Goal: Information Seeking & Learning: Learn about a topic

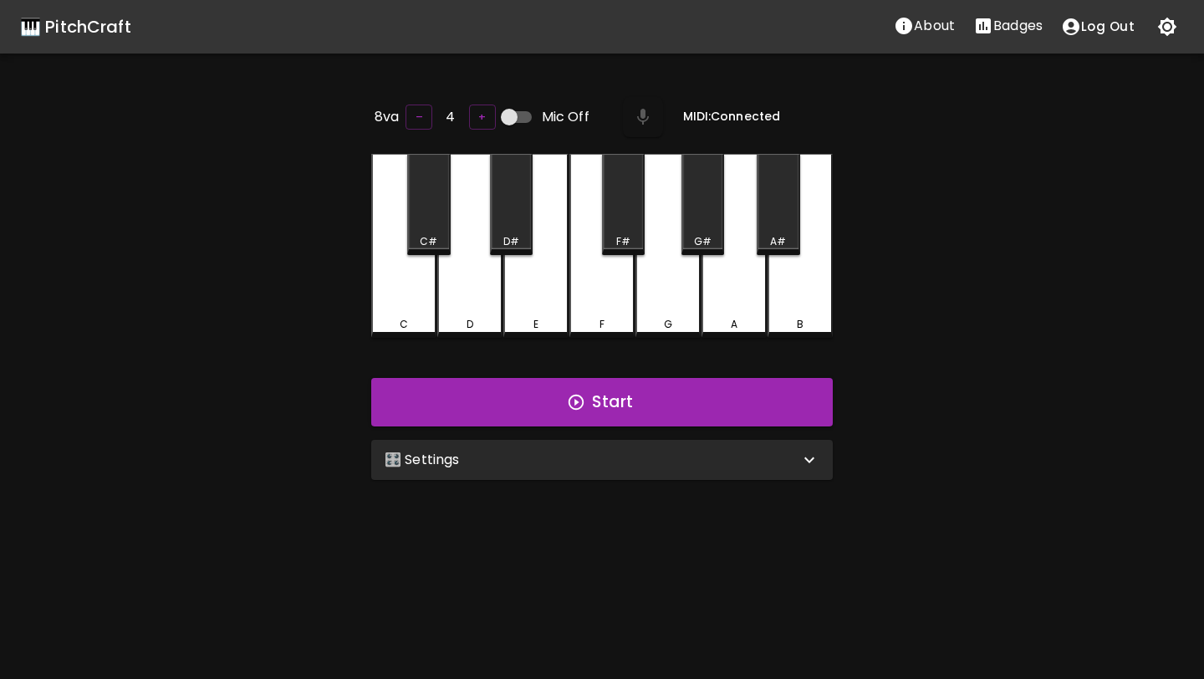
scroll to position [167, 0]
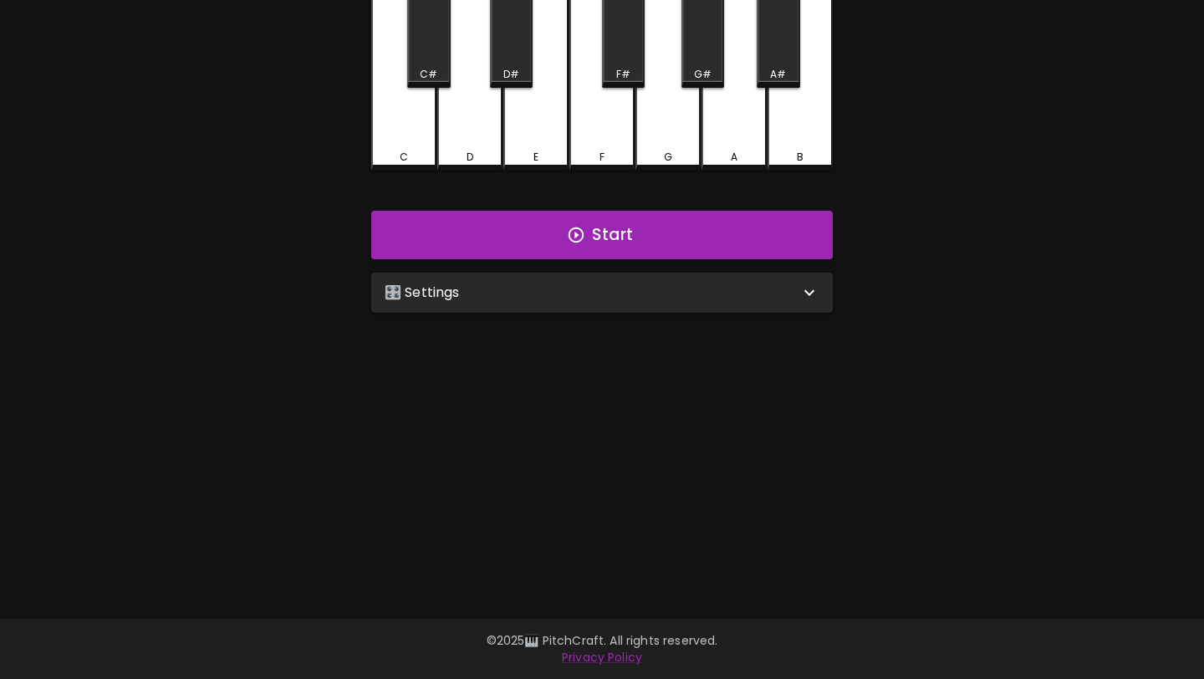
click at [457, 295] on div "🎛️ Settings" at bounding box center [592, 293] width 415 height 20
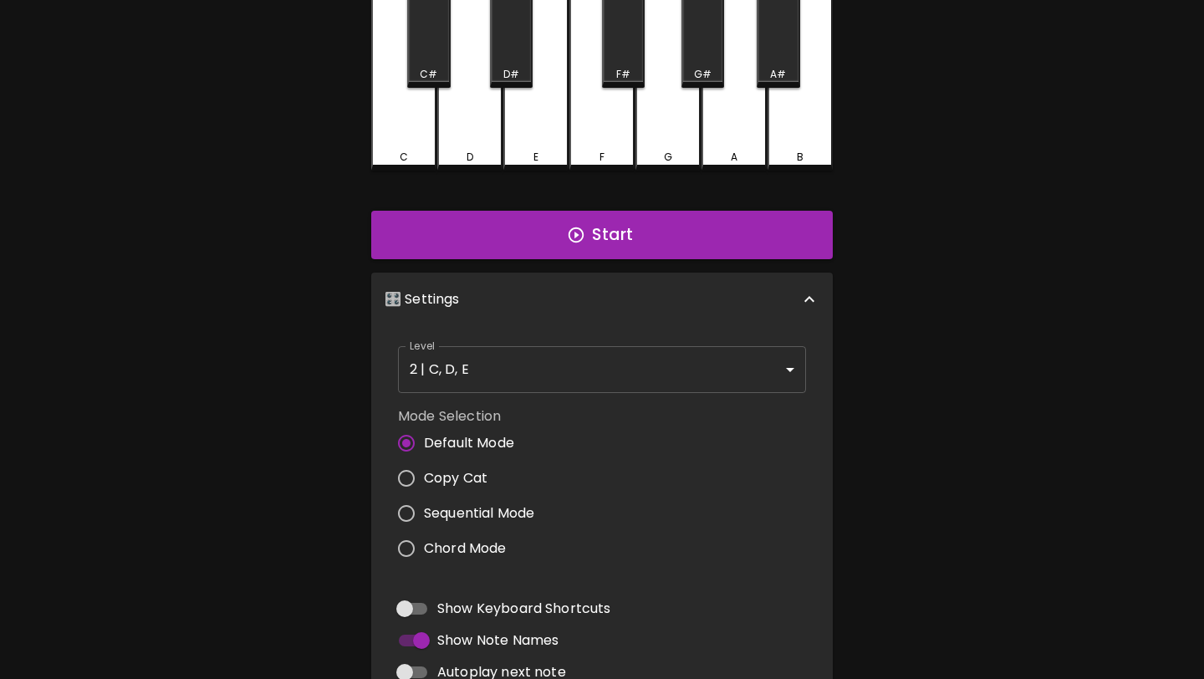
click at [489, 378] on body "🎹 PitchCraft About Badges Log Out 8va – 4 + Mic Off MIDI: Connected C C# D D# E…" at bounding box center [602, 387] width 1204 height 1108
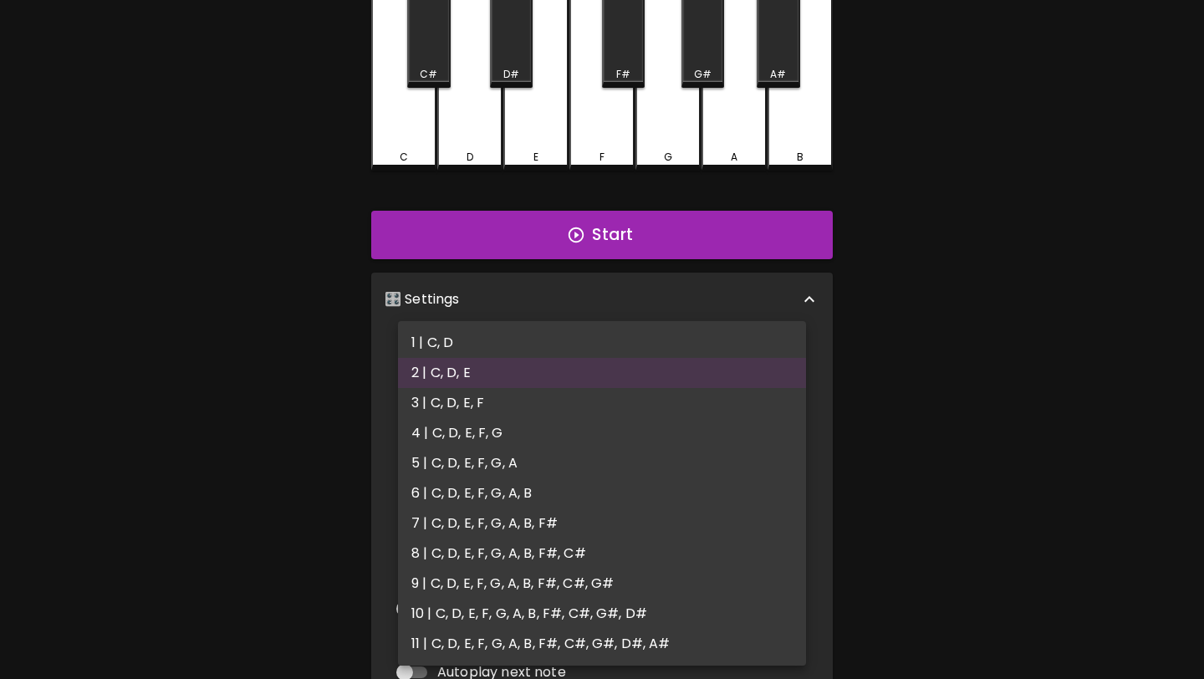
click at [485, 345] on li "1 | C, D" at bounding box center [602, 343] width 408 height 30
type input "1"
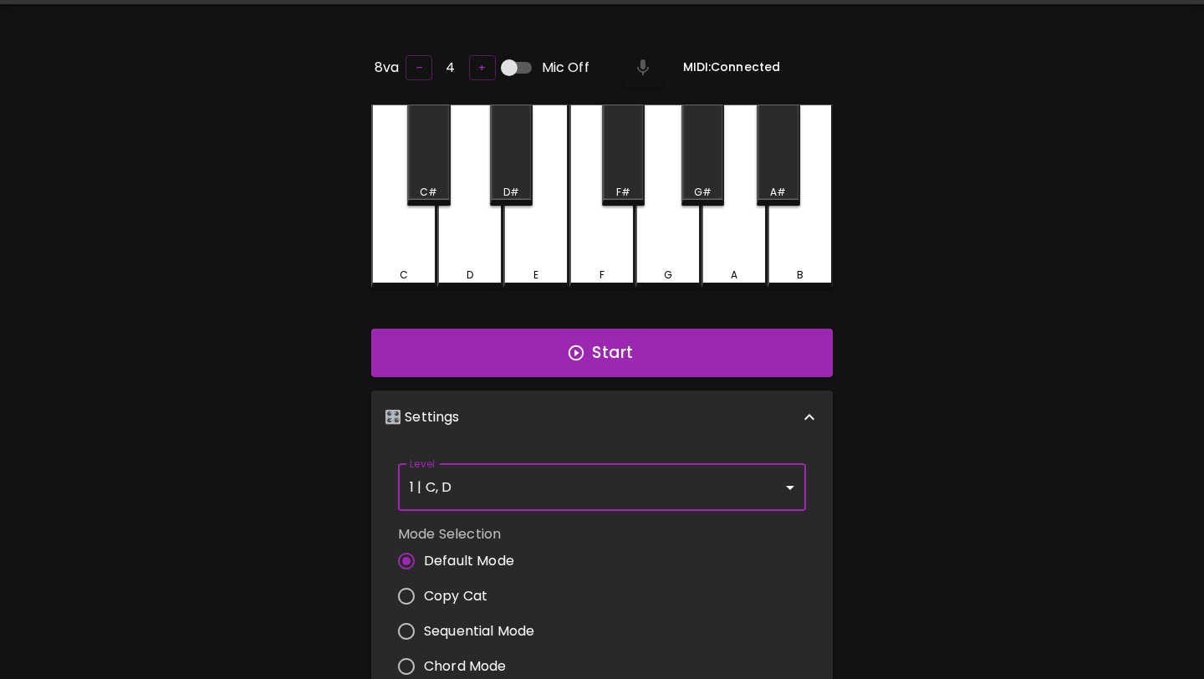
scroll to position [0, 0]
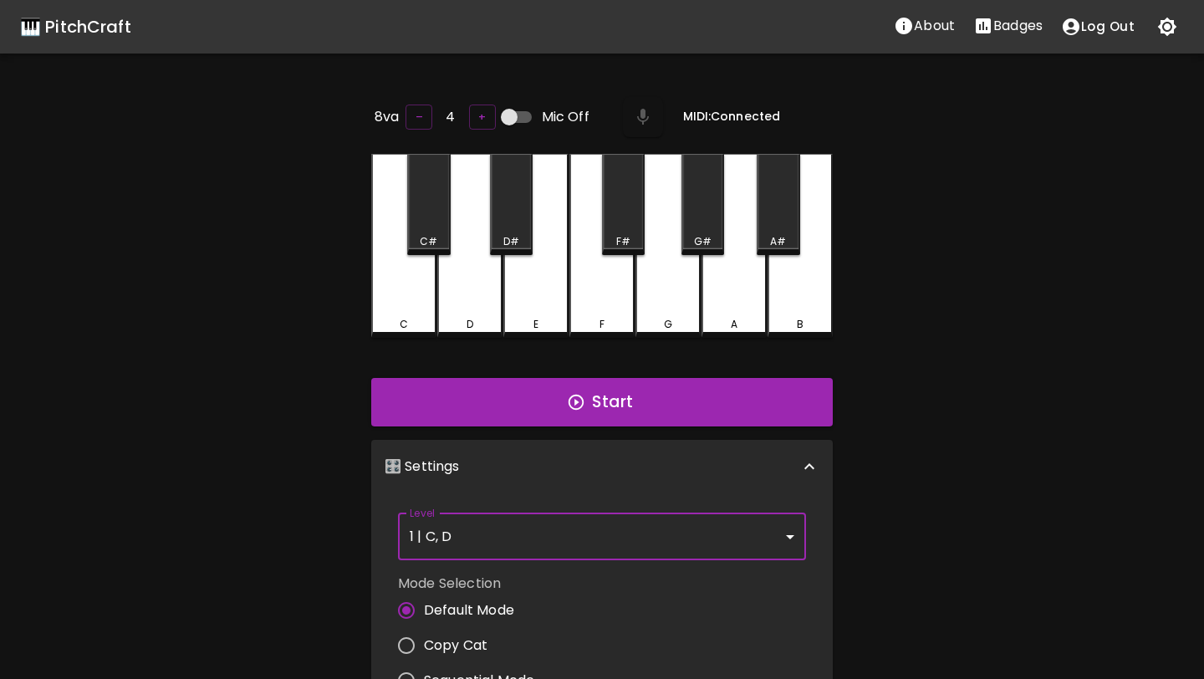
click at [397, 244] on div "C" at bounding box center [403, 246] width 65 height 184
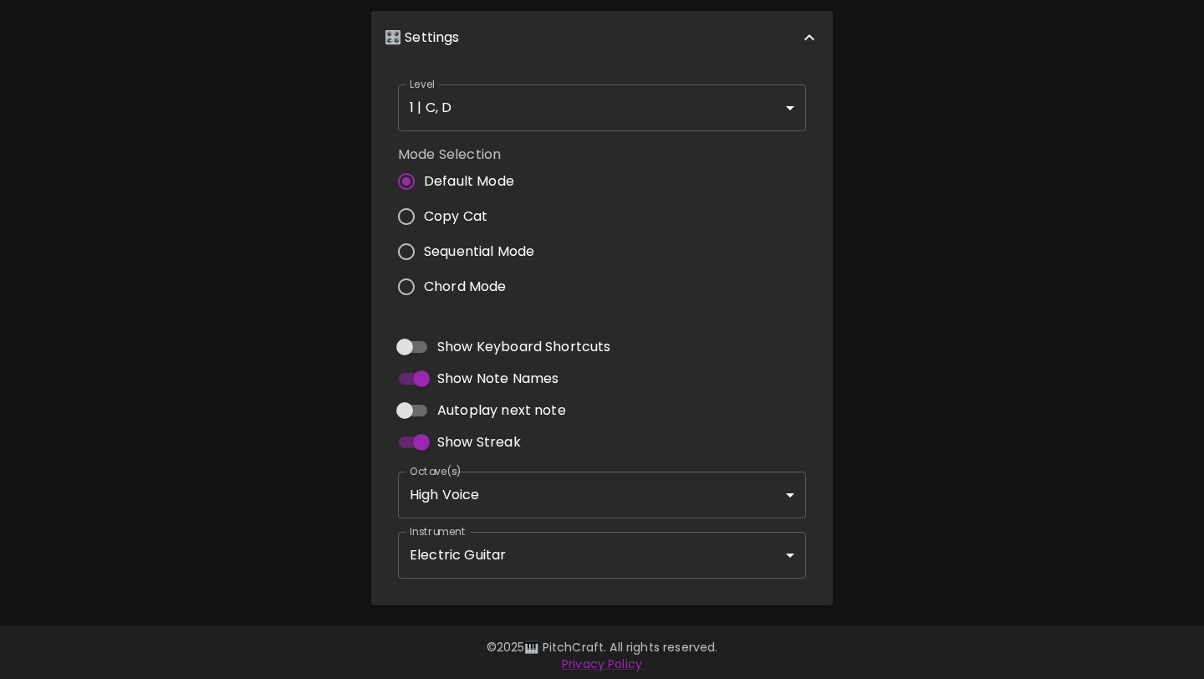
scroll to position [425, 0]
click at [413, 402] on input "Autoplay next note" at bounding box center [404, 408] width 95 height 32
checkbox input "true"
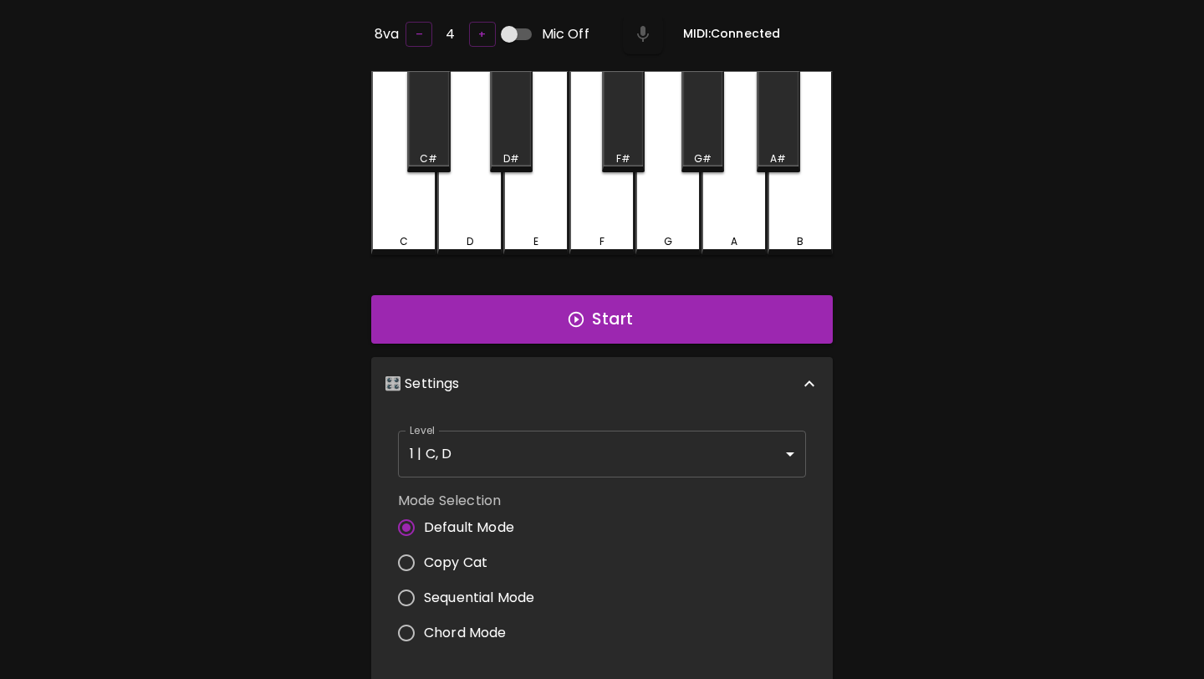
scroll to position [0, 0]
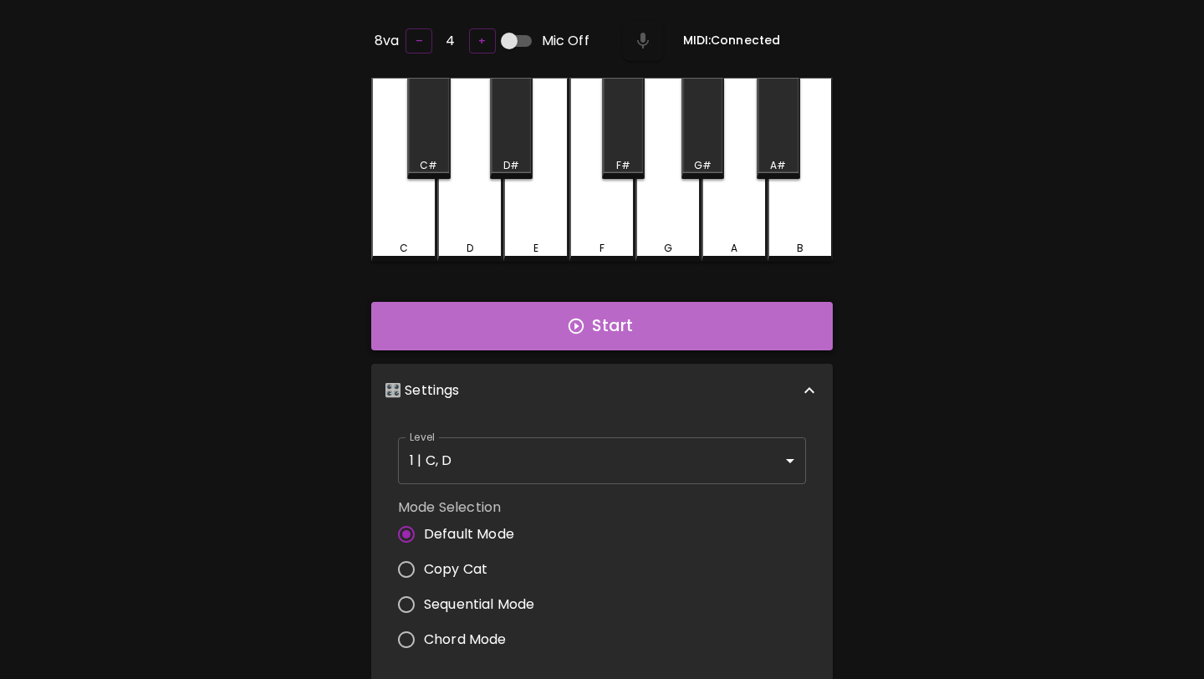
click at [624, 326] on button "Start" at bounding box center [602, 326] width 462 height 49
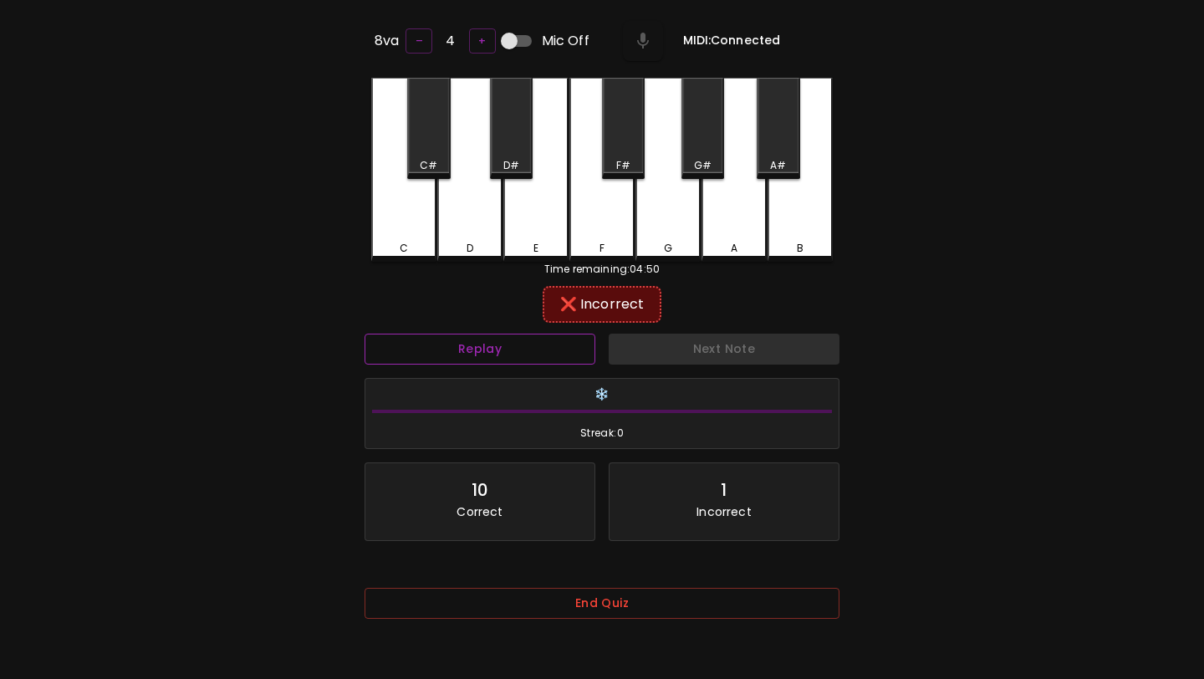
click at [529, 357] on button "Replay" at bounding box center [480, 349] width 231 height 31
click at [530, 355] on button "Replay" at bounding box center [480, 349] width 231 height 31
click at [511, 348] on button "Replay" at bounding box center [480, 349] width 231 height 31
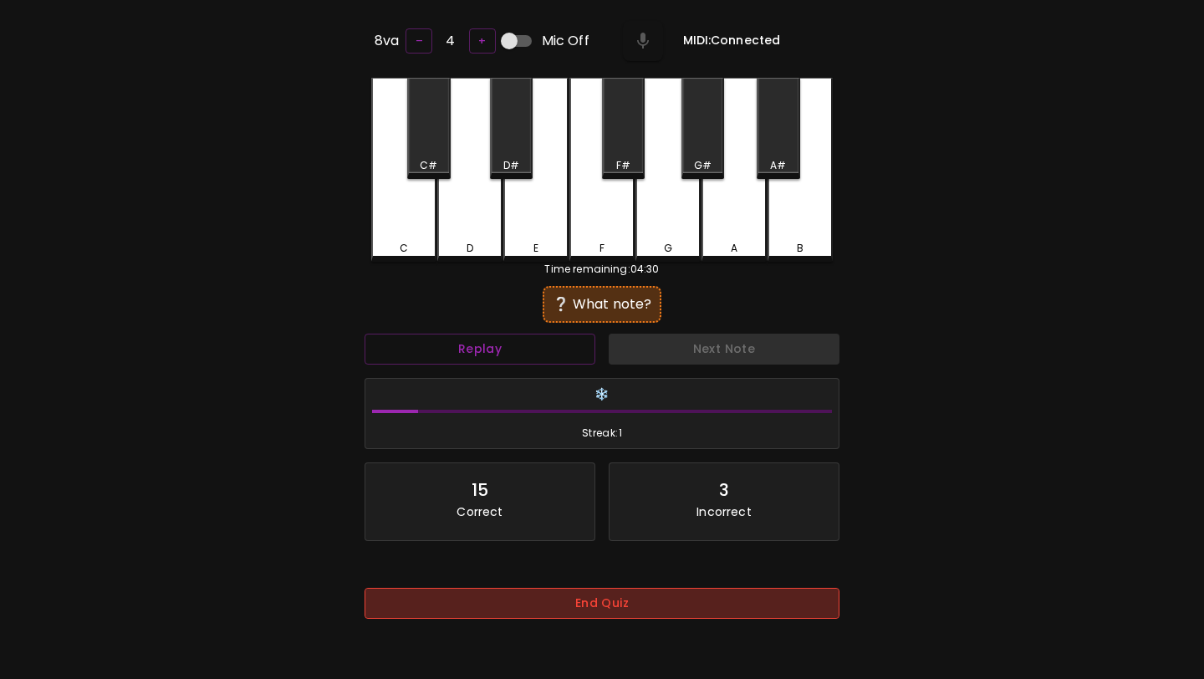
click at [618, 607] on button "End Quiz" at bounding box center [602, 603] width 475 height 31
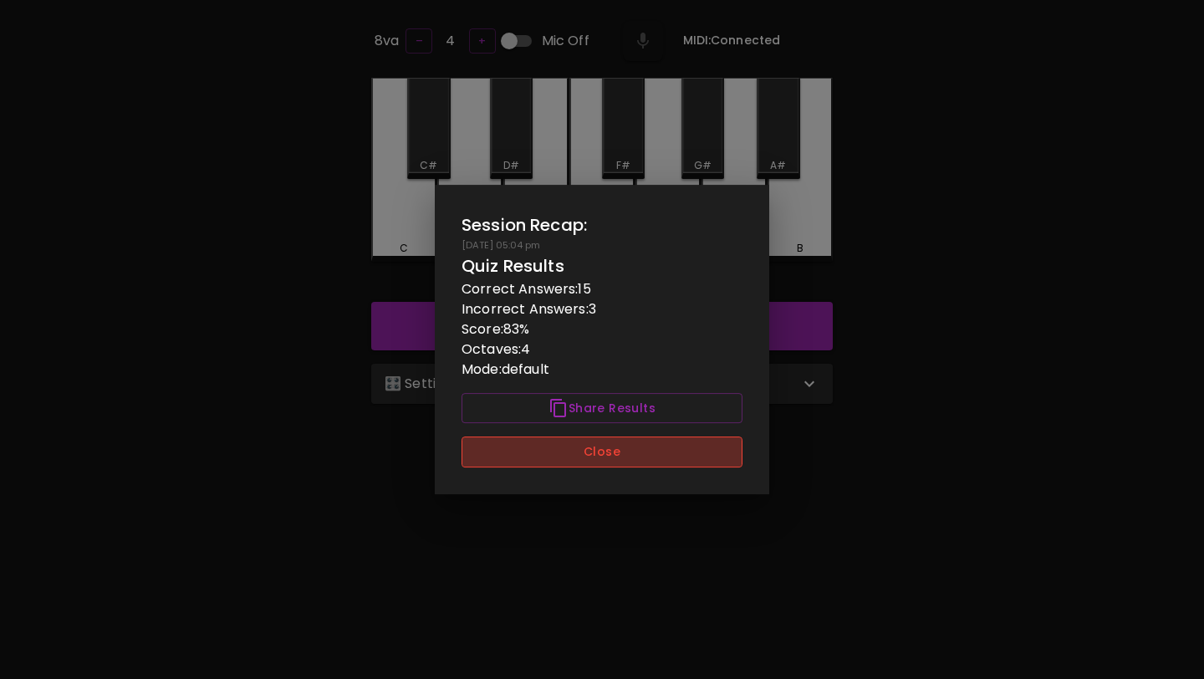
click at [604, 447] on button "Close" at bounding box center [602, 452] width 281 height 31
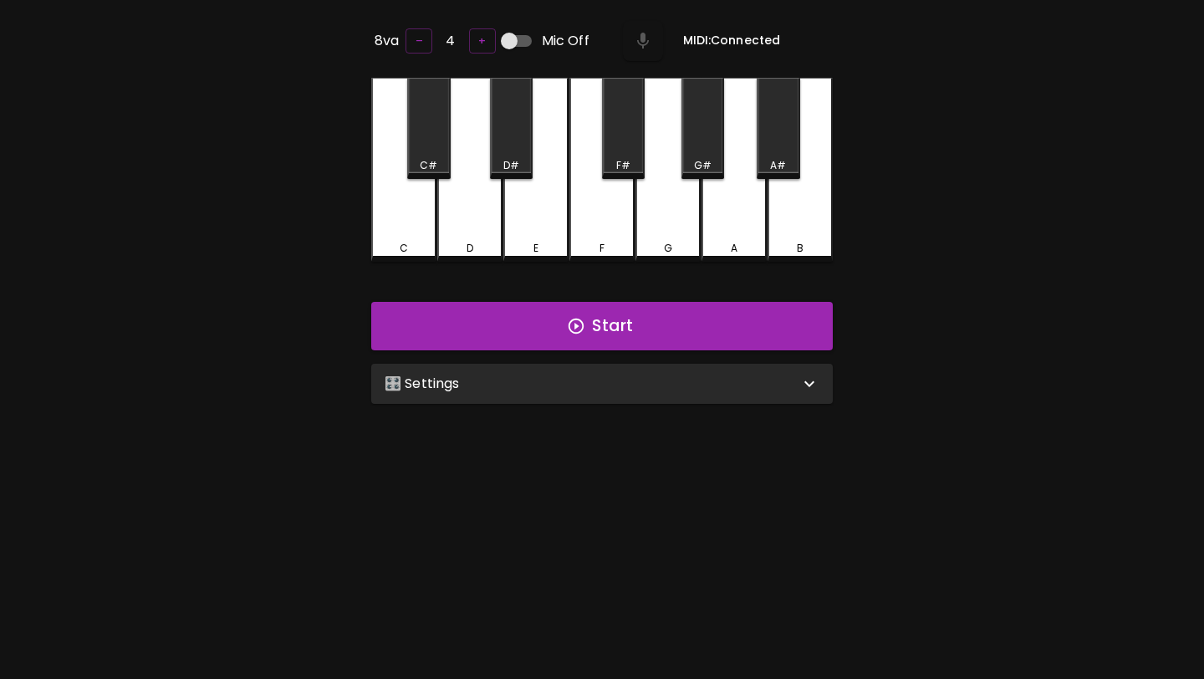
click at [600, 383] on div "🎛️ Settings" at bounding box center [592, 384] width 415 height 20
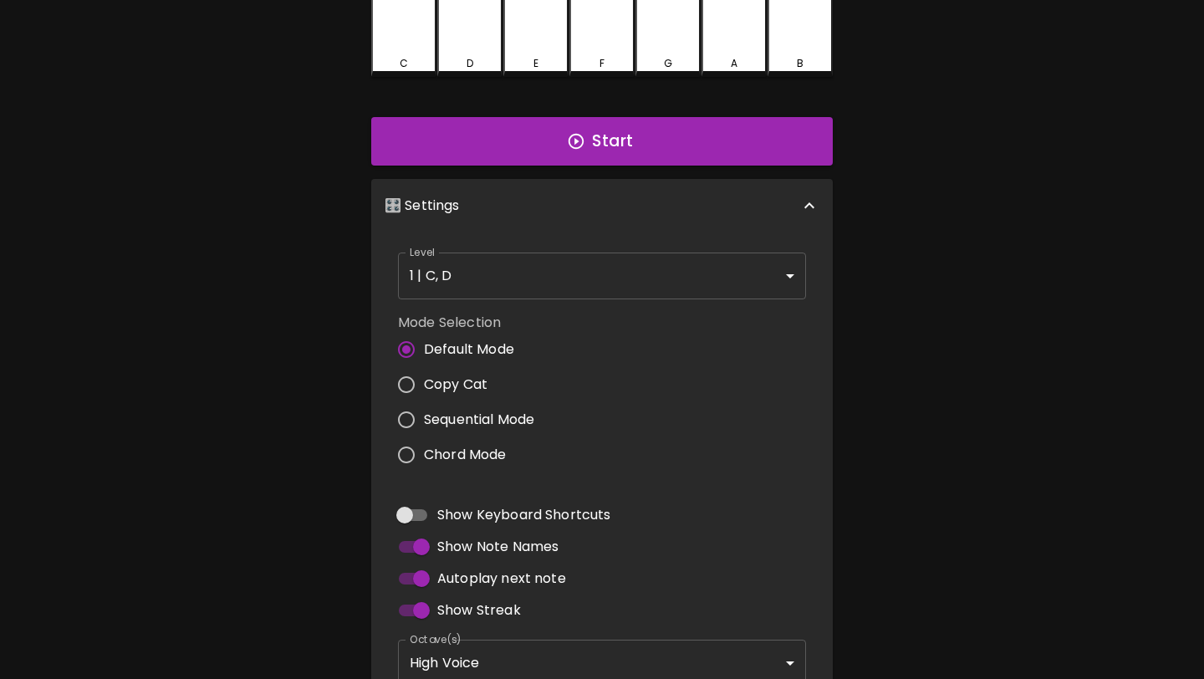
scroll to position [425, 0]
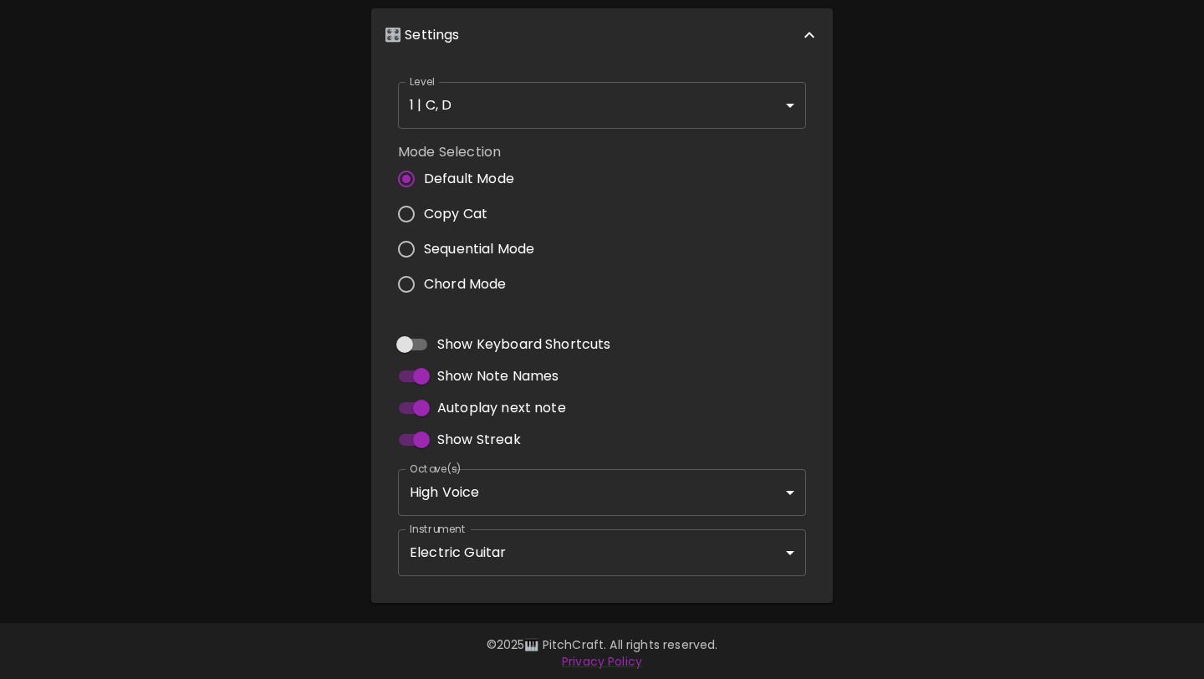
click at [420, 398] on input "Autoplay next note" at bounding box center [421, 408] width 95 height 32
checkbox input "false"
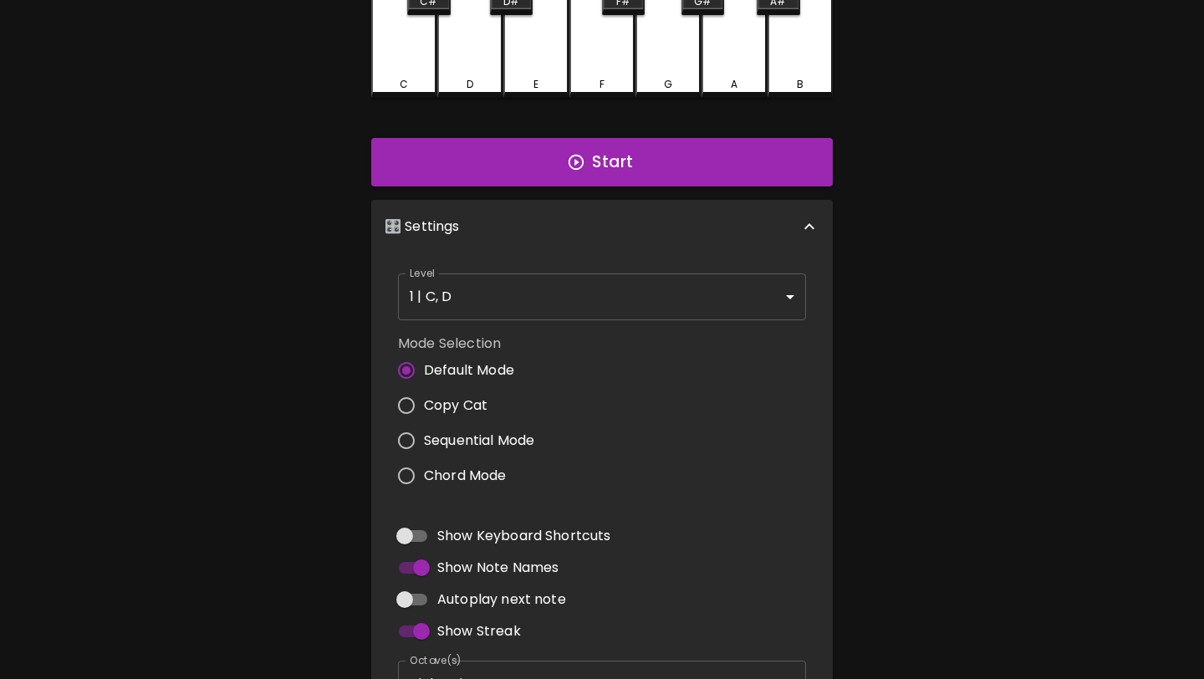
scroll to position [0, 0]
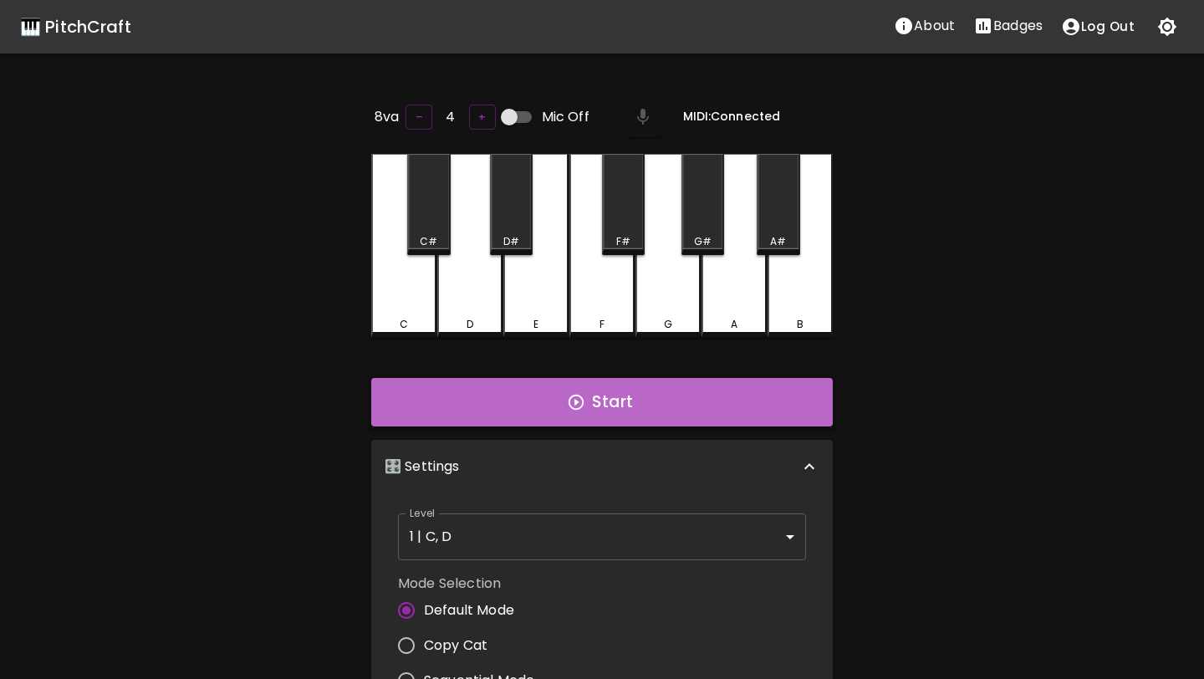
click at [526, 388] on button "Start" at bounding box center [602, 402] width 462 height 49
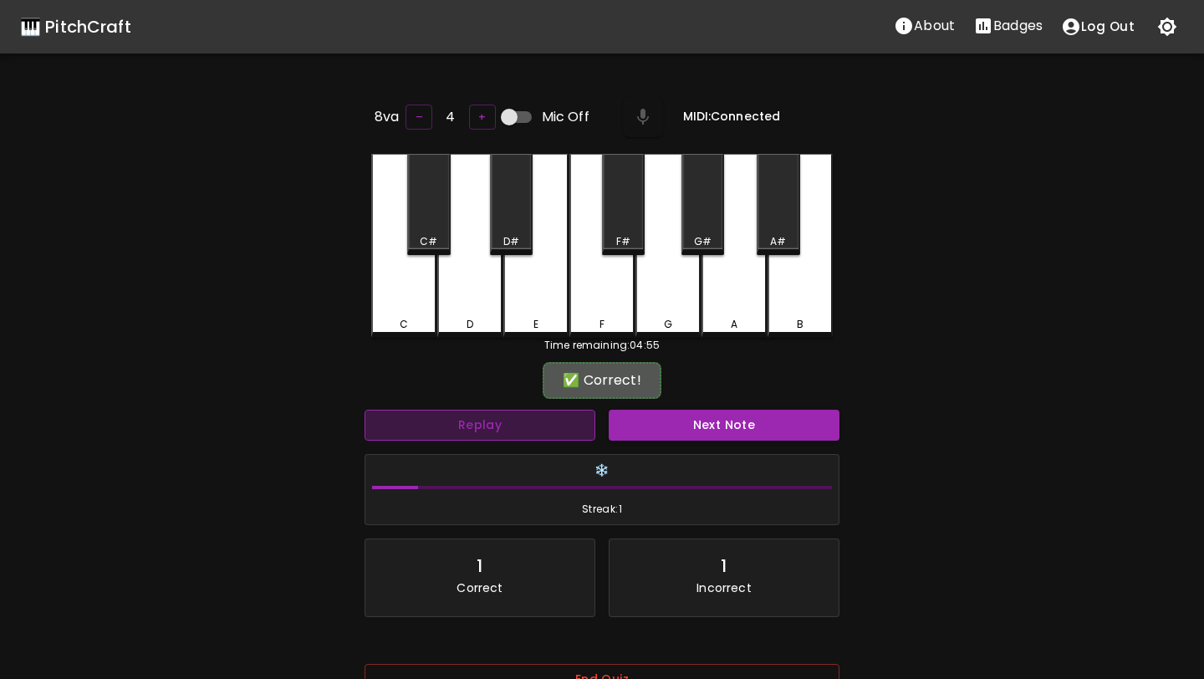
click at [547, 426] on button "Replay" at bounding box center [480, 425] width 231 height 31
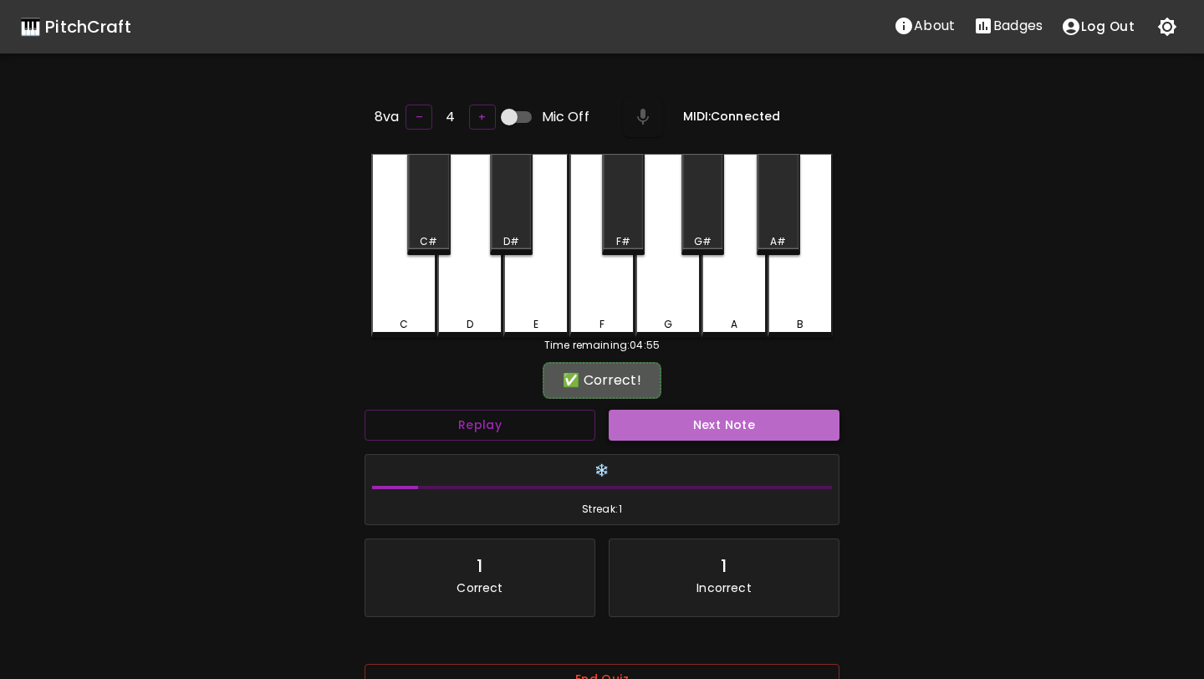
click at [662, 427] on button "Next Note" at bounding box center [724, 425] width 231 height 31
click at [663, 422] on button "Next Note" at bounding box center [724, 425] width 231 height 31
drag, startPoint x: 663, startPoint y: 422, endPoint x: 672, endPoint y: 415, distance: 10.7
click at [668, 417] on button "Next Note" at bounding box center [724, 425] width 231 height 31
click at [739, 414] on button "Next Note" at bounding box center [724, 425] width 231 height 31
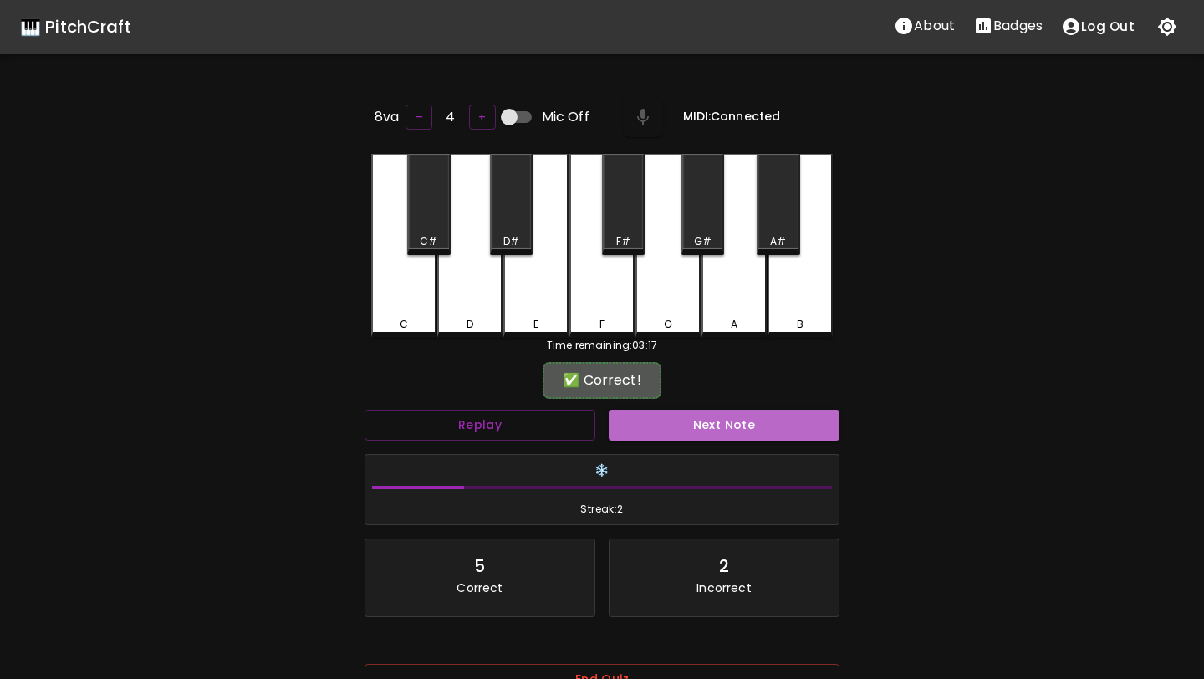
drag, startPoint x: 739, startPoint y: 414, endPoint x: 769, endPoint y: 412, distance: 30.2
click at [756, 412] on button "Next Note" at bounding box center [724, 425] width 231 height 31
click at [774, 413] on button "Next Note" at bounding box center [724, 425] width 231 height 31
click at [775, 413] on button "Next Note" at bounding box center [724, 425] width 231 height 31
click at [774, 417] on button "Next Note" at bounding box center [724, 425] width 231 height 31
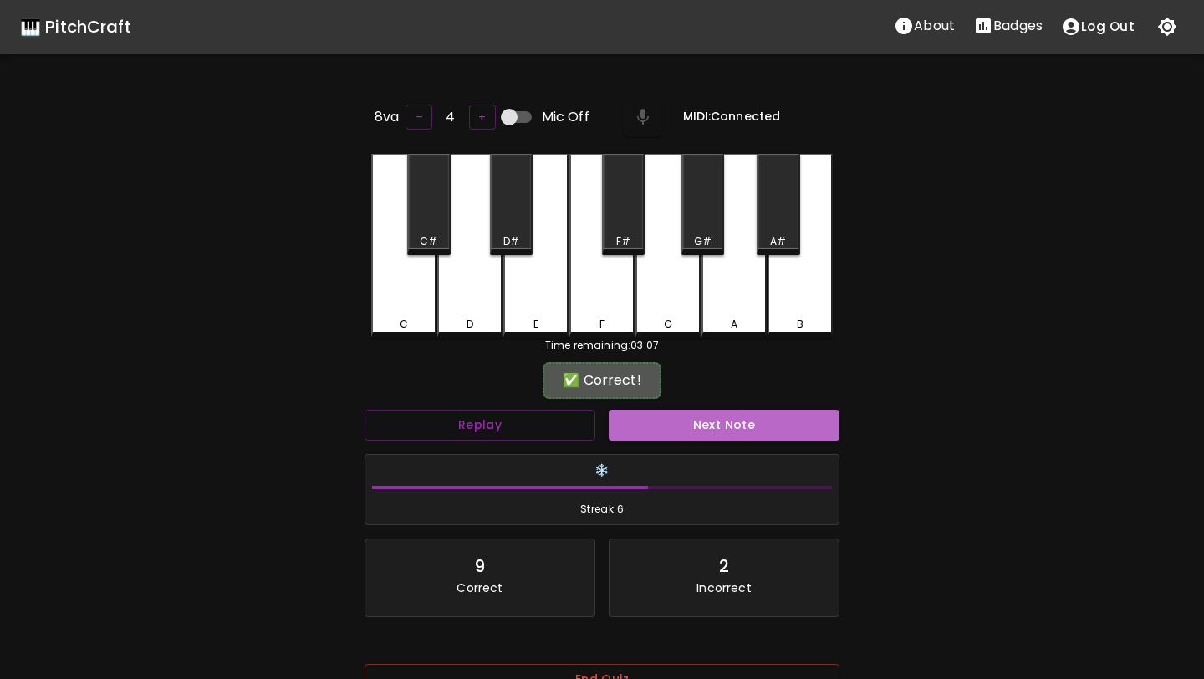
click at [774, 415] on button "Next Note" at bounding box center [724, 425] width 231 height 31
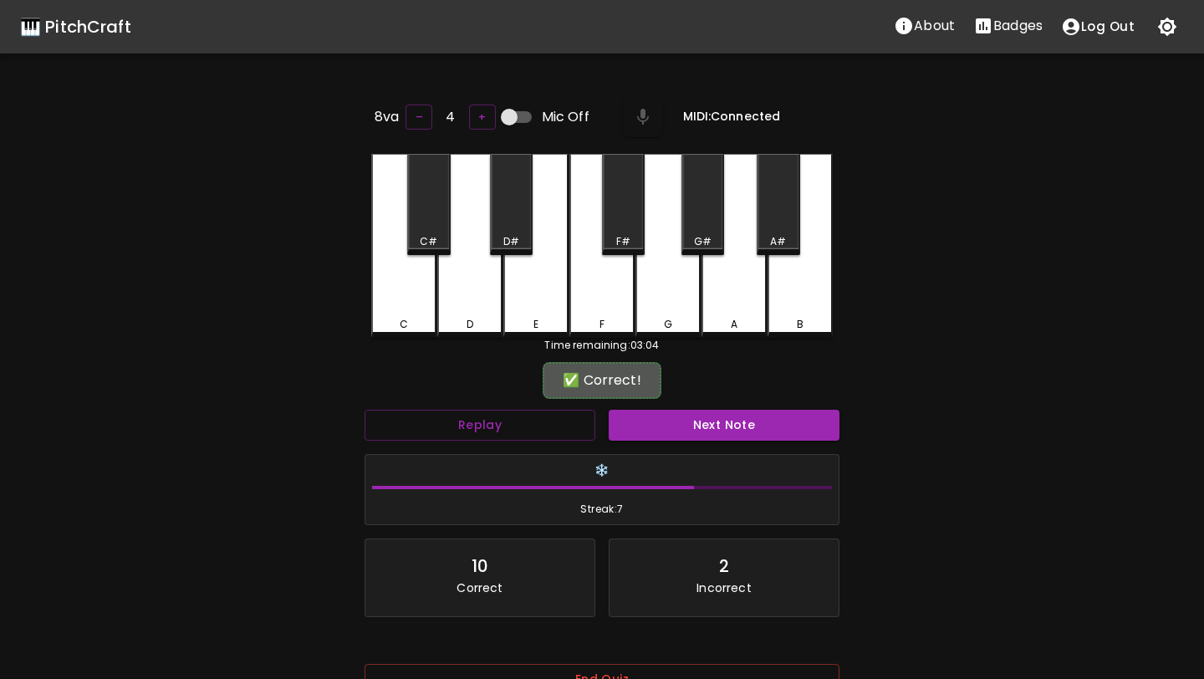
click at [743, 396] on div "✅ Correct!" at bounding box center [602, 381] width 475 height 42
click at [728, 467] on h6 "❄️" at bounding box center [602, 471] width 460 height 18
drag, startPoint x: 731, startPoint y: 463, endPoint x: 740, endPoint y: 440, distance: 24.4
click at [742, 439] on div "Replay Next Note ❄️ Streak: 7 10 Correct 2 Incorrect Placeholder for layout con…" at bounding box center [602, 530] width 488 height 254
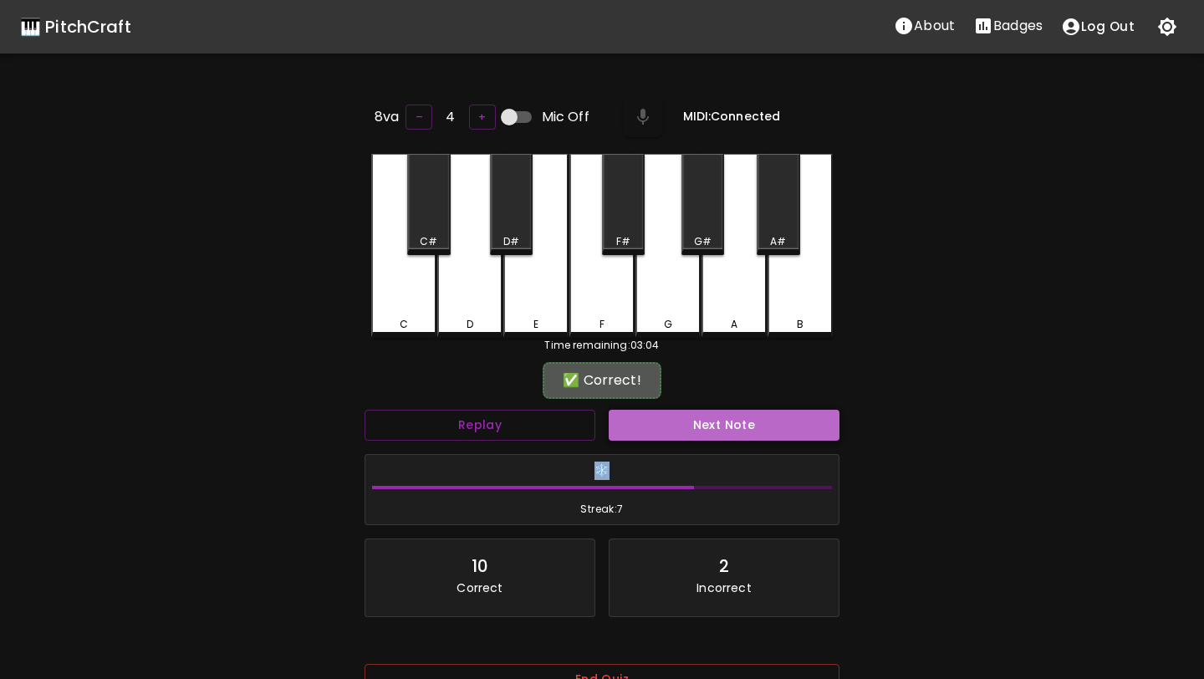
drag, startPoint x: 727, startPoint y: 414, endPoint x: 723, endPoint y: 399, distance: 15.4
click at [727, 410] on button "Next Note" at bounding box center [724, 425] width 231 height 31
click at [190, 520] on div "🎹 PitchCraft About Badges Log Out 8va – 4 + Mic Off MIDI: Connected C C# D D# E…" at bounding box center [602, 386] width 1204 height 773
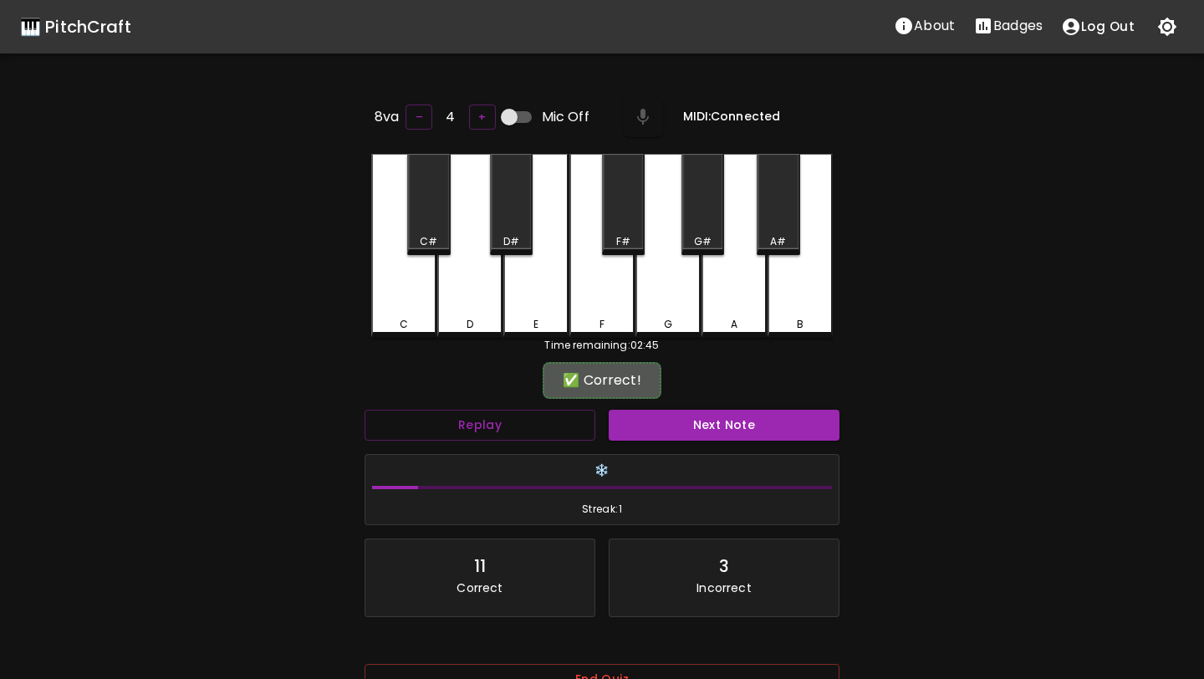
click at [715, 403] on div "Next Note" at bounding box center [724, 425] width 244 height 44
click at [718, 417] on button "Next Note" at bounding box center [724, 425] width 231 height 31
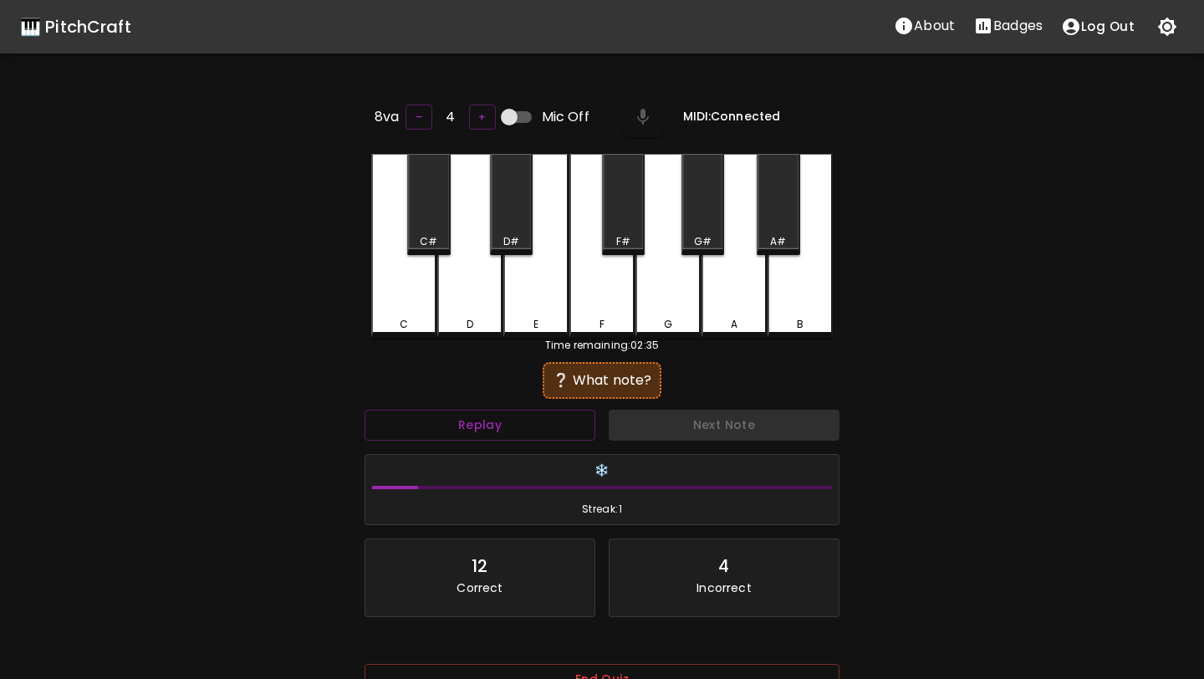
click at [718, 431] on div "Next Note" at bounding box center [724, 425] width 244 height 44
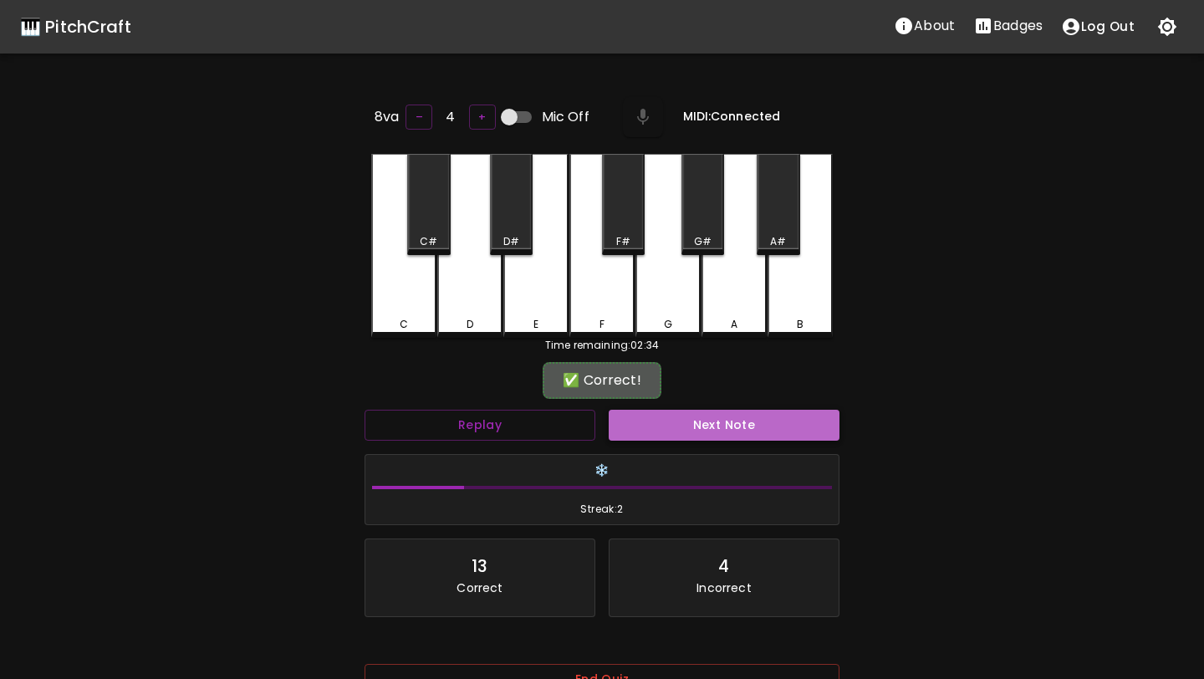
click at [710, 426] on button "Next Note" at bounding box center [724, 425] width 231 height 31
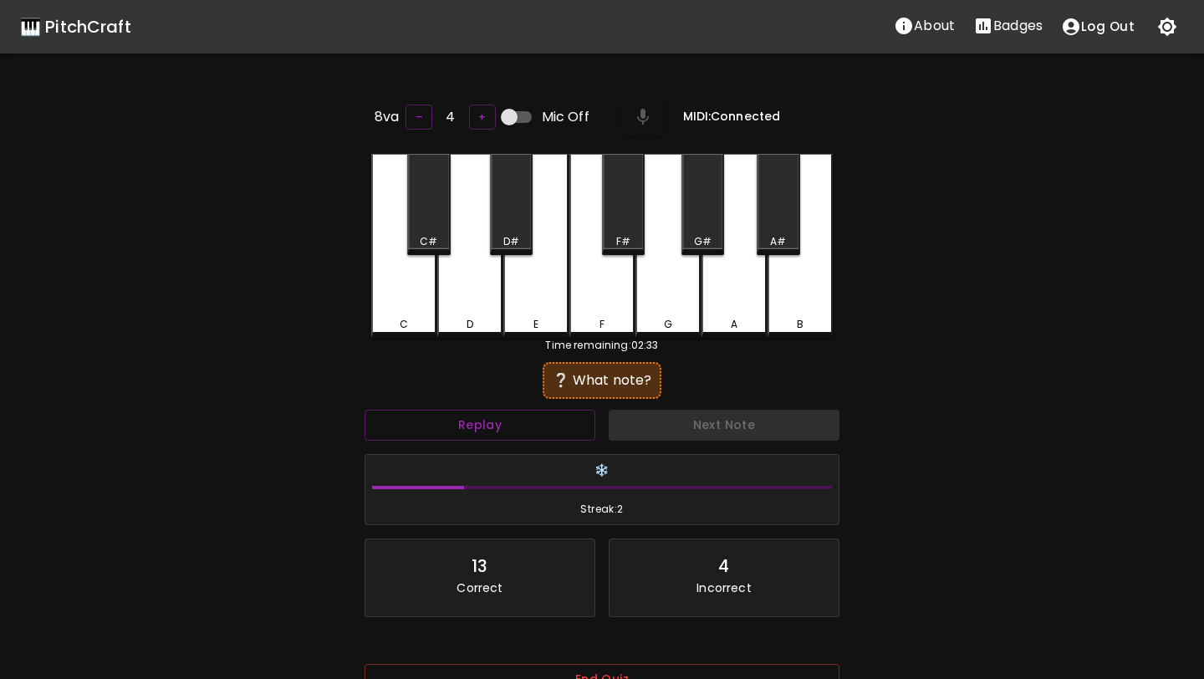
click at [708, 424] on div "Next Note" at bounding box center [724, 425] width 244 height 44
click at [503, 383] on div "❌ Incorrect" at bounding box center [602, 381] width 475 height 42
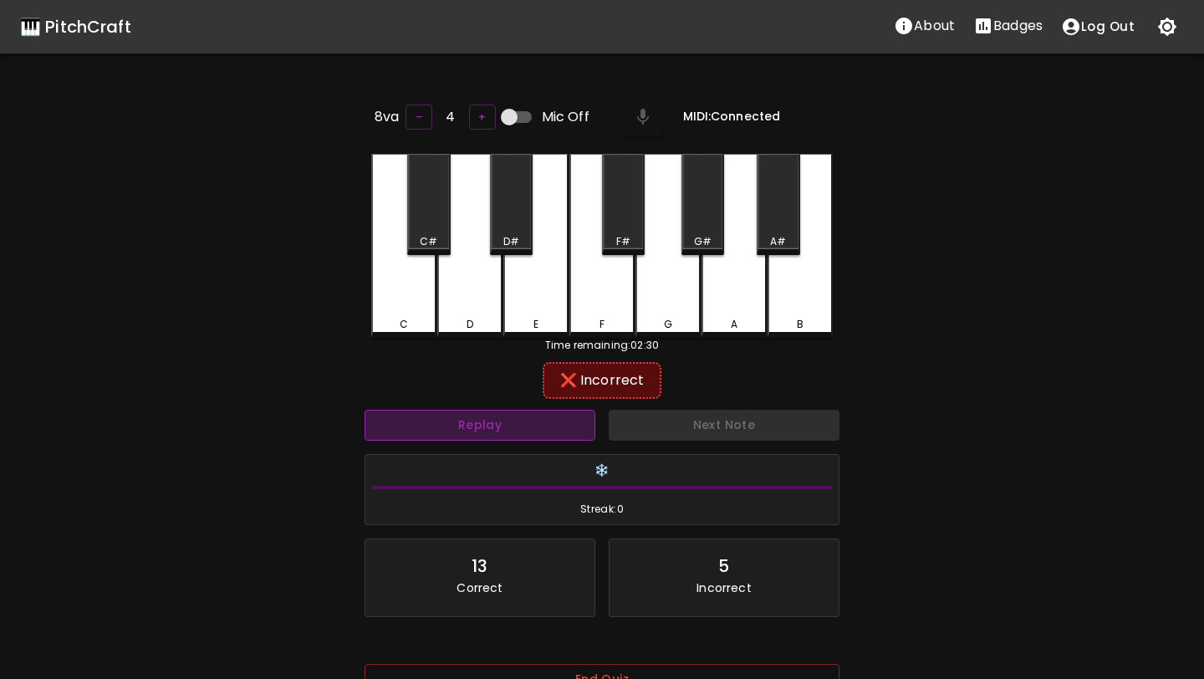
click at [503, 410] on button "Replay" at bounding box center [480, 425] width 231 height 31
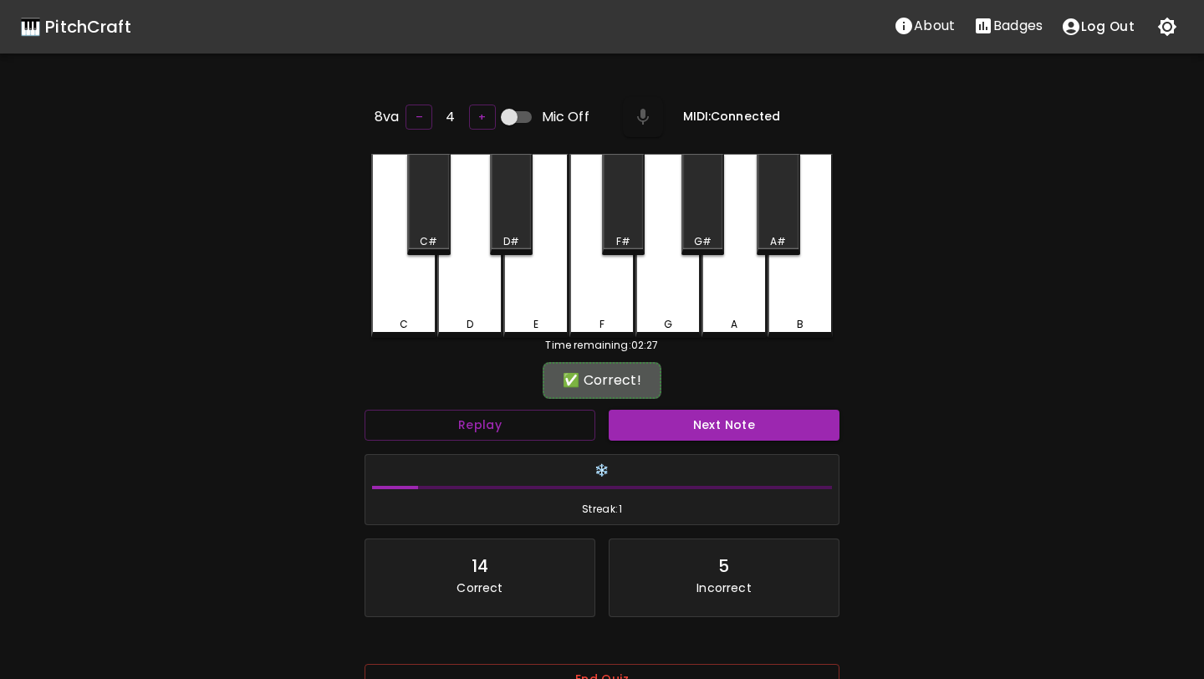
click at [503, 394] on div "✅ Correct!" at bounding box center [602, 381] width 475 height 42
click at [654, 381] on div "✅ Correct!" at bounding box center [602, 380] width 119 height 37
click at [654, 405] on div "Next Note" at bounding box center [724, 425] width 244 height 44
click at [648, 410] on button "Next Note" at bounding box center [724, 425] width 231 height 31
click at [654, 437] on button "Next Note" at bounding box center [724, 425] width 231 height 31
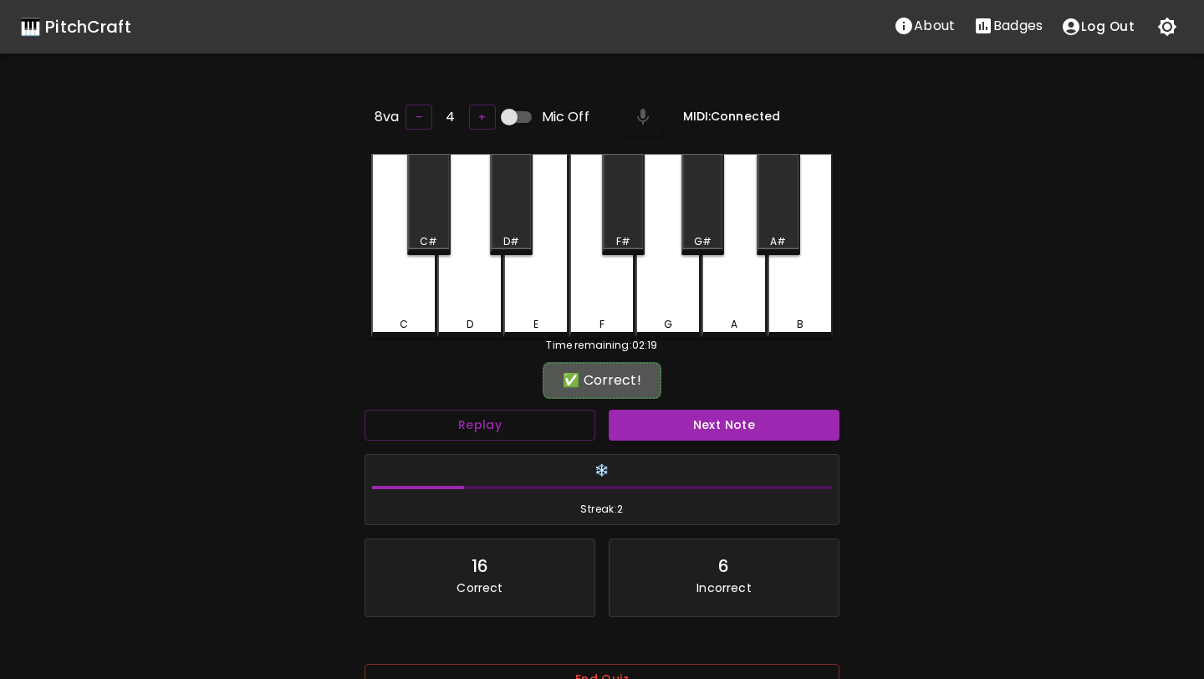
click at [657, 447] on div "❄️ Streak: 2" at bounding box center [602, 489] width 488 height 85
click at [664, 427] on button "Next Note" at bounding box center [724, 425] width 231 height 31
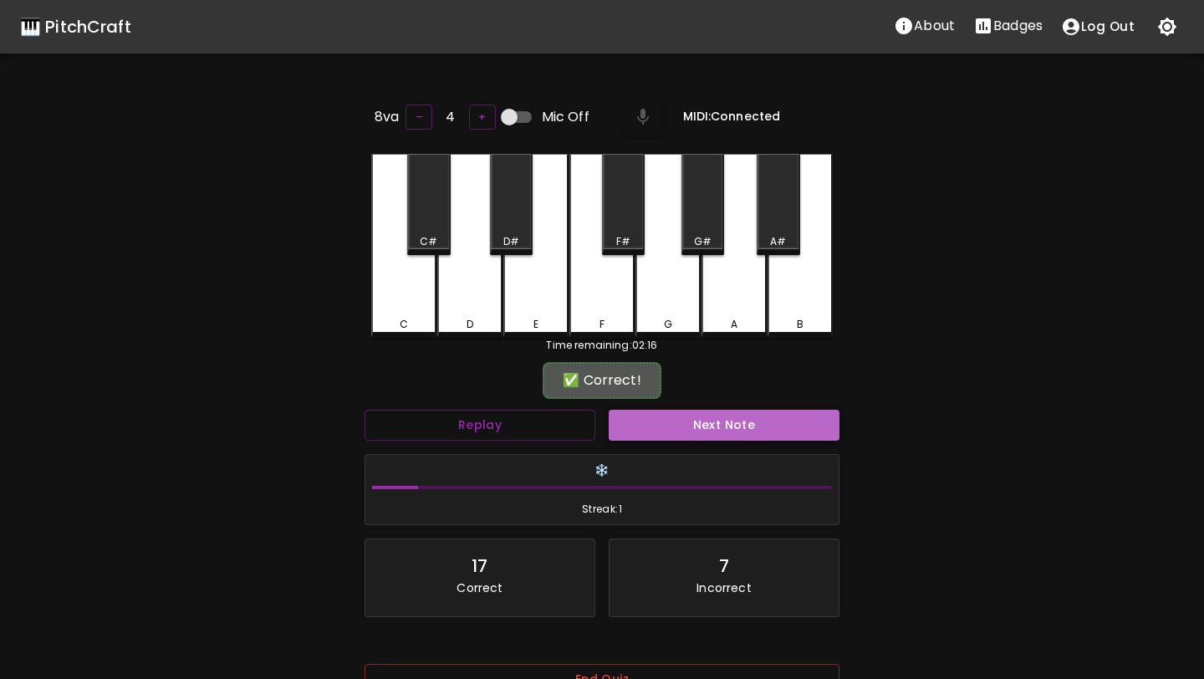
click at [672, 431] on button "Next Note" at bounding box center [724, 425] width 231 height 31
click at [673, 431] on button "Next Note" at bounding box center [724, 425] width 231 height 31
click at [687, 427] on button "Next Note" at bounding box center [724, 425] width 231 height 31
click at [682, 430] on button "Next Note" at bounding box center [724, 425] width 231 height 31
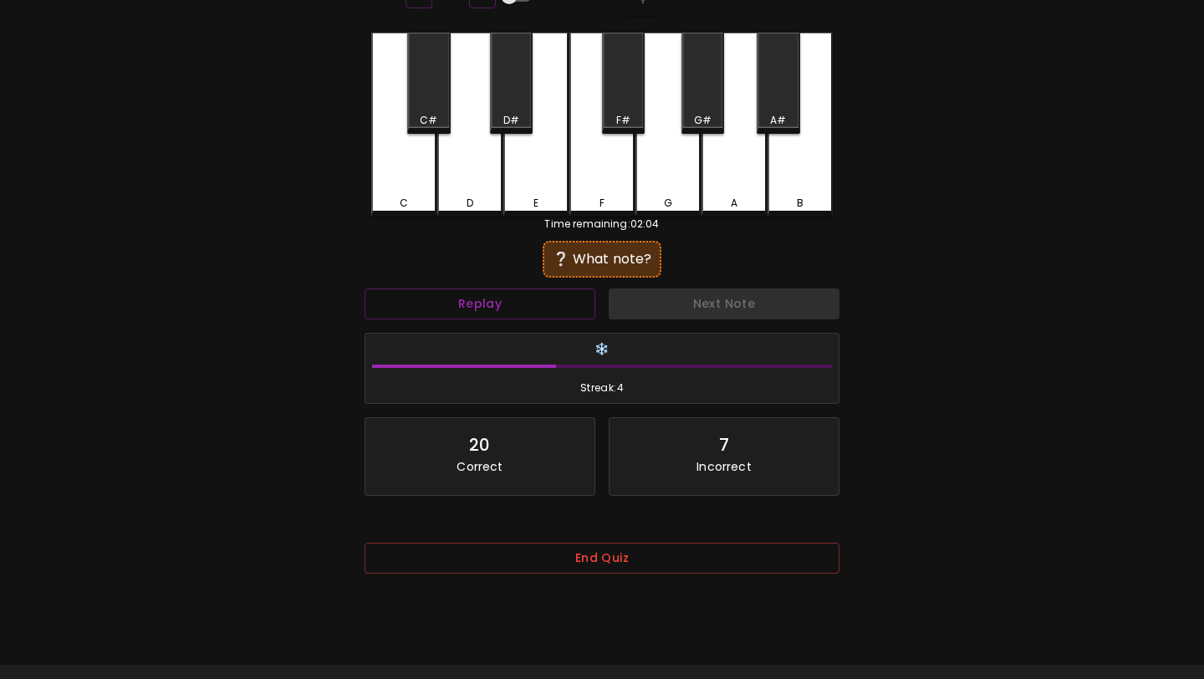
scroll to position [167, 0]
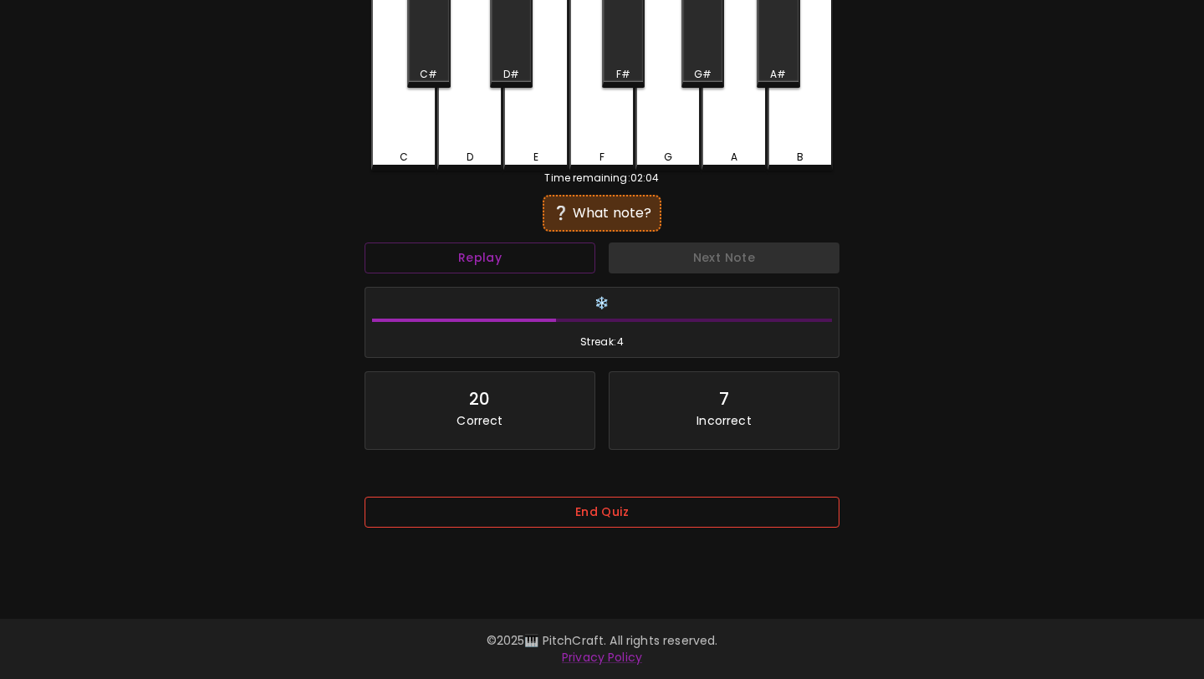
click at [624, 517] on button "End Quiz" at bounding box center [602, 512] width 475 height 31
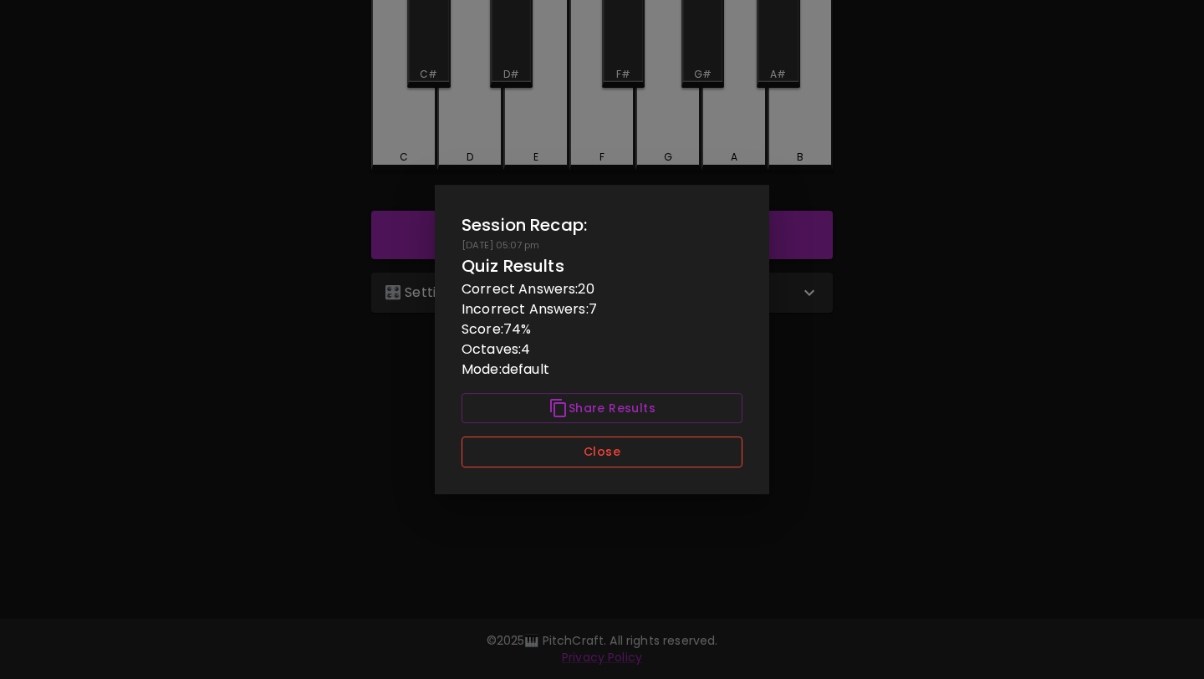
click at [584, 460] on button "Close" at bounding box center [602, 452] width 281 height 31
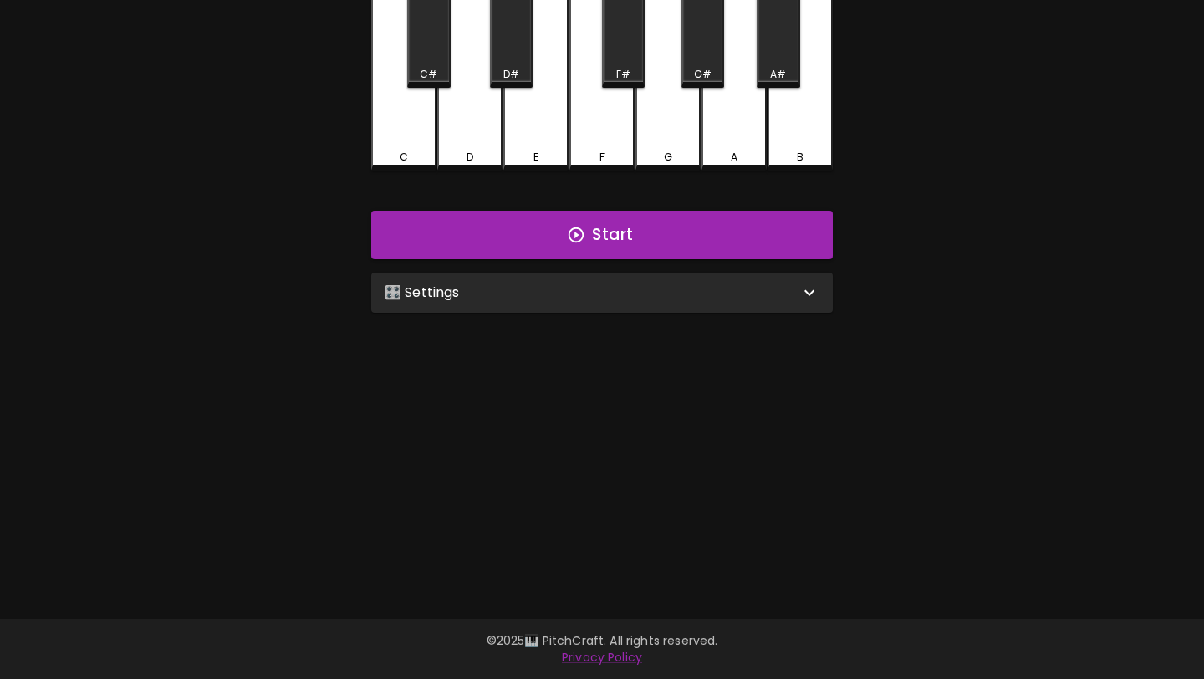
click at [563, 286] on div "🎛️ Settings" at bounding box center [592, 293] width 415 height 20
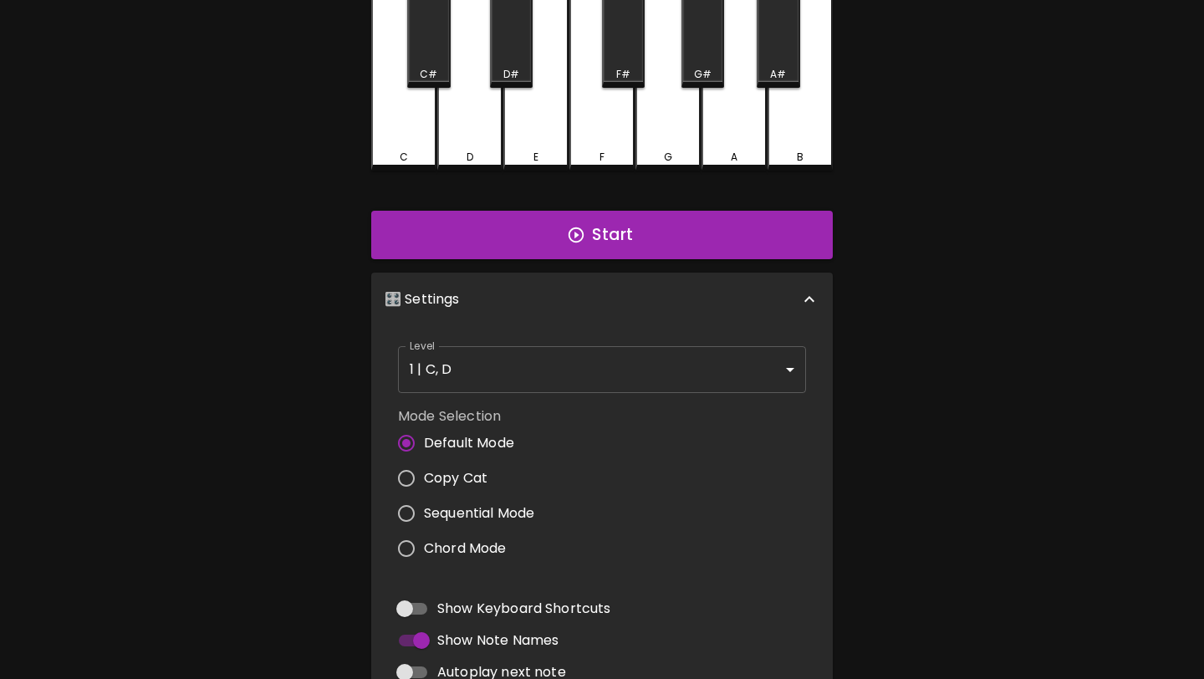
click at [403, 473] on input "Copy Cat" at bounding box center [406, 478] width 35 height 35
radio input "true"
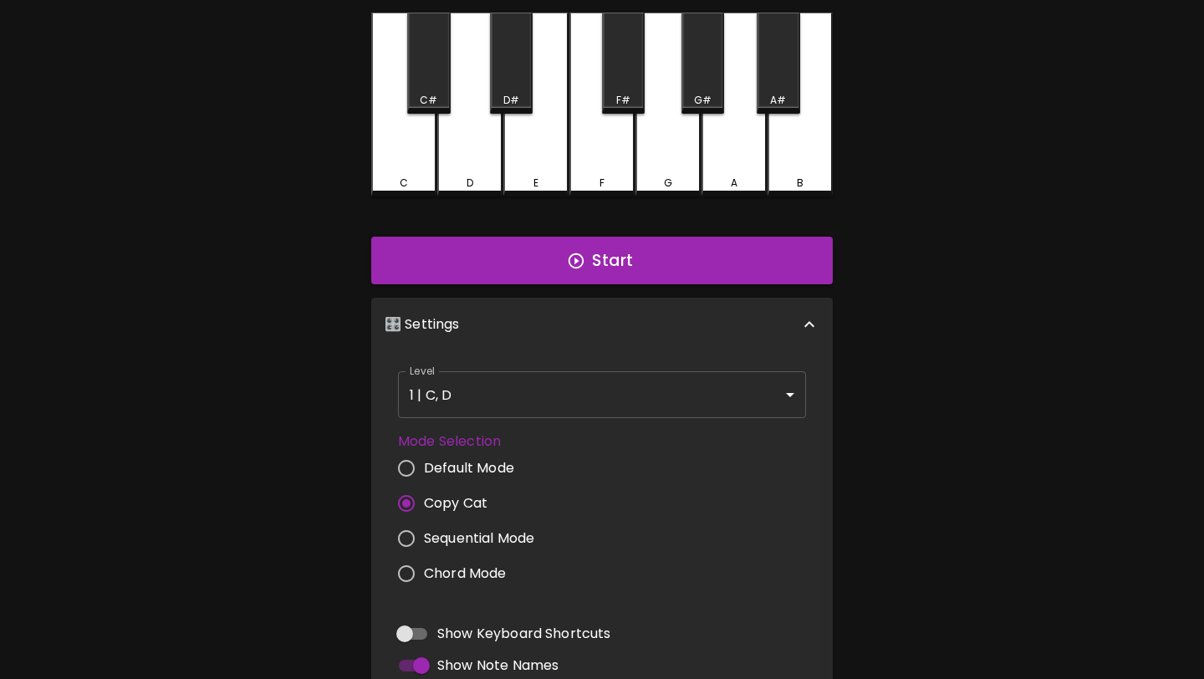
scroll to position [0, 0]
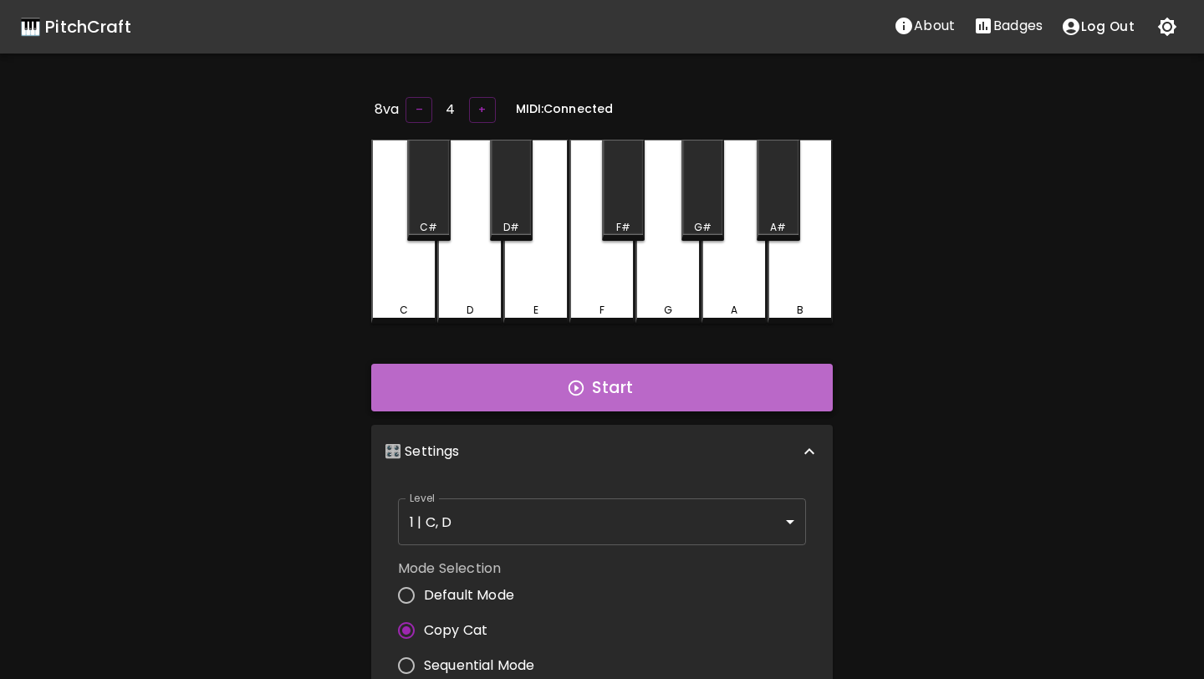
click at [564, 389] on button "Start" at bounding box center [602, 388] width 462 height 49
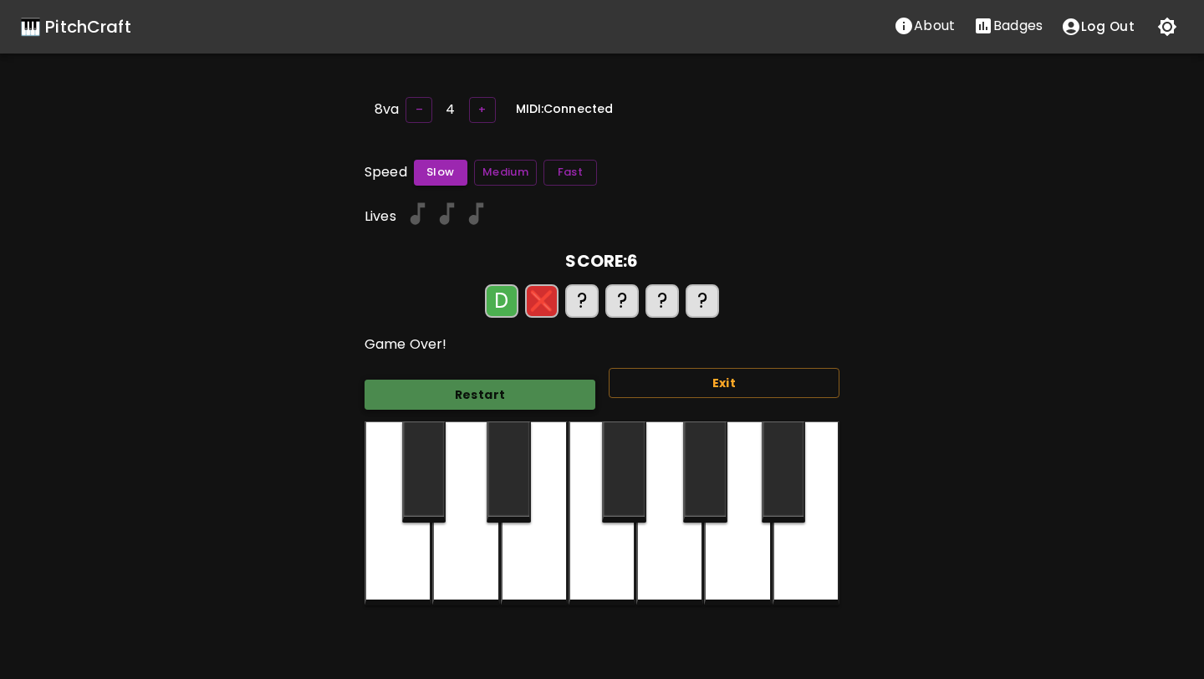
click at [537, 391] on button "Restart" at bounding box center [480, 395] width 231 height 31
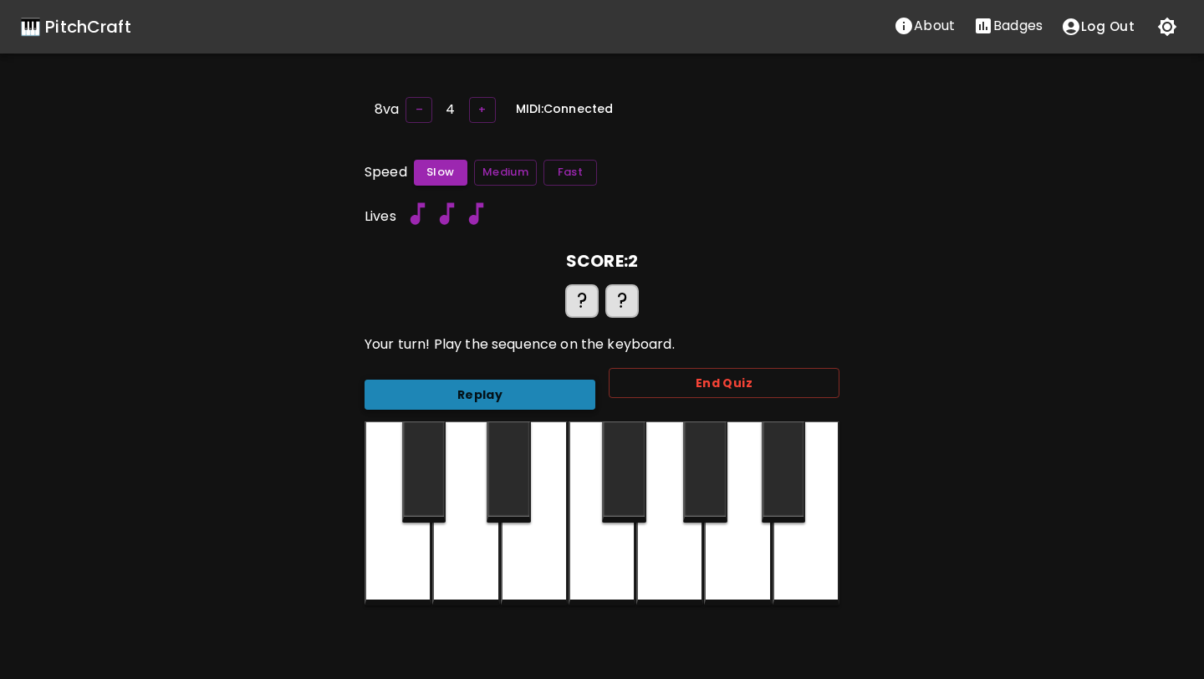
click at [536, 392] on button "Replay" at bounding box center [480, 395] width 231 height 31
click at [536, 394] on button "Replay" at bounding box center [480, 395] width 231 height 31
click at [482, 401] on button "Replay" at bounding box center [480, 395] width 231 height 31
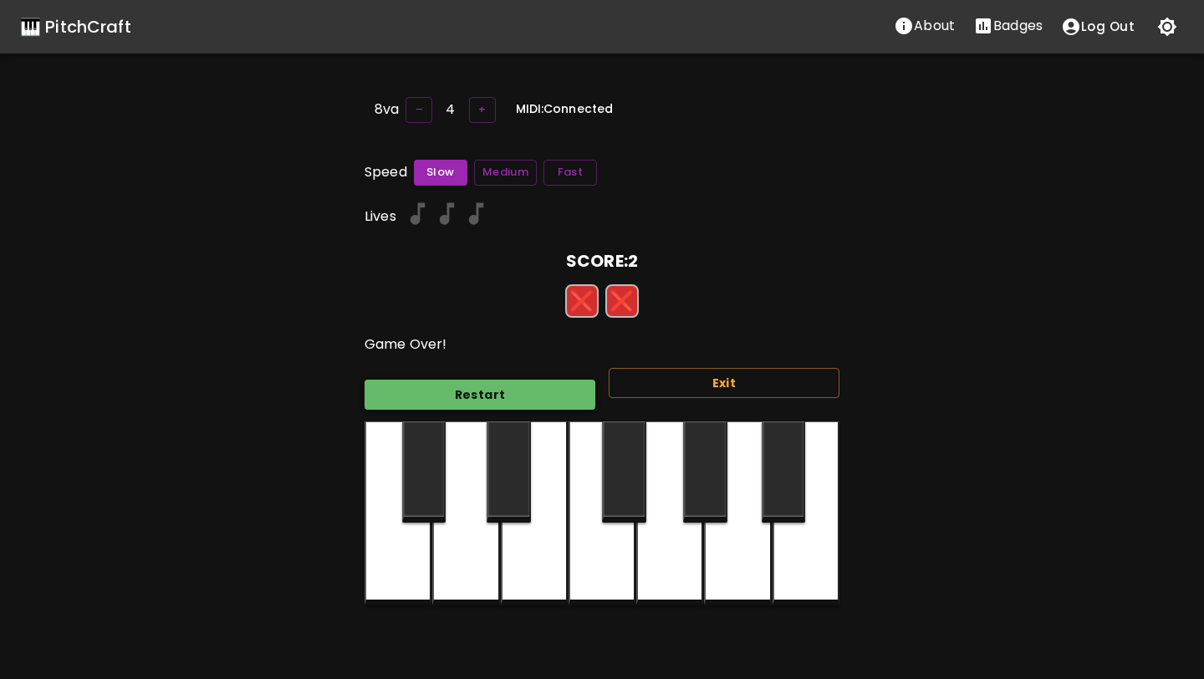
click at [482, 395] on button "Restart" at bounding box center [480, 395] width 231 height 31
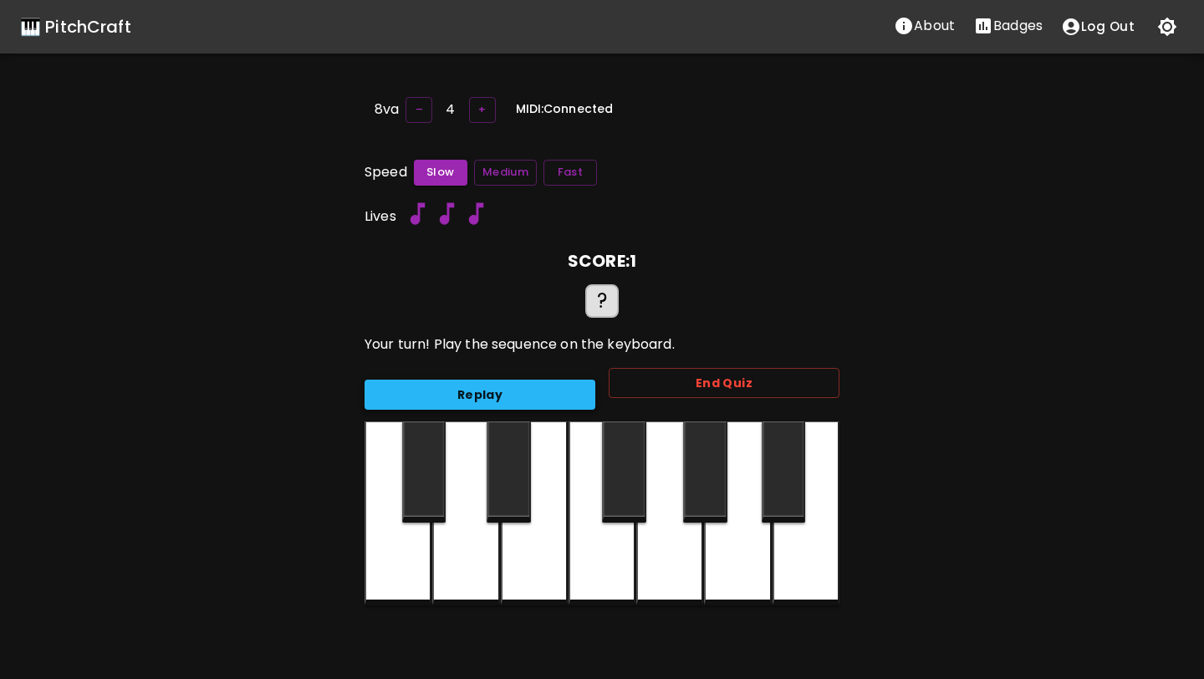
click at [482, 395] on button "Replay" at bounding box center [480, 395] width 231 height 31
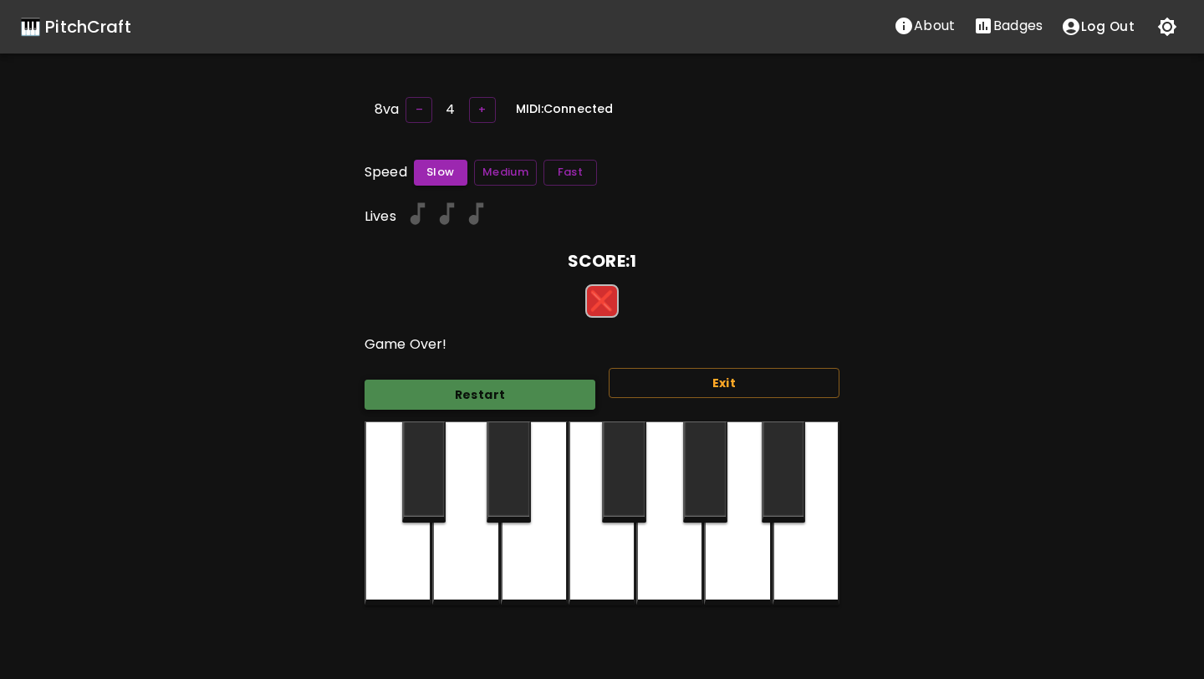
click at [482, 395] on button "Restart" at bounding box center [480, 395] width 231 height 31
click at [479, 393] on button "Restart" at bounding box center [480, 395] width 231 height 31
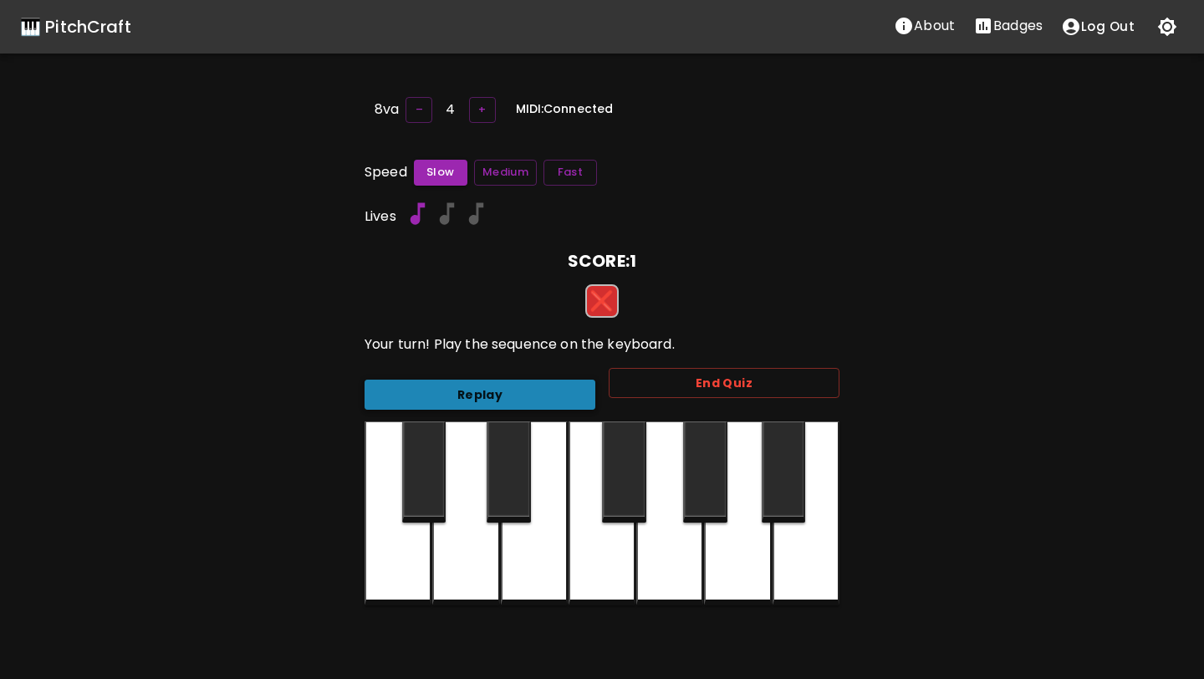
click at [479, 393] on button "Replay" at bounding box center [480, 395] width 231 height 31
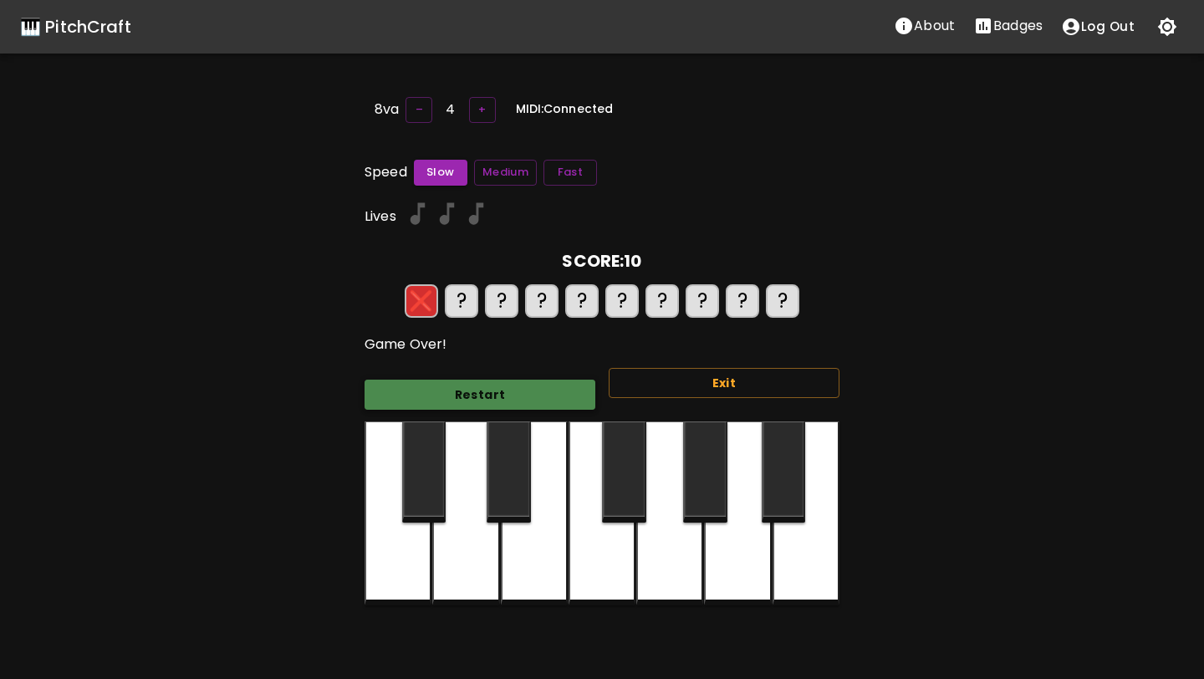
click at [479, 393] on button "Restart" at bounding box center [480, 395] width 231 height 31
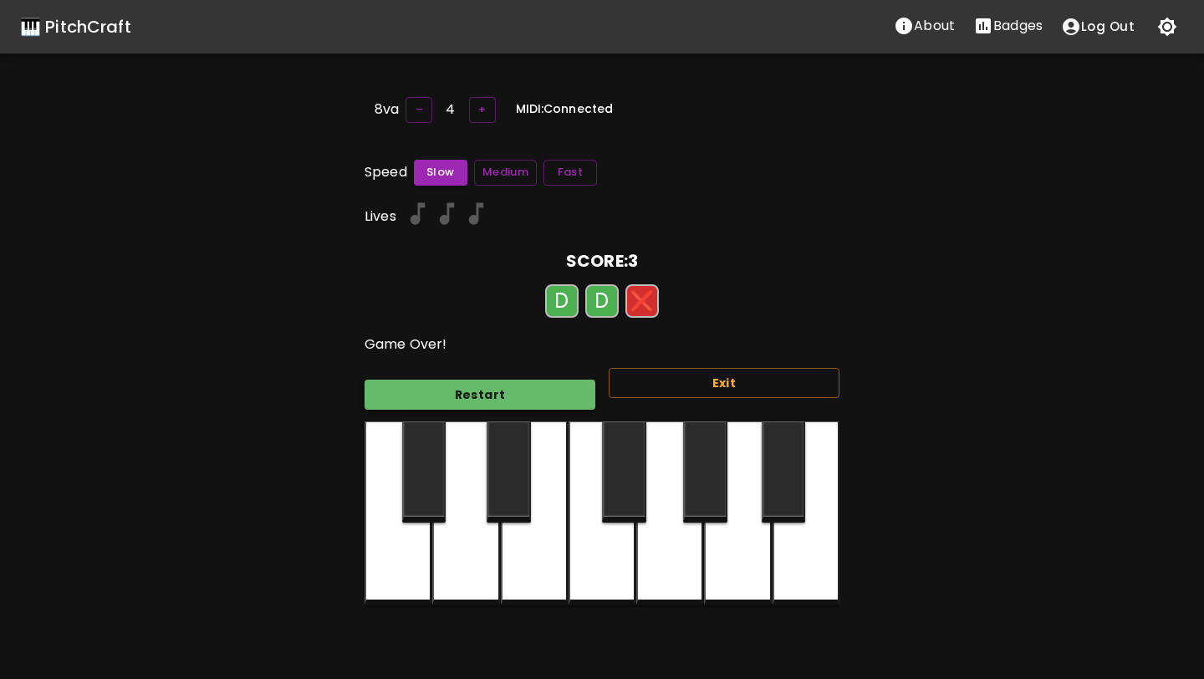
click at [474, 397] on button "Restart" at bounding box center [480, 395] width 231 height 31
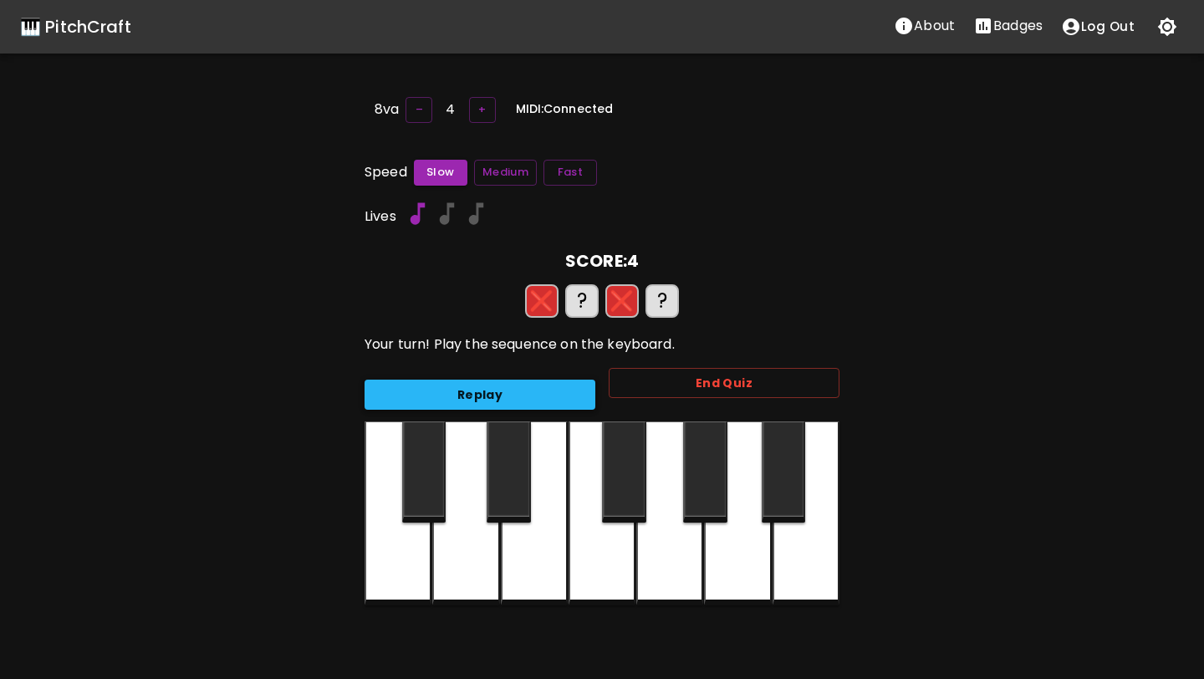
click at [474, 397] on button "Replay" at bounding box center [480, 395] width 231 height 31
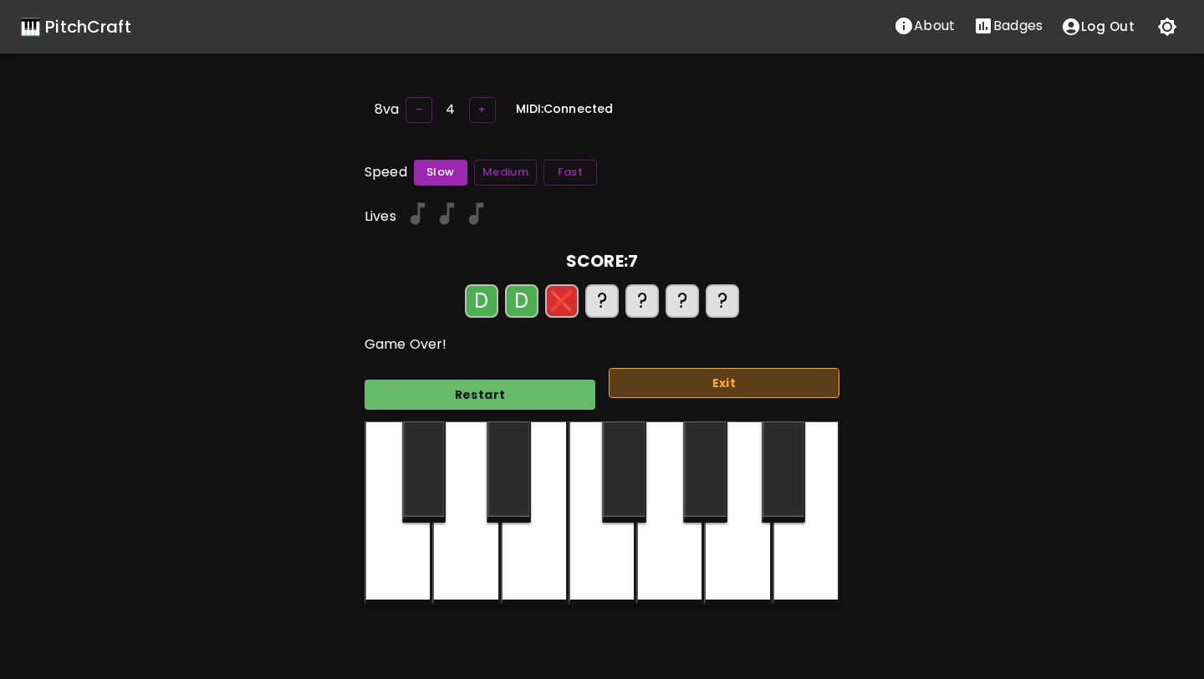
click at [632, 374] on button "Exit" at bounding box center [724, 383] width 231 height 31
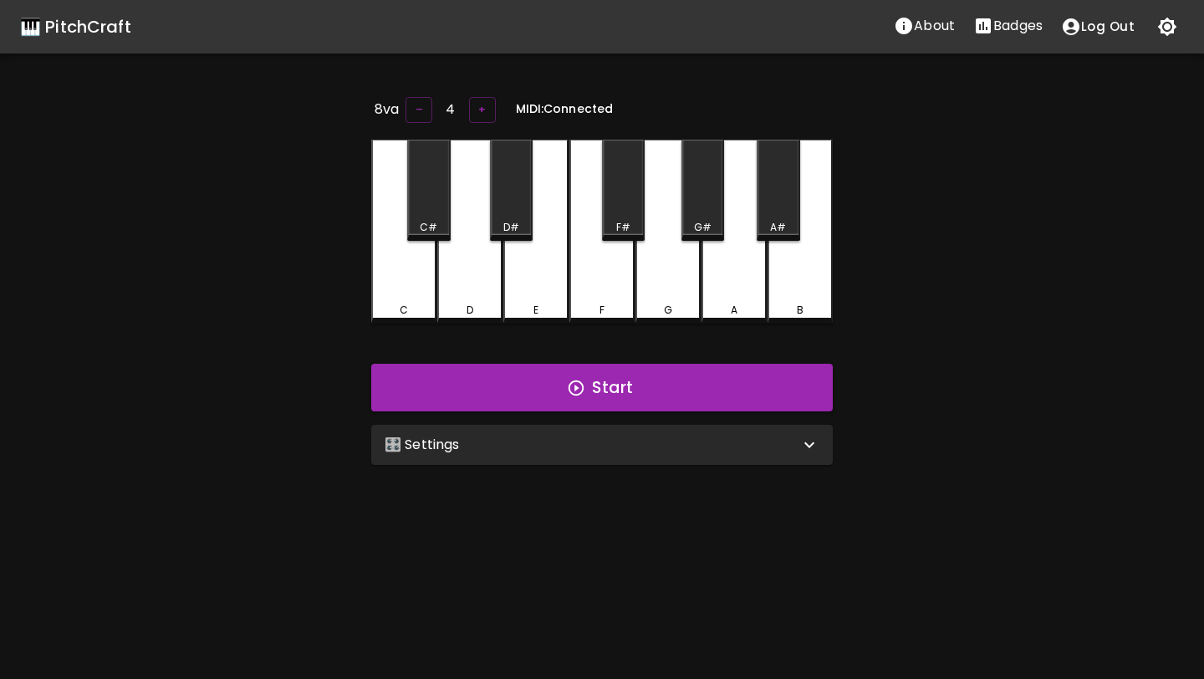
click at [491, 451] on div "🎛️ Settings" at bounding box center [592, 445] width 415 height 20
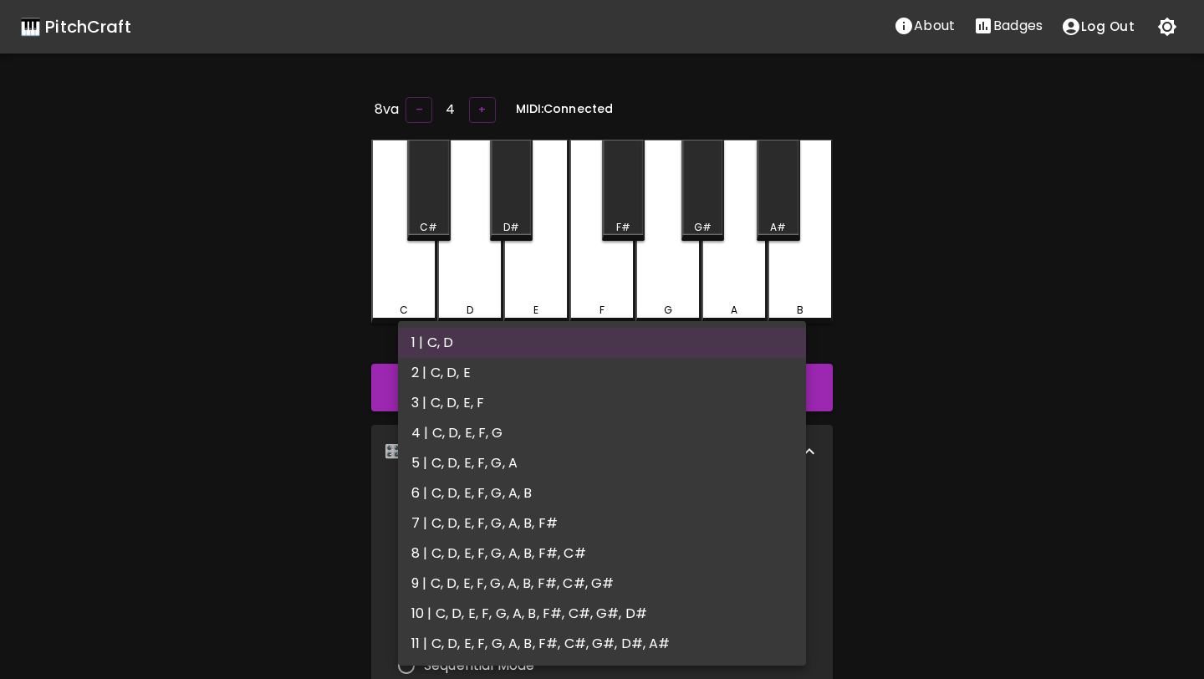
click at [475, 521] on body "🎹 PitchCraft About Badges Log Out 8va – 4 + MIDI: Connected C C# D D# E F F# G …" at bounding box center [602, 546] width 1204 height 1093
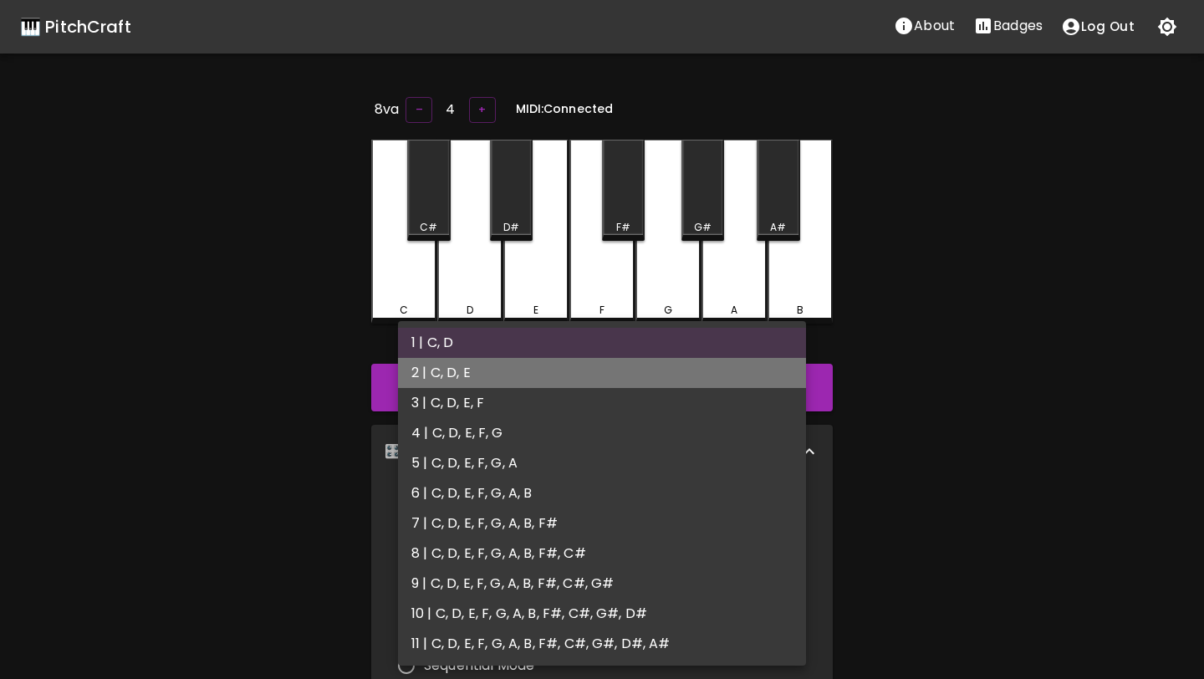
click at [478, 378] on li "2 | C, D, E" at bounding box center [602, 373] width 408 height 30
type input "3"
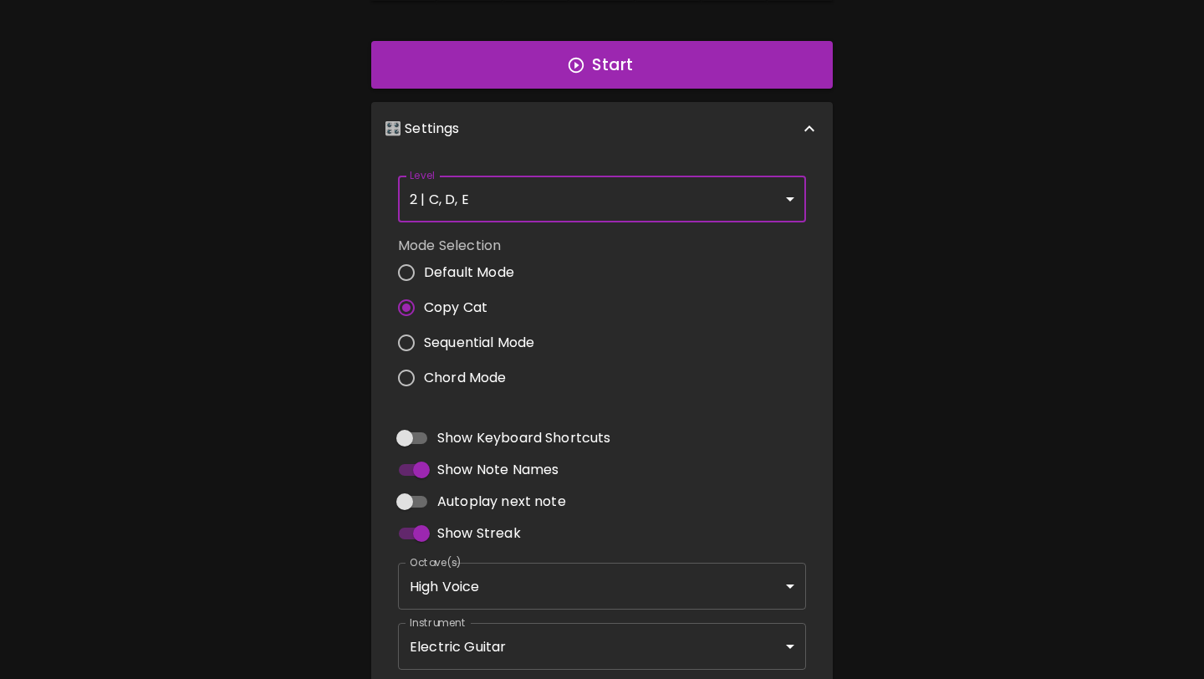
scroll to position [411, 0]
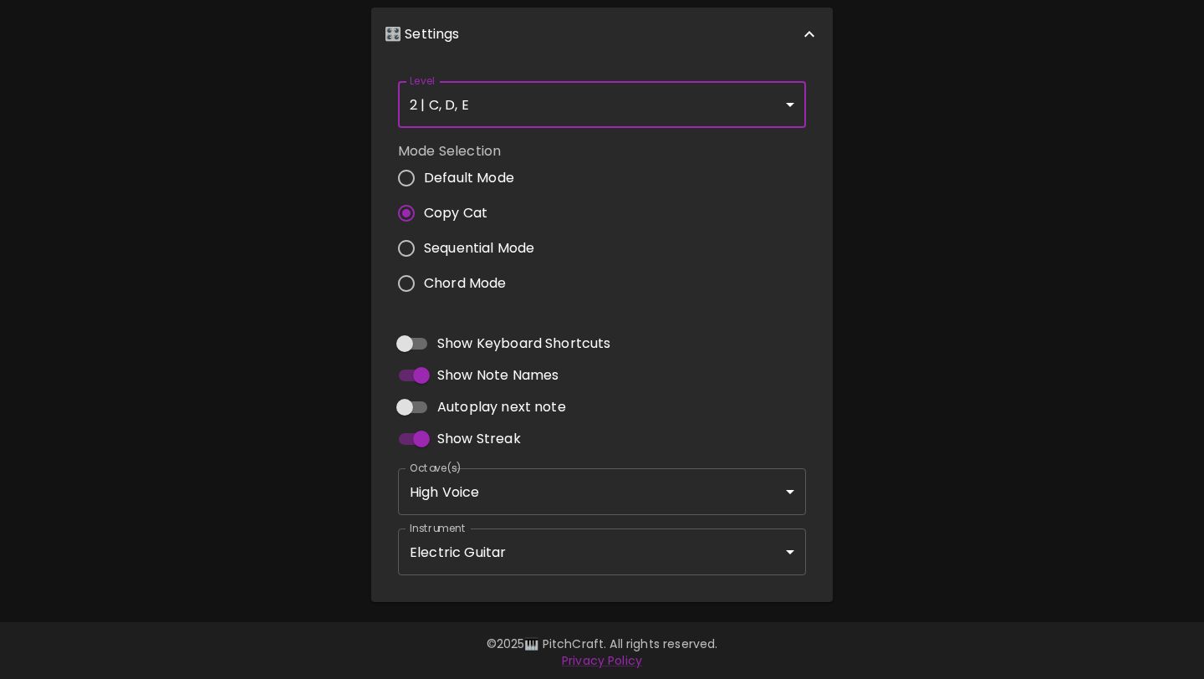
click at [501, 555] on body "🎹 PitchCraft About Badges Log Out 8va – 4 + MIDI: Connected C C# D D# E F F# G …" at bounding box center [602, 135] width 1204 height 1093
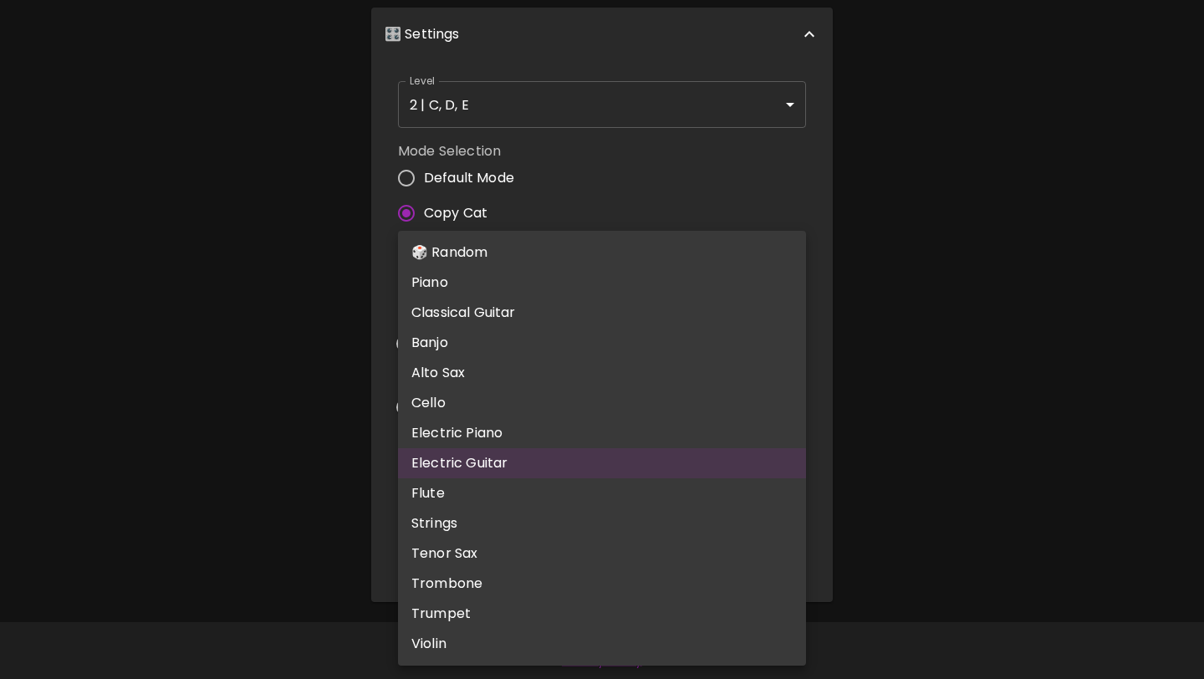
click at [508, 391] on li "Cello" at bounding box center [602, 403] width 408 height 30
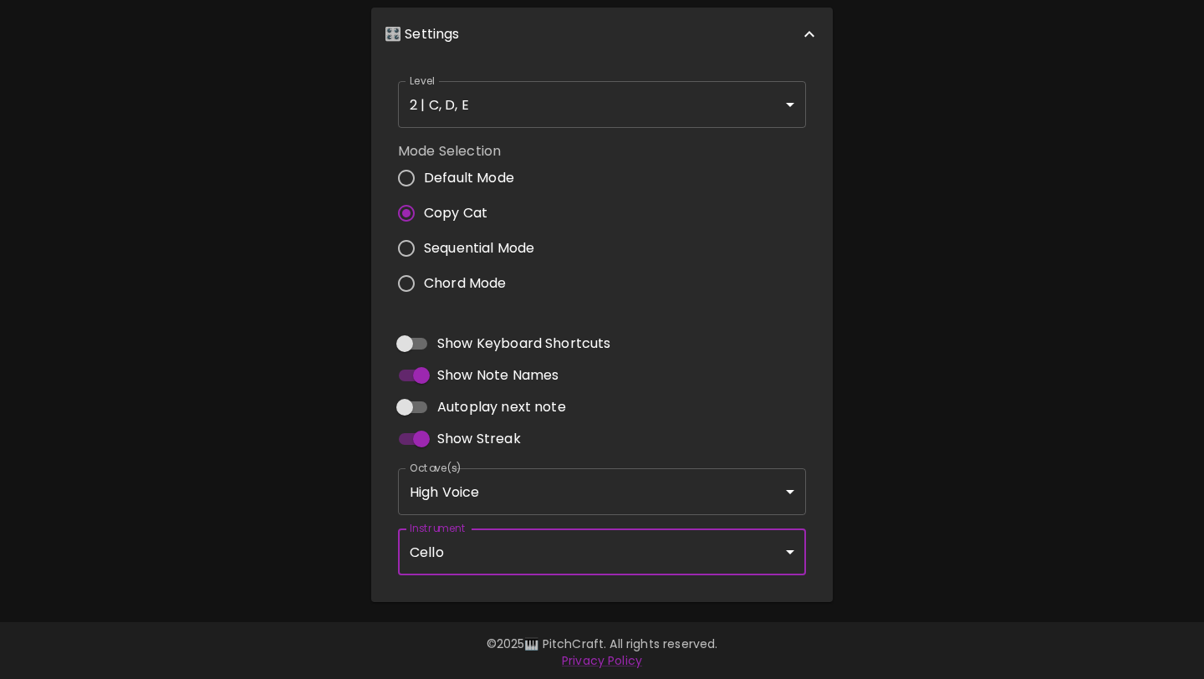
click at [515, 546] on body "🎹 PitchCraft About Badges Log Out 8va – 4 + MIDI: Connected C C# D D# E F F# G …" at bounding box center [602, 135] width 1204 height 1093
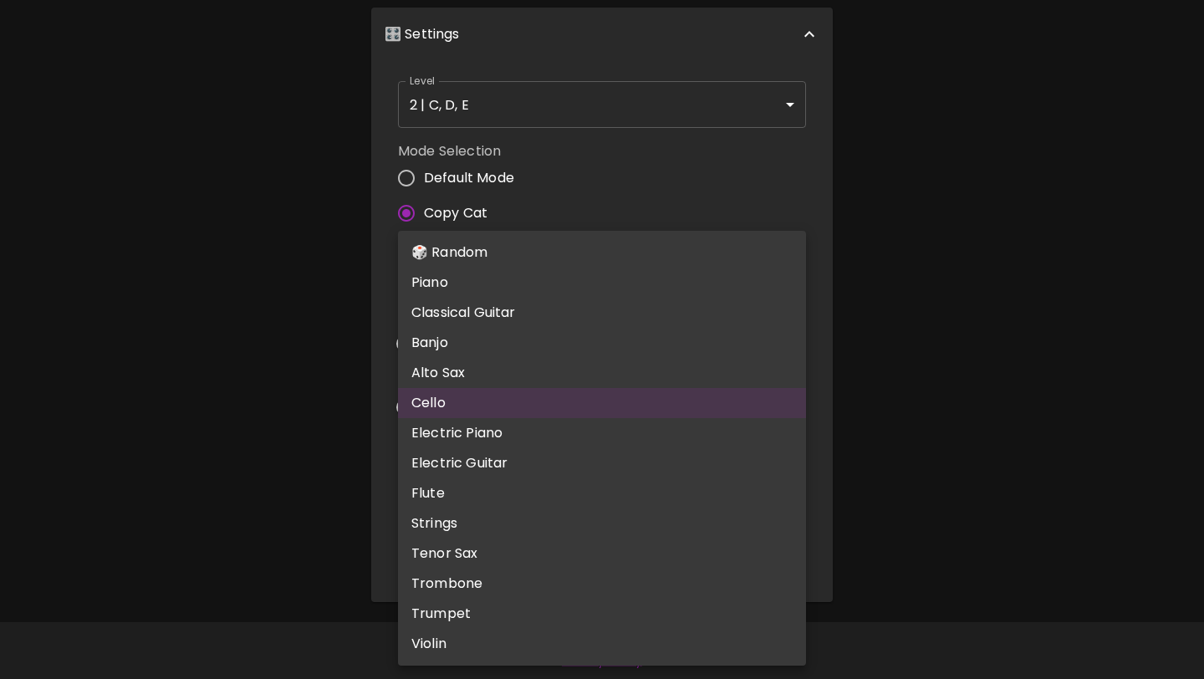
click at [503, 345] on li "Banjo" at bounding box center [602, 343] width 408 height 30
type input "banjo"
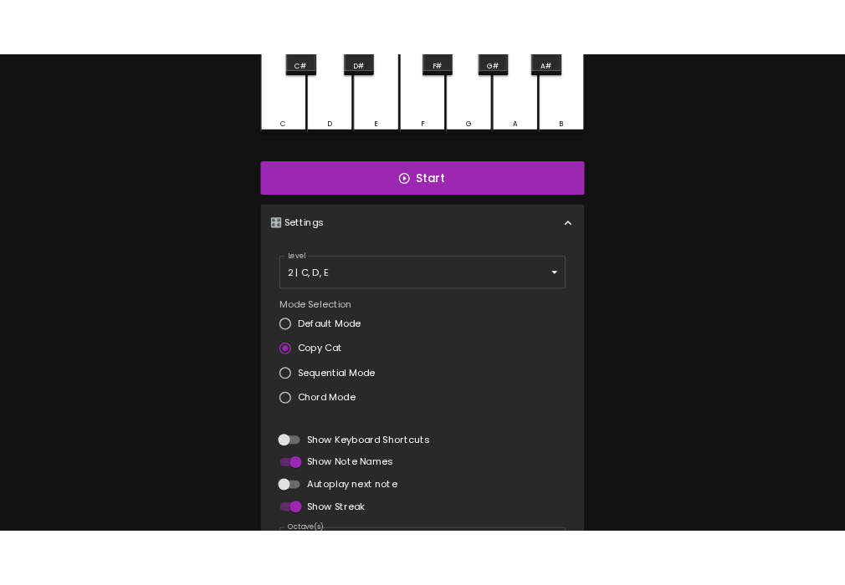
scroll to position [0, 0]
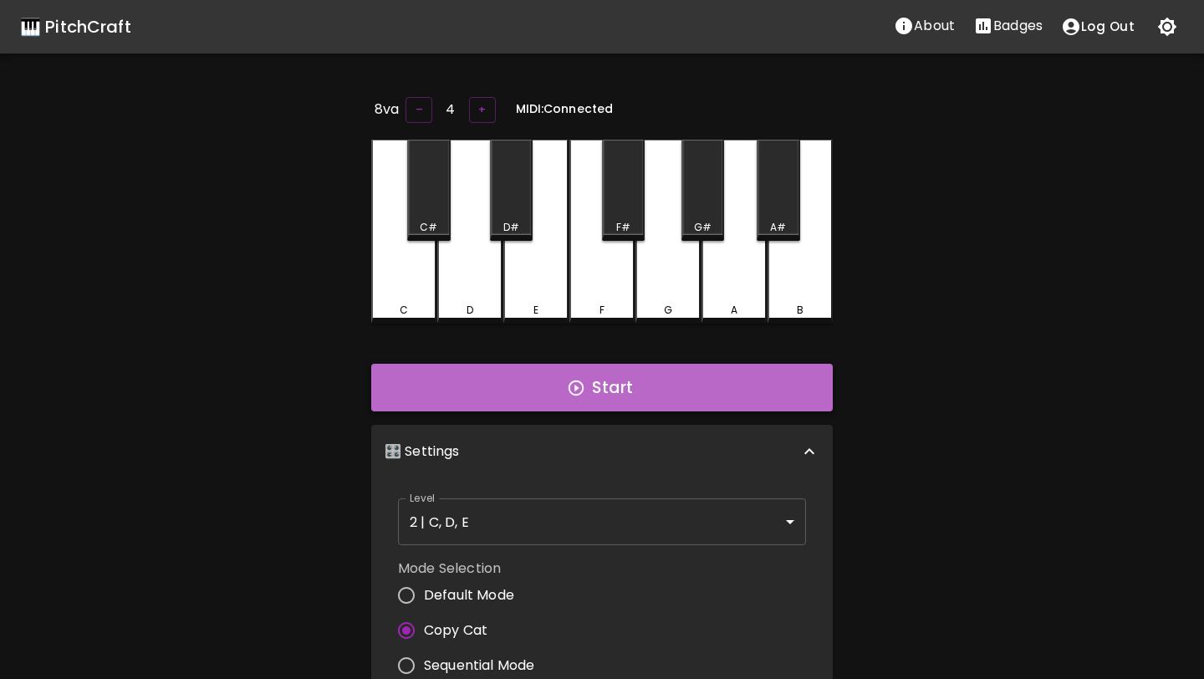
click at [613, 375] on button "Start" at bounding box center [602, 388] width 462 height 49
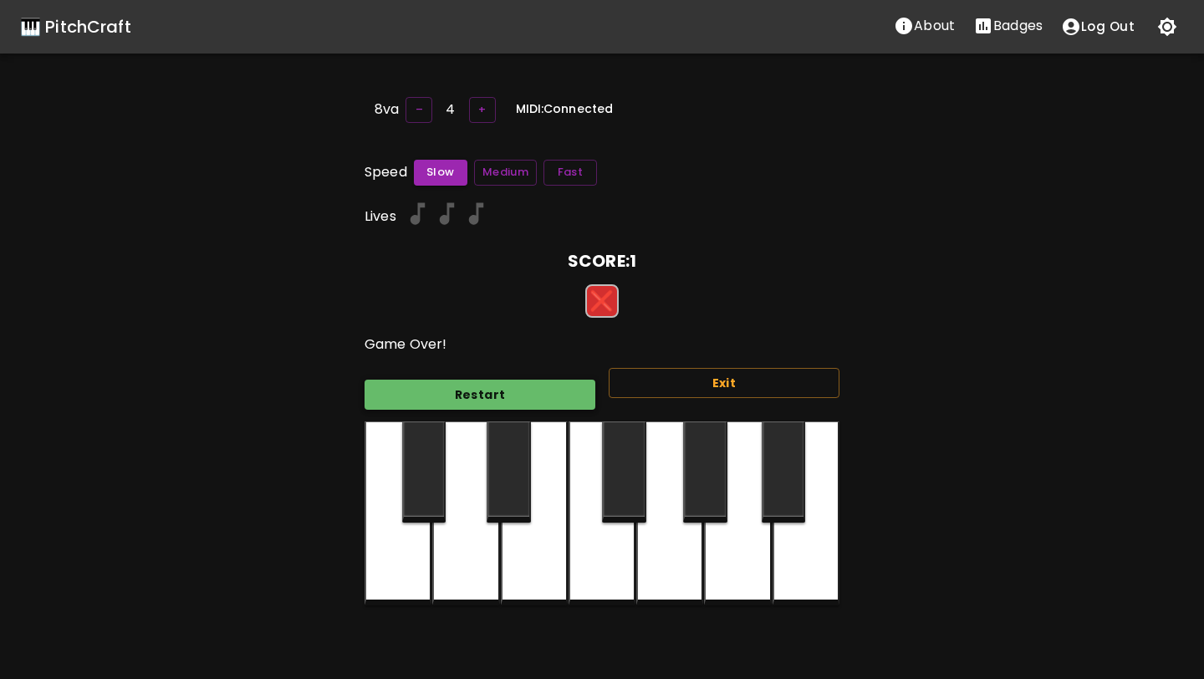
click at [557, 391] on button "Restart" at bounding box center [480, 395] width 231 height 31
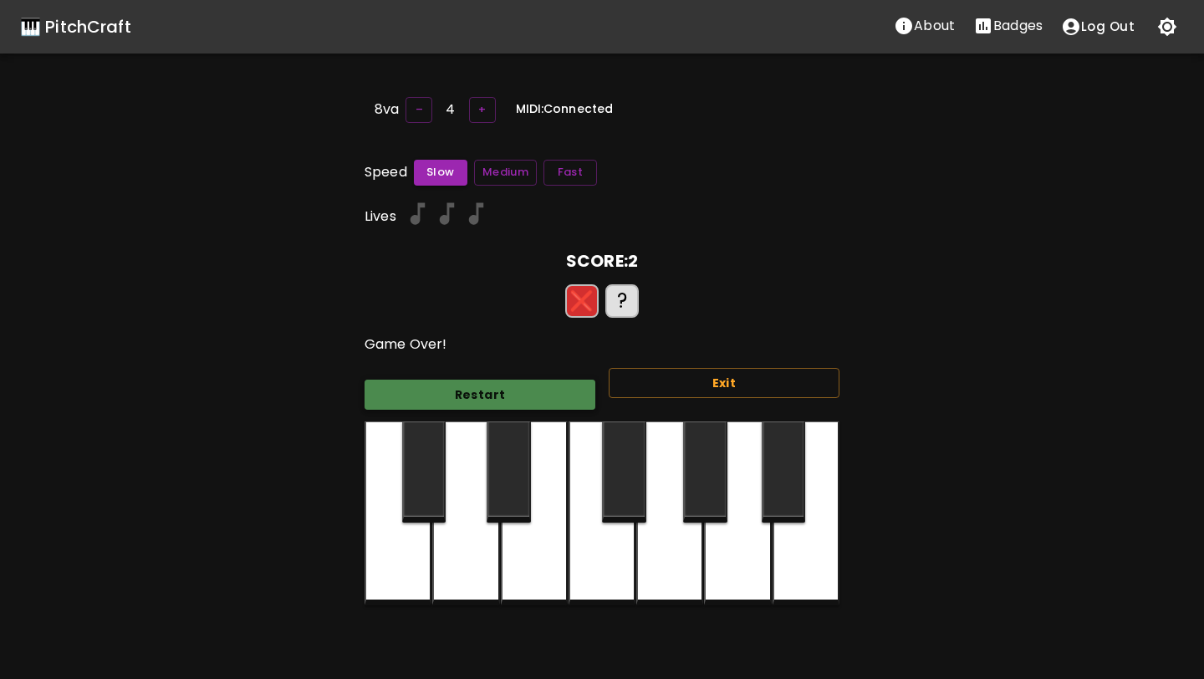
click at [557, 391] on button "Restart" at bounding box center [480, 395] width 231 height 31
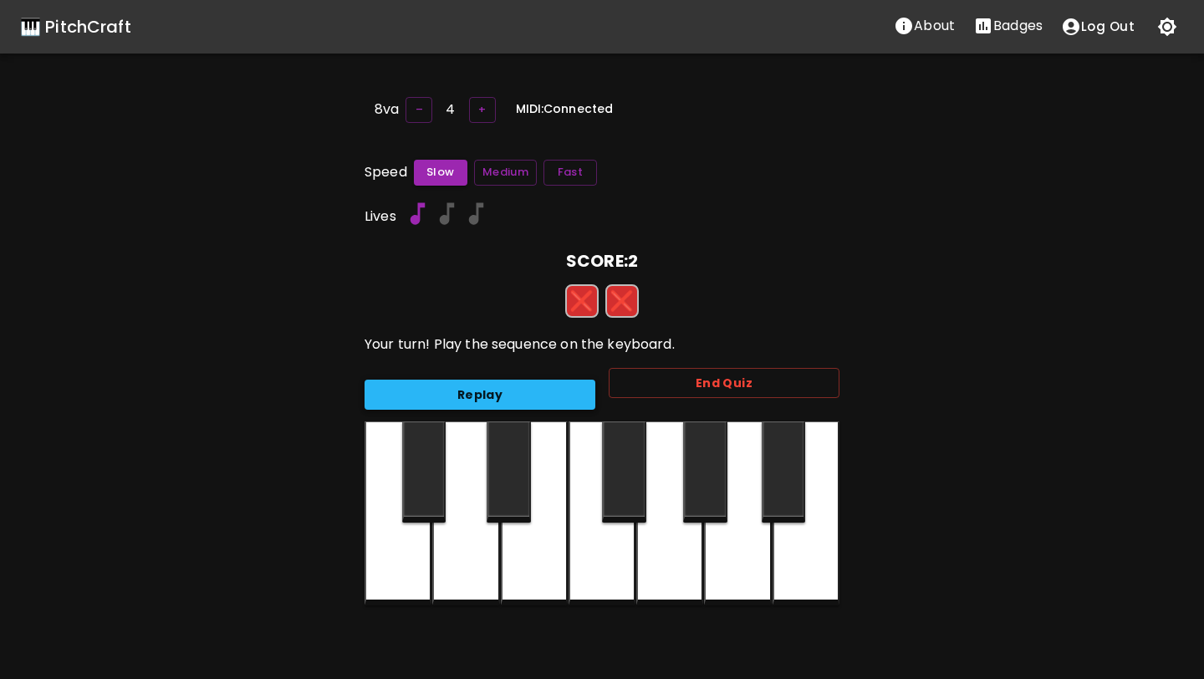
click at [557, 391] on button "Replay" at bounding box center [480, 395] width 231 height 31
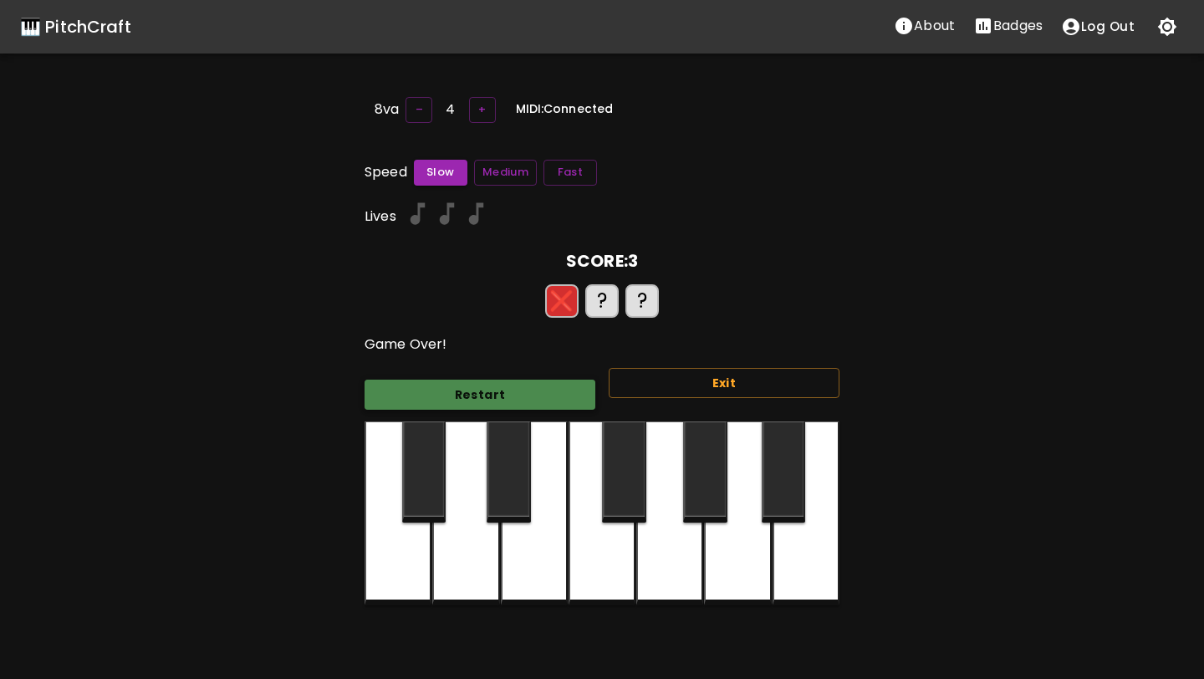
click at [555, 391] on button "Restart" at bounding box center [480, 395] width 231 height 31
click at [451, 386] on button "Restart" at bounding box center [480, 395] width 231 height 31
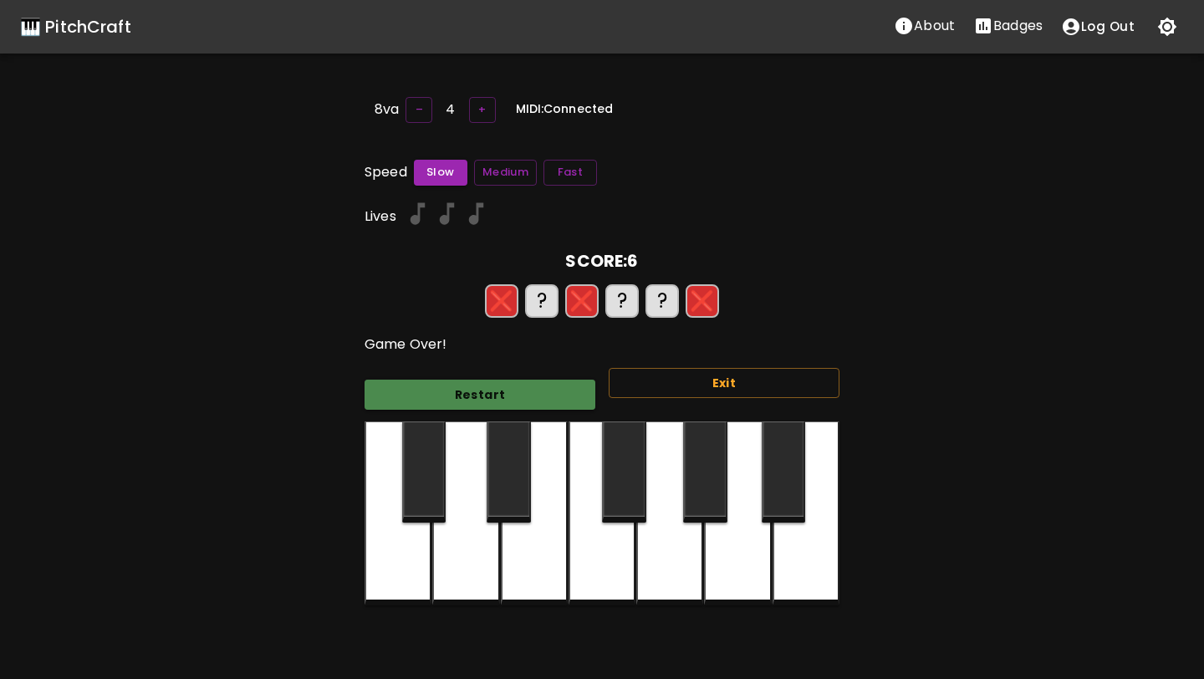
drag, startPoint x: 450, startPoint y: 386, endPoint x: 450, endPoint y: 425, distance: 38.5
click at [450, 425] on div "Speed Slow Medium Fast Lives SCORE: 6 ❌ ? ❌ ? ? ❌ Game Over! Restart Exit" at bounding box center [602, 383] width 475 height 446
click at [480, 385] on button "Restart" at bounding box center [480, 395] width 231 height 31
click at [481, 381] on button "Restart" at bounding box center [480, 395] width 231 height 31
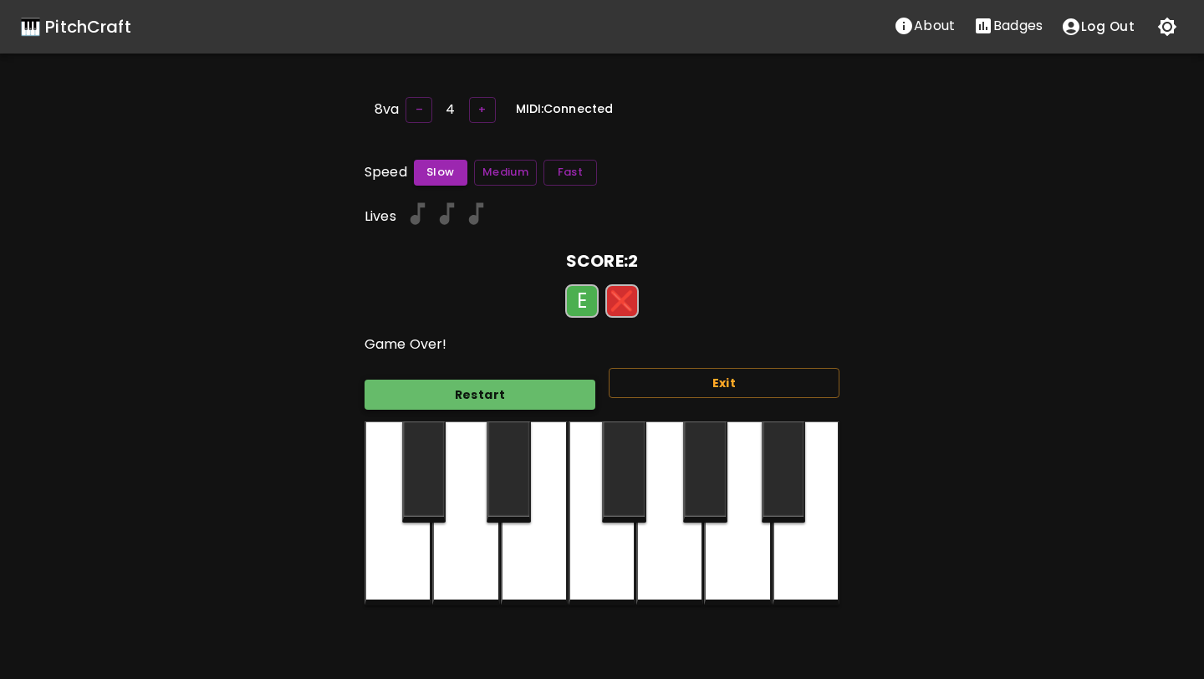
drag, startPoint x: 480, startPoint y: 381, endPoint x: 469, endPoint y: 404, distance: 25.8
click at [479, 382] on button "Restart" at bounding box center [480, 395] width 231 height 31
drag, startPoint x: 469, startPoint y: 404, endPoint x: 418, endPoint y: 444, distance: 64.9
click at [418, 444] on div "Speed Slow Medium Fast Lives SCORE: 2 E ❌ Game Over! Restart Exit" at bounding box center [602, 383] width 475 height 446
click at [477, 385] on button "Restart" at bounding box center [480, 395] width 231 height 31
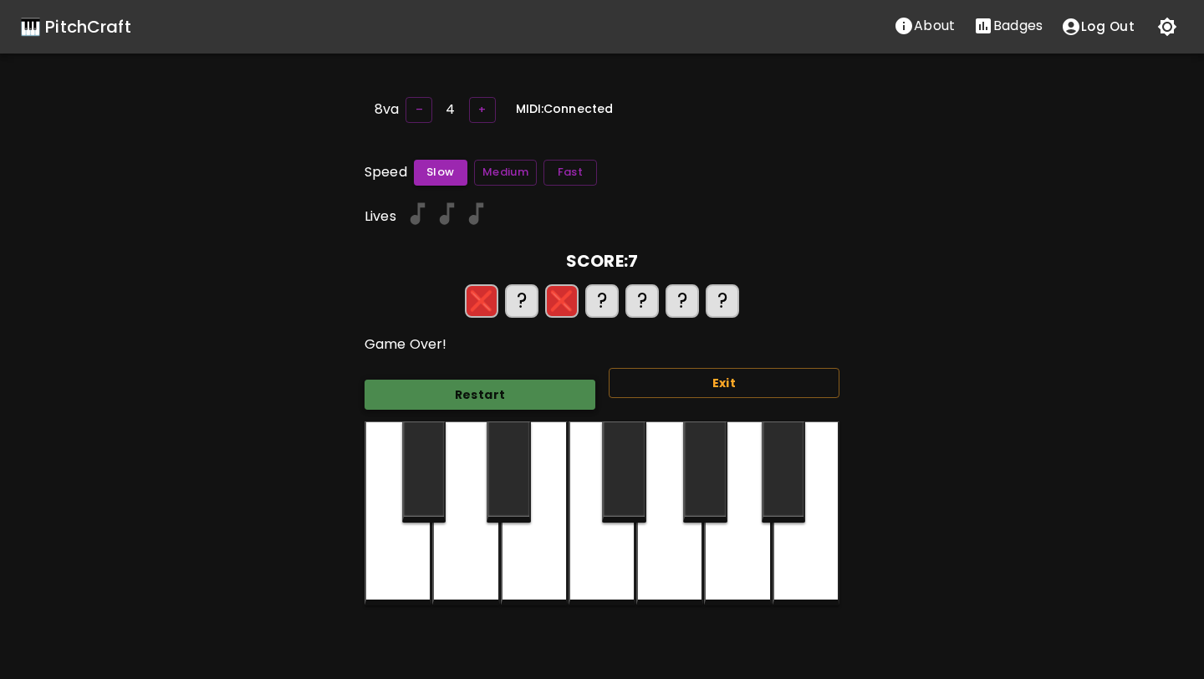
click at [471, 395] on button "Restart" at bounding box center [480, 395] width 231 height 31
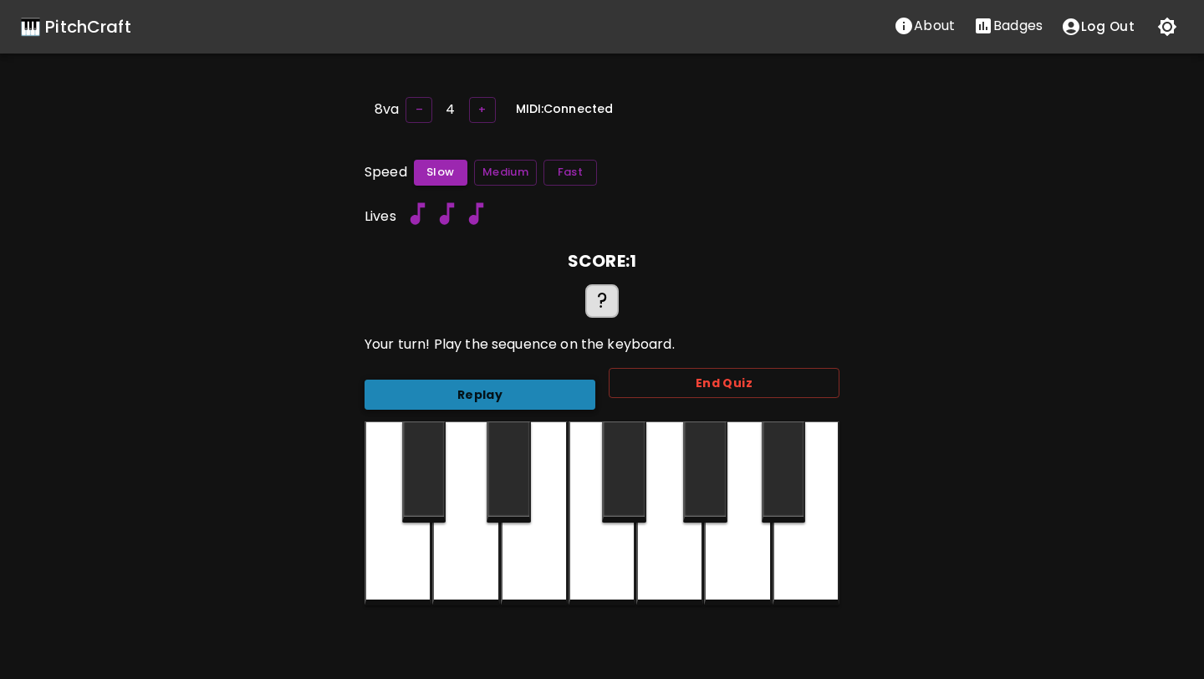
click at [472, 396] on button "Replay" at bounding box center [480, 395] width 231 height 31
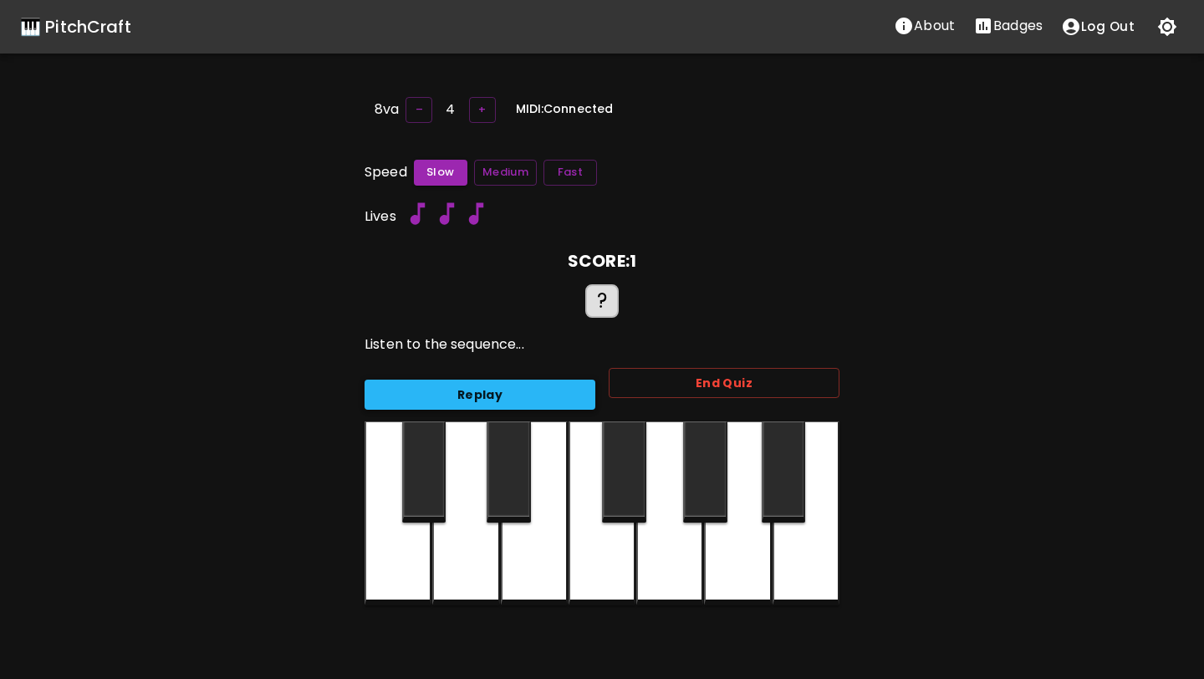
click at [472, 396] on button "Replay" at bounding box center [480, 395] width 231 height 31
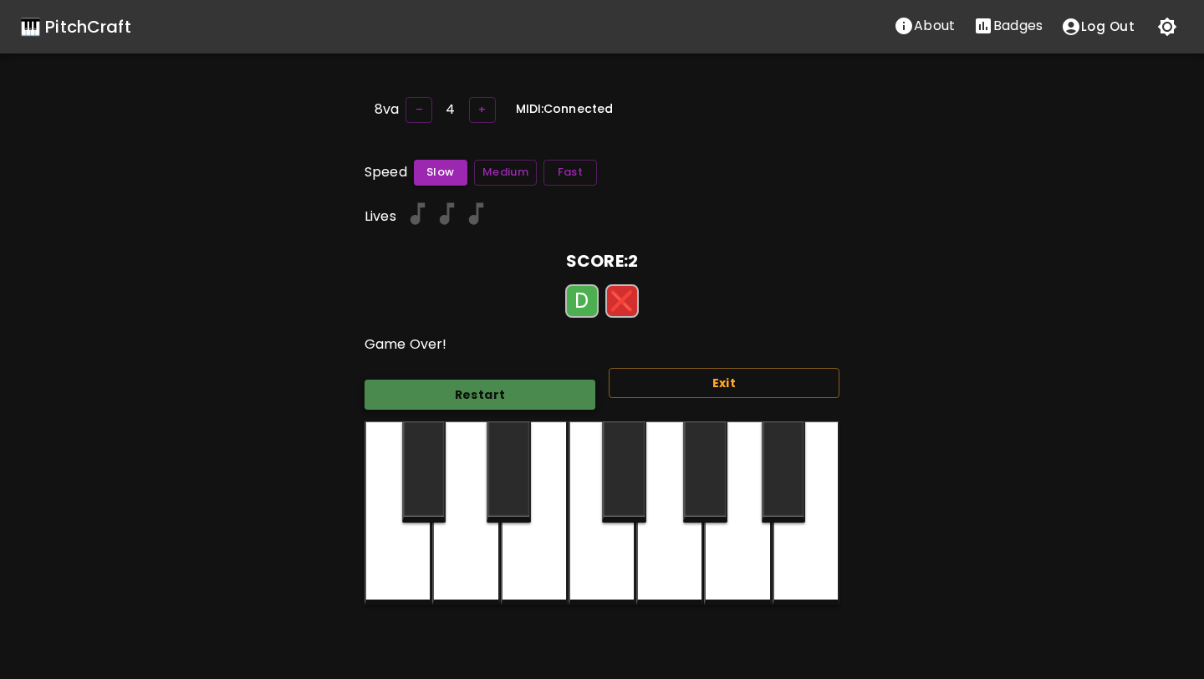
click at [472, 396] on button "Restart" at bounding box center [480, 395] width 231 height 31
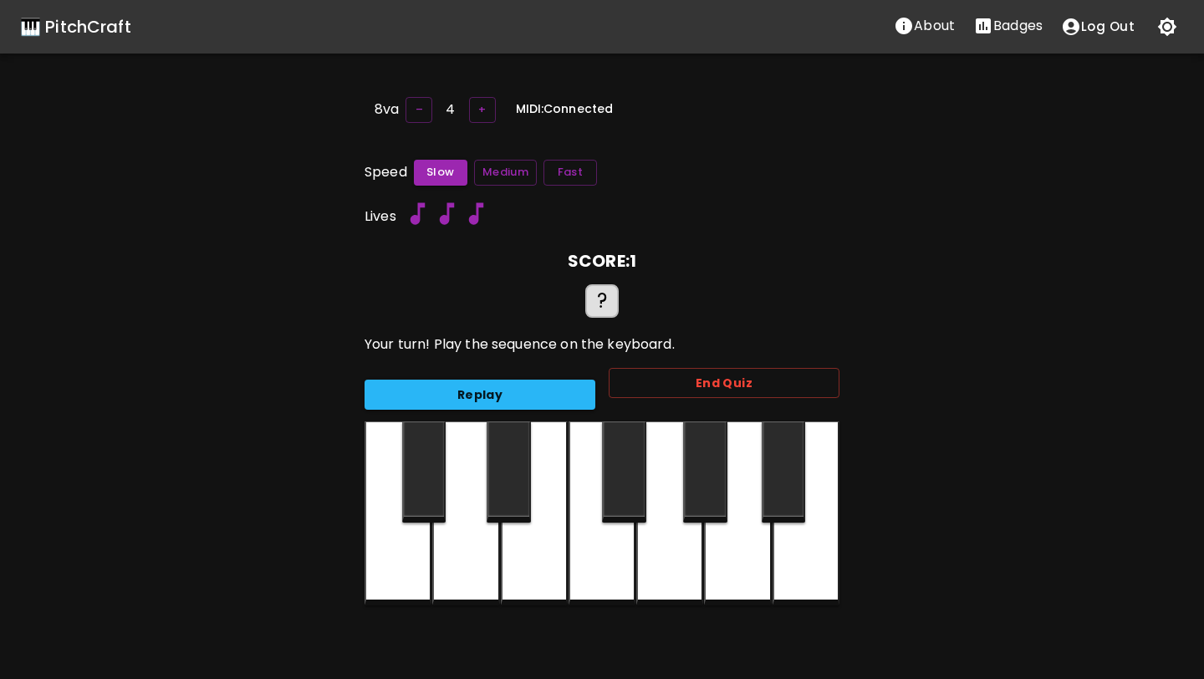
click at [484, 367] on div "Replay" at bounding box center [473, 388] width 244 height 44
click at [494, 386] on button "Replay" at bounding box center [480, 395] width 231 height 31
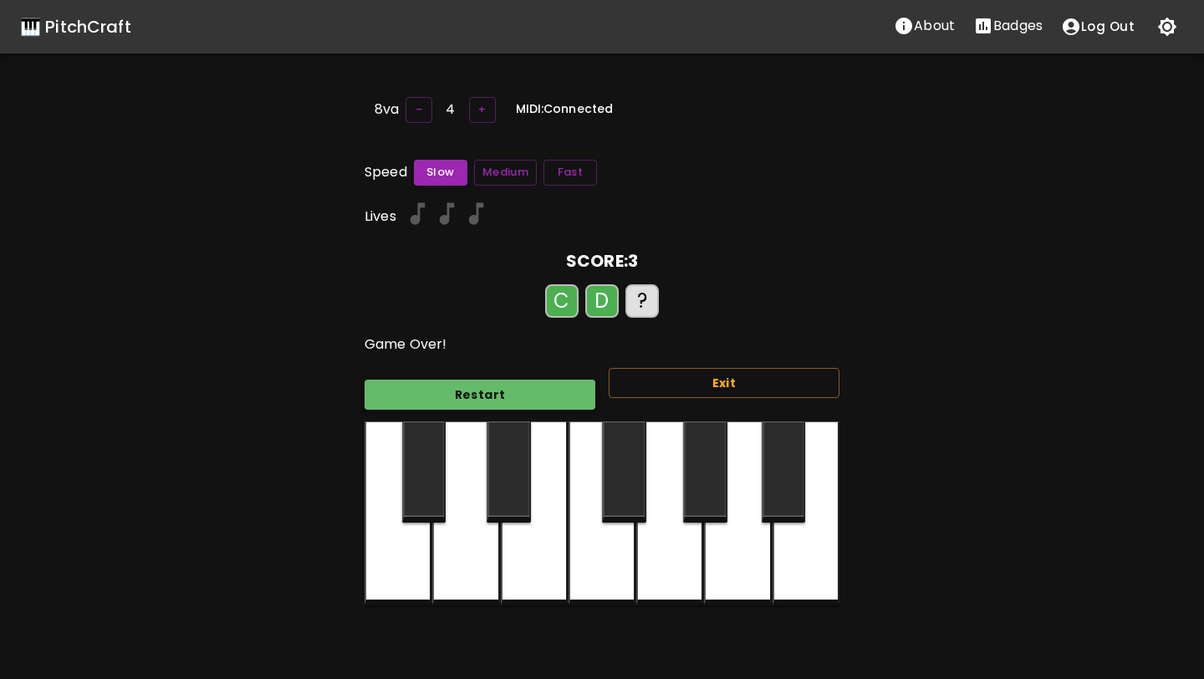
drag, startPoint x: 494, startPoint y: 386, endPoint x: 482, endPoint y: 386, distance: 12.5
click at [493, 386] on button "Restart" at bounding box center [480, 395] width 231 height 31
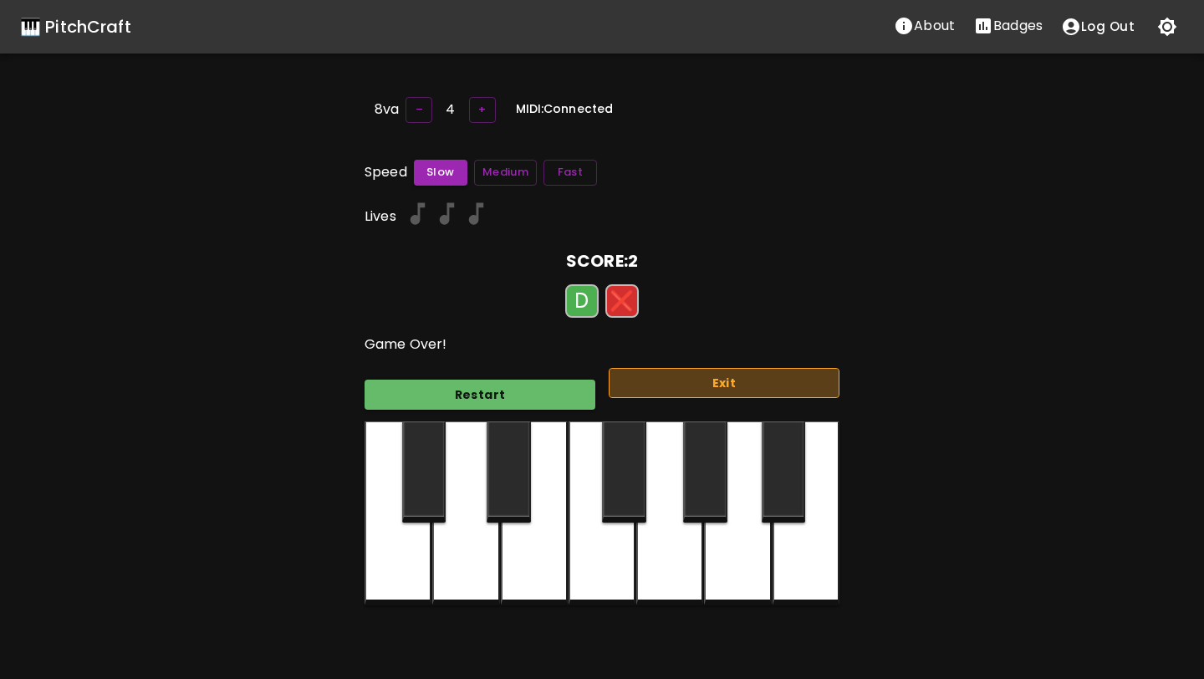
click at [647, 391] on button "Exit" at bounding box center [724, 383] width 231 height 31
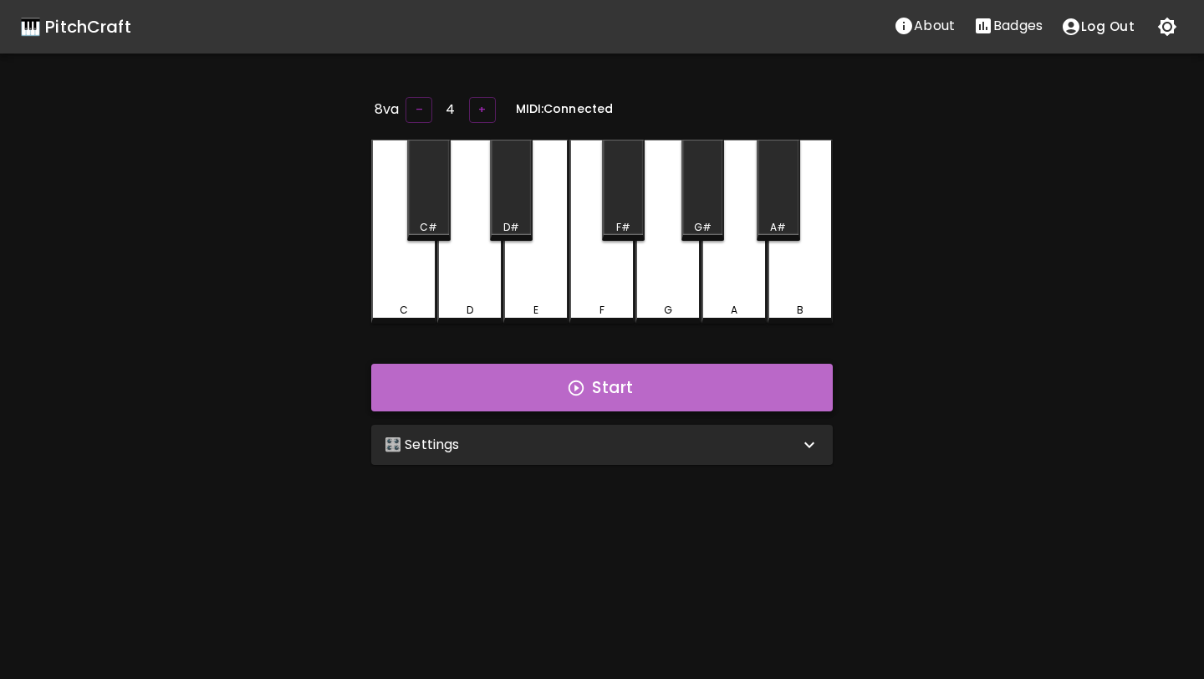
click at [641, 401] on button "Start" at bounding box center [602, 388] width 462 height 49
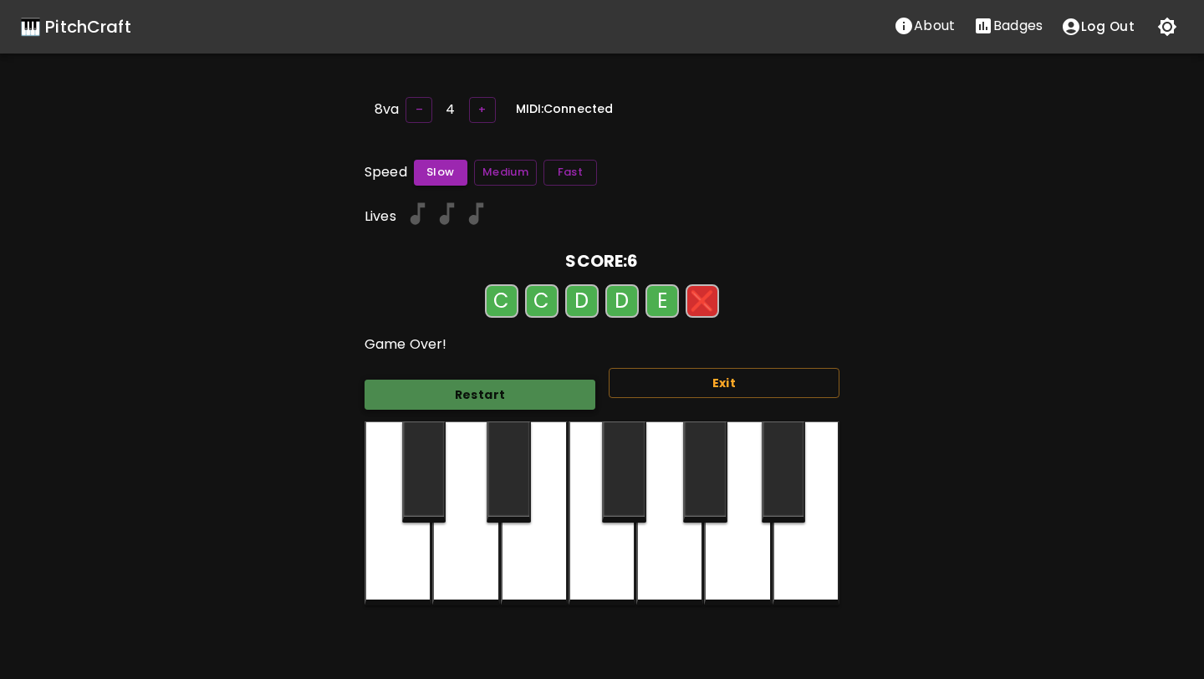
click at [529, 380] on button "Restart" at bounding box center [480, 395] width 231 height 31
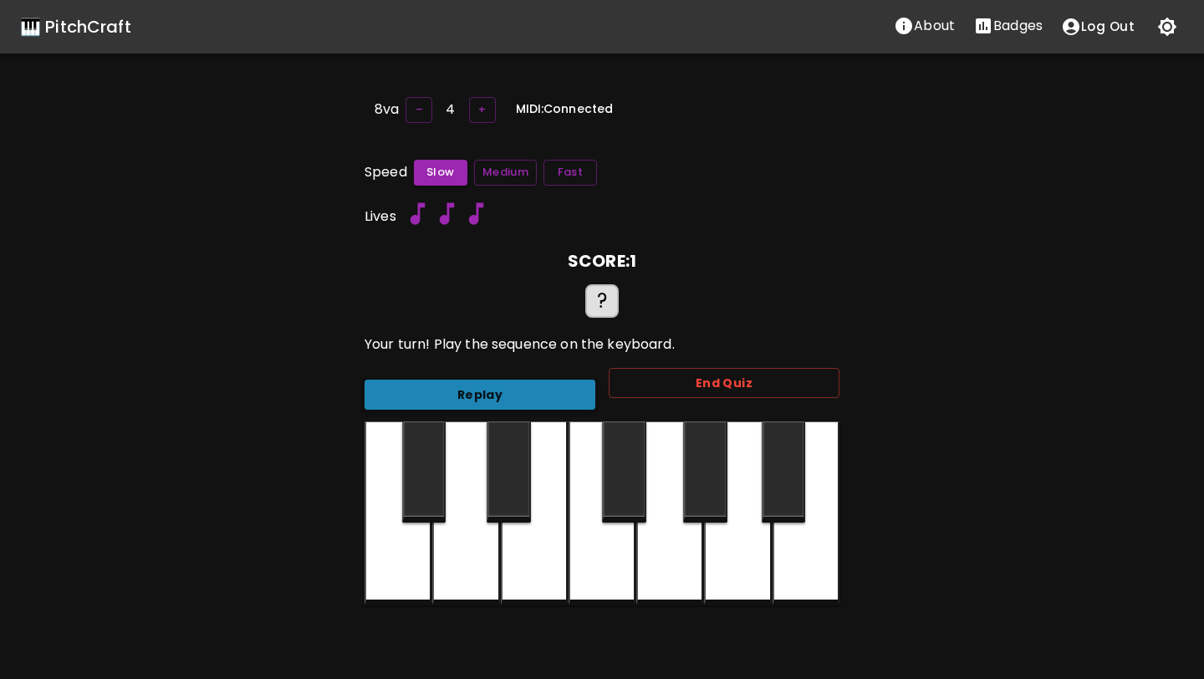
click at [529, 380] on button "Replay" at bounding box center [480, 395] width 231 height 31
click at [524, 380] on button "Replay" at bounding box center [480, 395] width 231 height 31
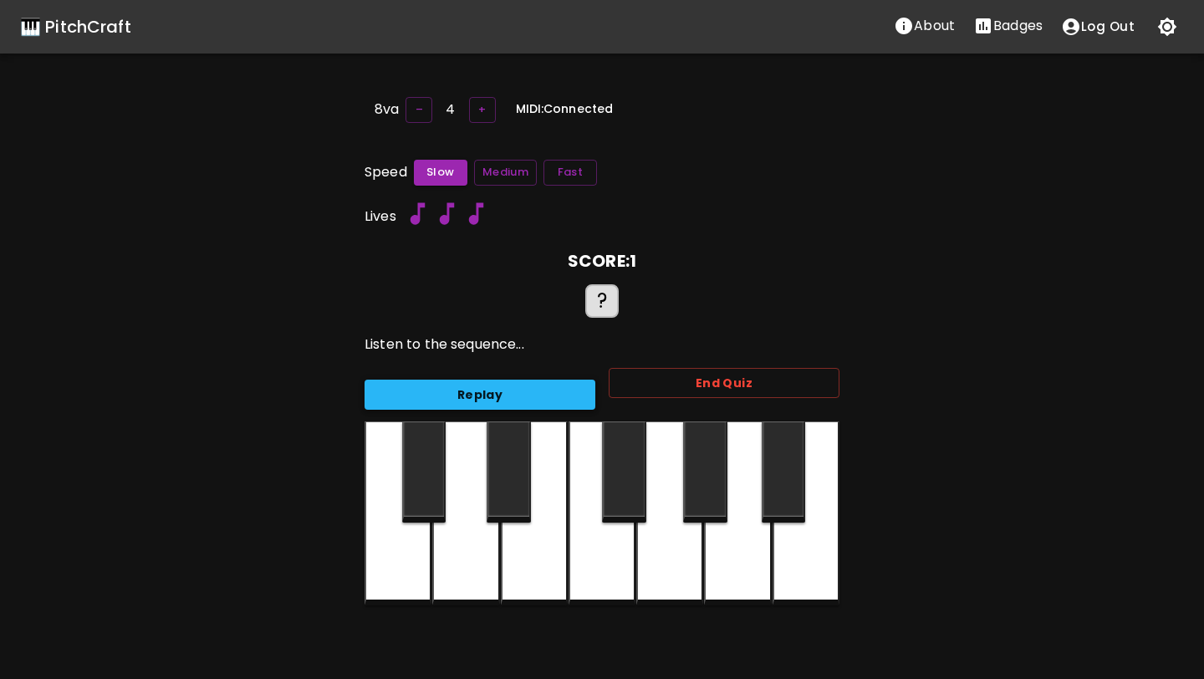
click at [524, 380] on button "Replay" at bounding box center [480, 395] width 231 height 31
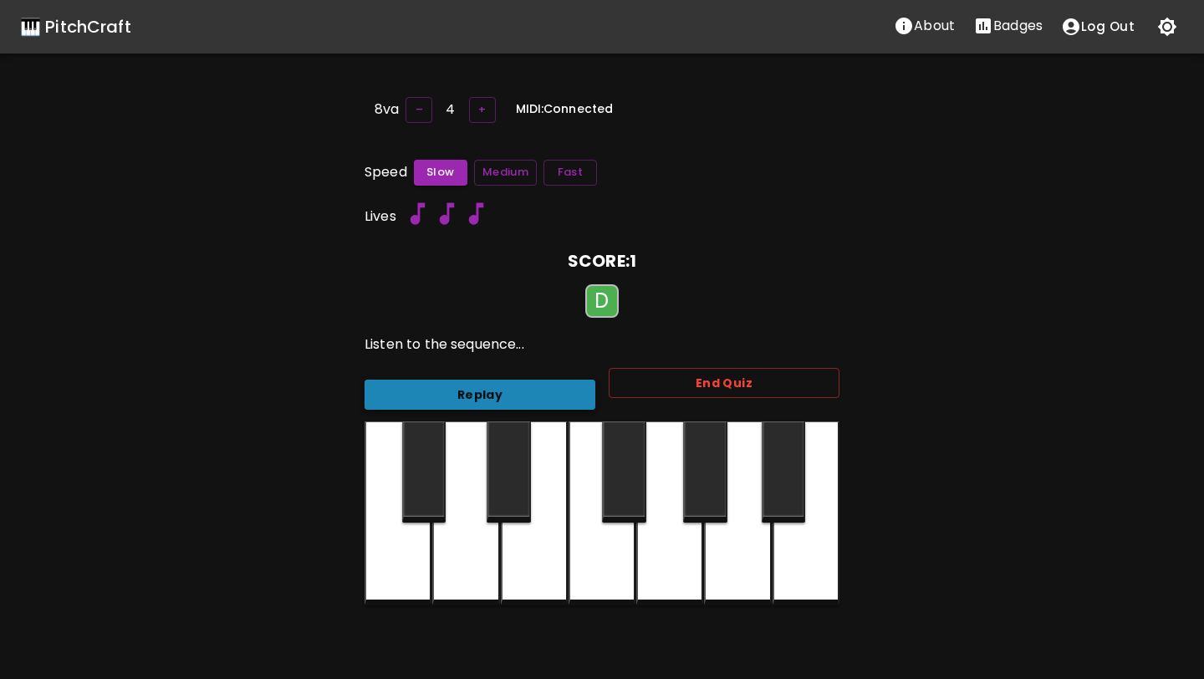
click at [531, 391] on button "Replay" at bounding box center [480, 395] width 231 height 31
click at [535, 391] on button "Replay" at bounding box center [480, 395] width 231 height 31
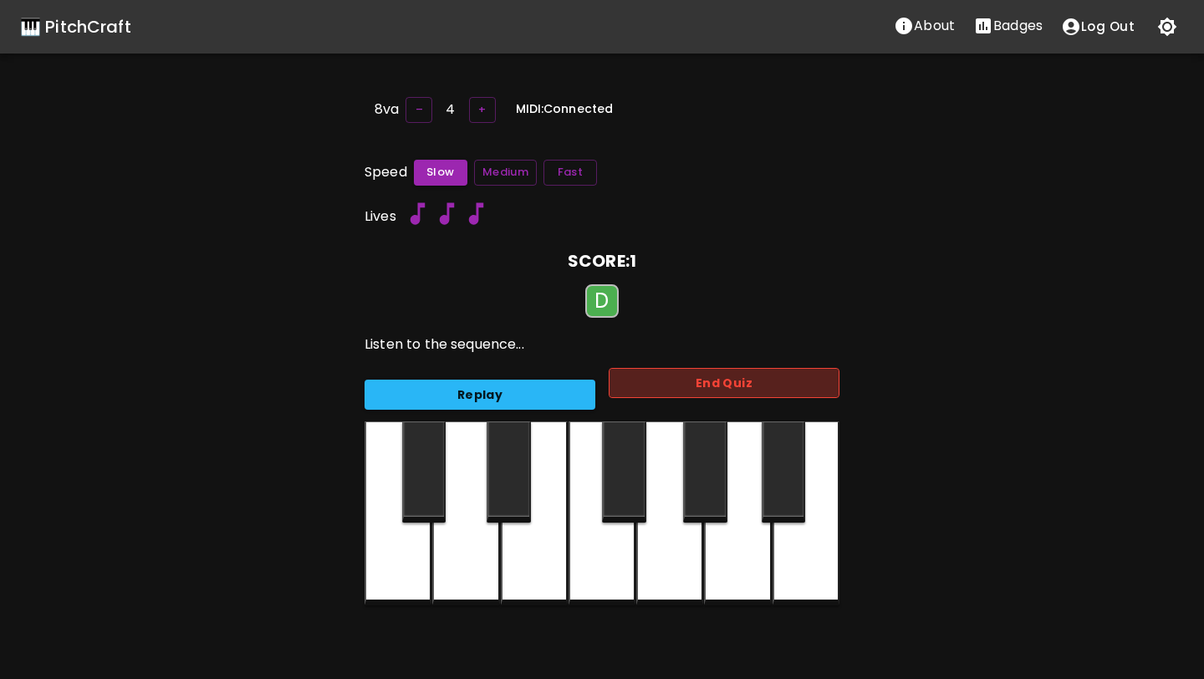
click at [677, 377] on button "End Quiz" at bounding box center [724, 383] width 231 height 31
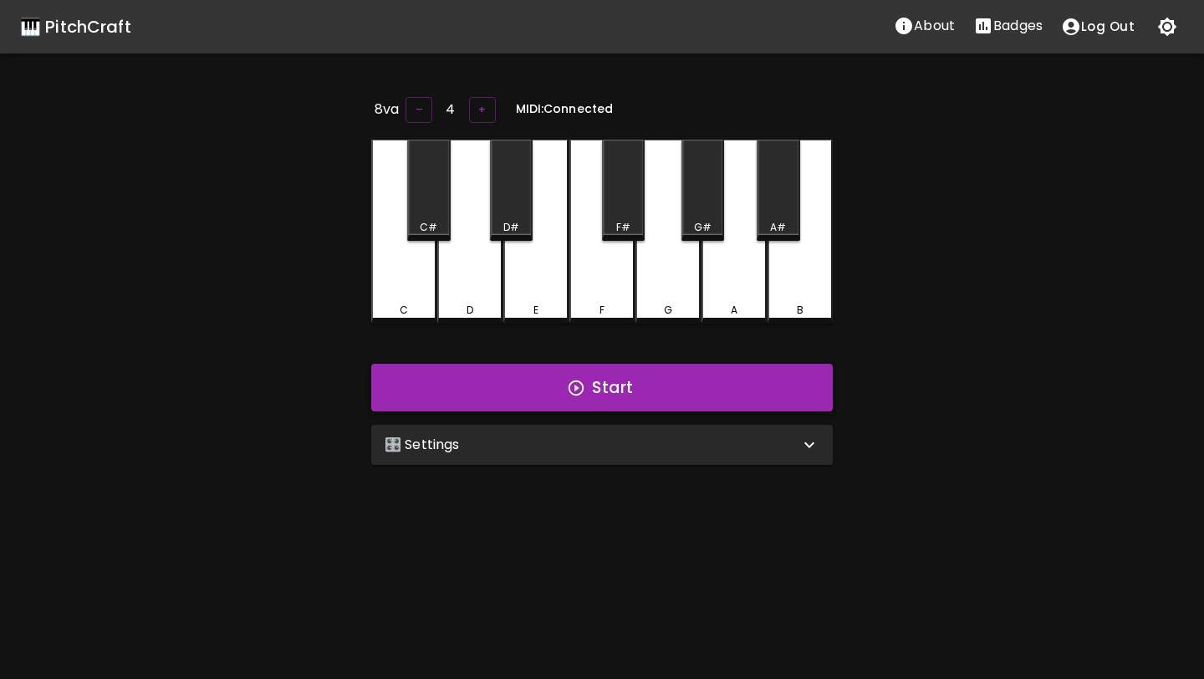
click at [657, 376] on button "Start" at bounding box center [602, 388] width 462 height 49
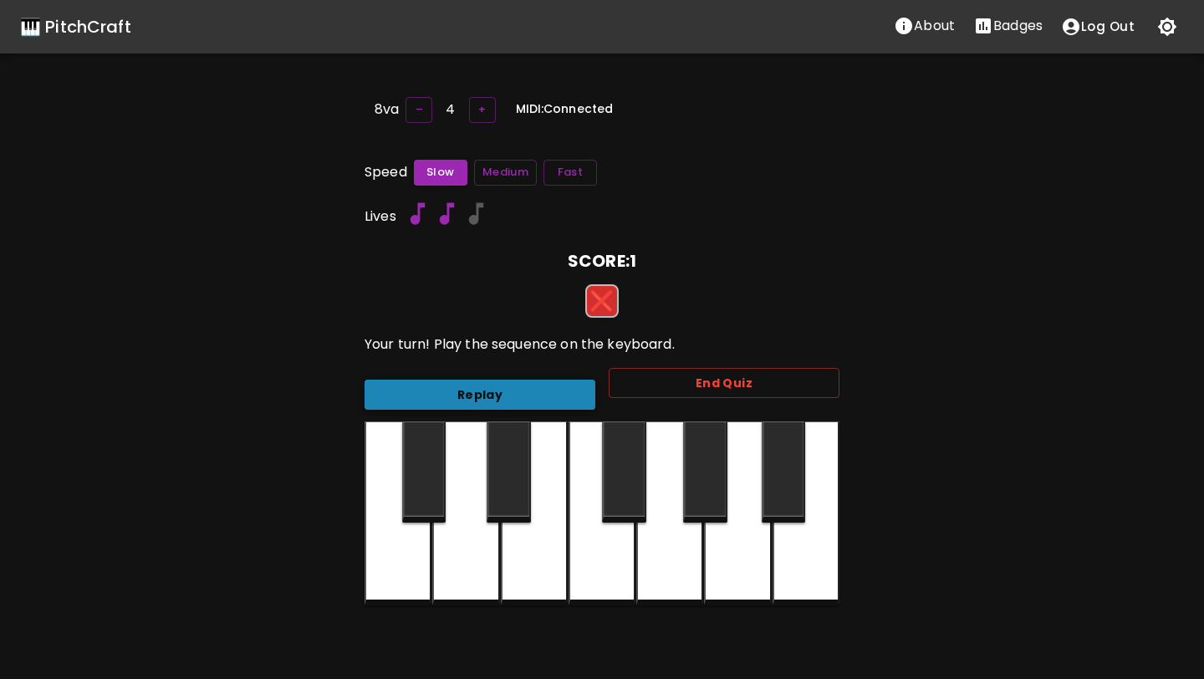
click at [578, 393] on button "Replay" at bounding box center [480, 395] width 231 height 31
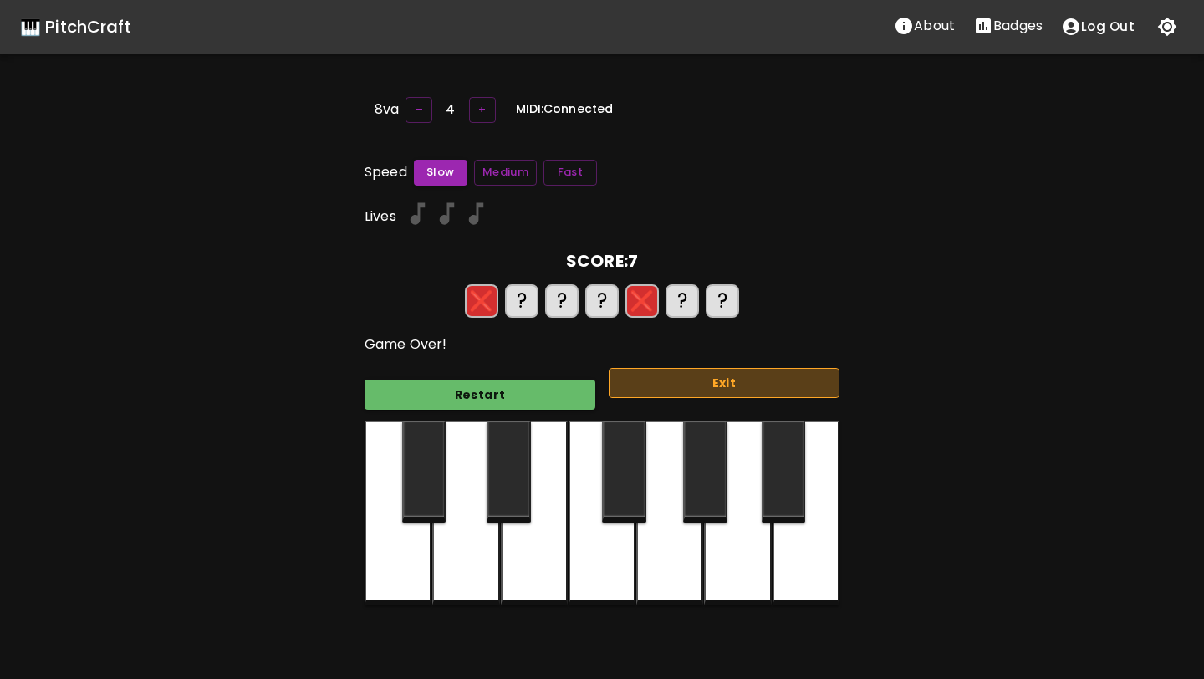
click at [711, 376] on button "Exit" at bounding box center [724, 383] width 231 height 31
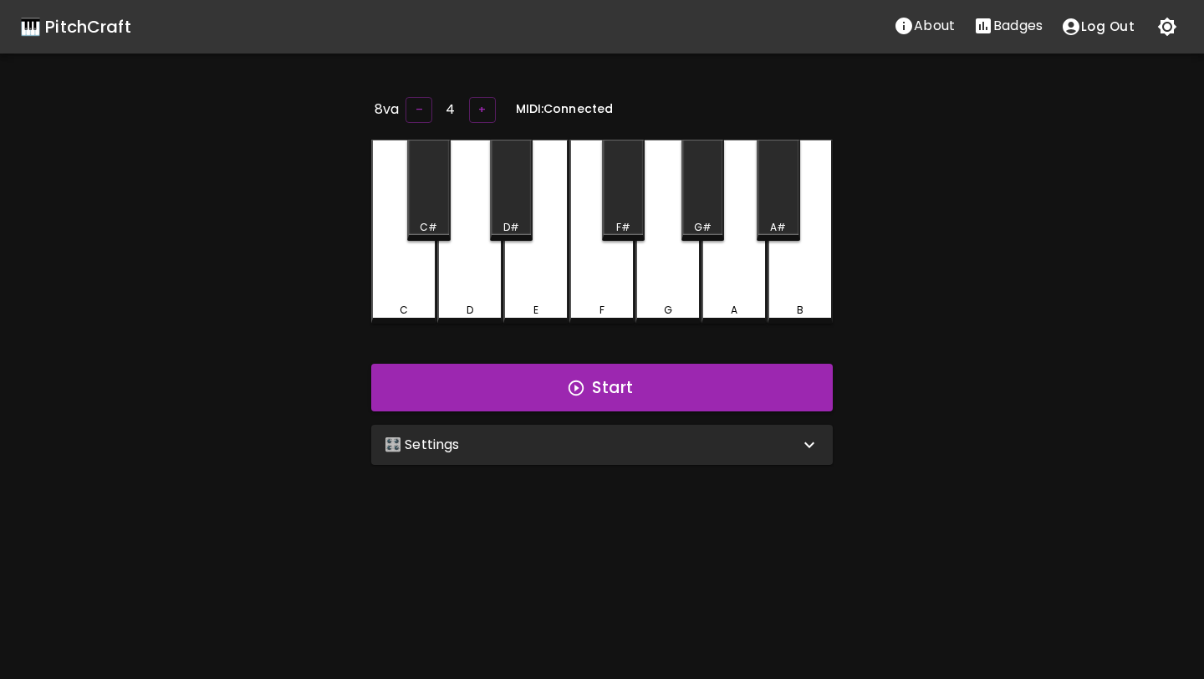
click at [708, 437] on div "🎛️ Settings" at bounding box center [592, 445] width 415 height 20
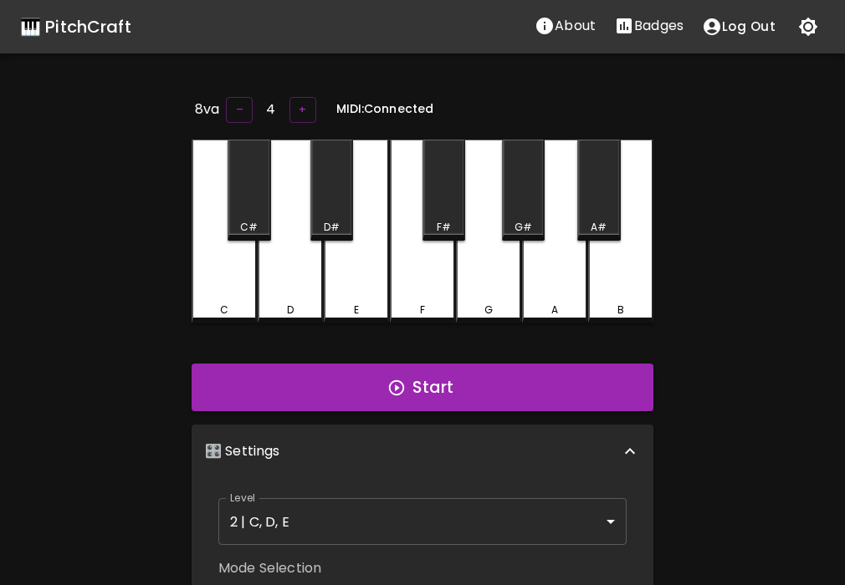
scroll to position [7, 0]
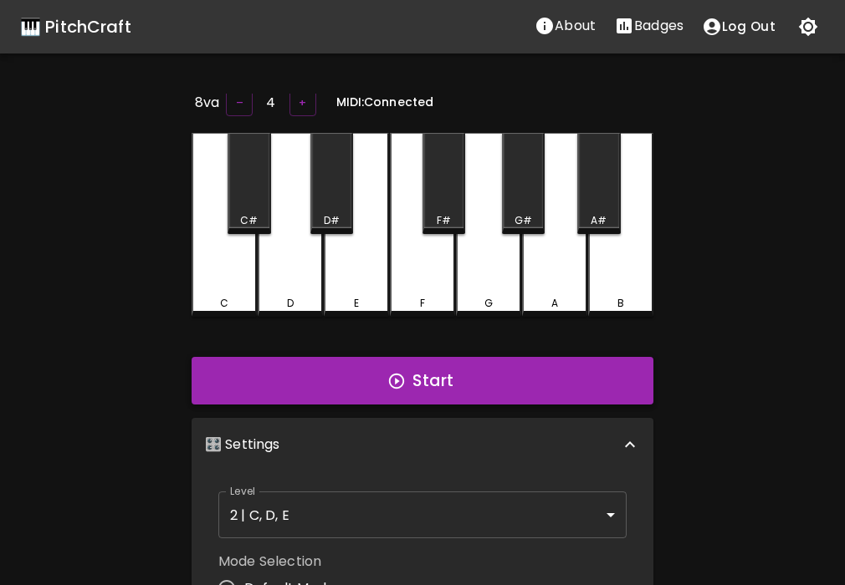
click at [460, 389] on button "Start" at bounding box center [423, 381] width 462 height 49
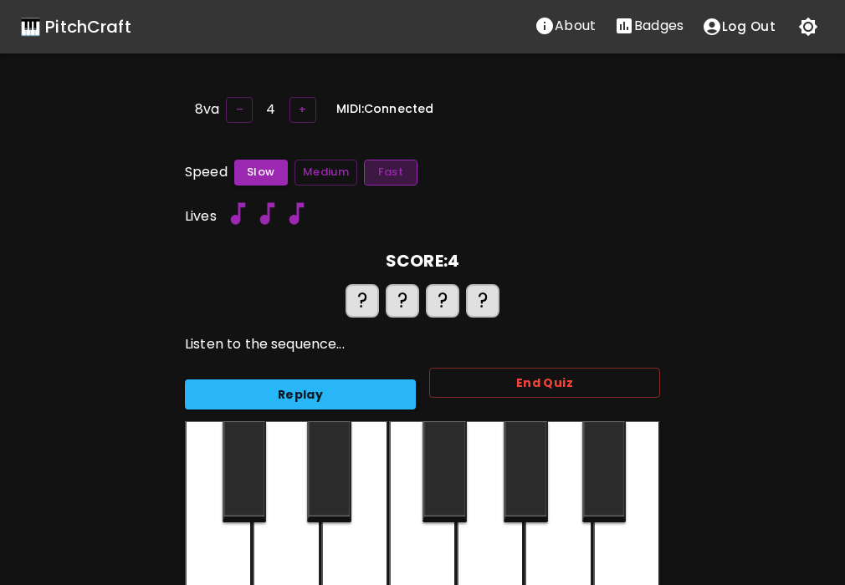
click at [396, 166] on button "Fast" at bounding box center [391, 173] width 54 height 26
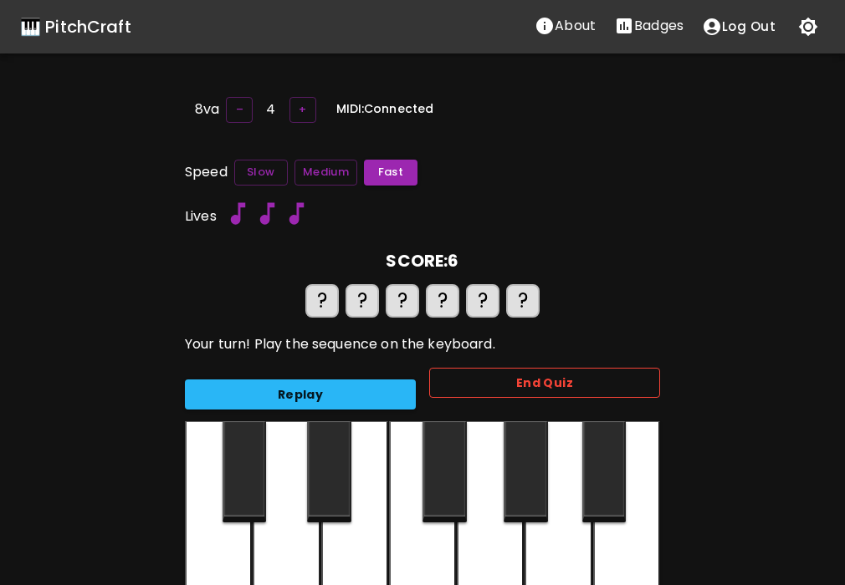
click at [505, 376] on button "End Quiz" at bounding box center [544, 383] width 231 height 31
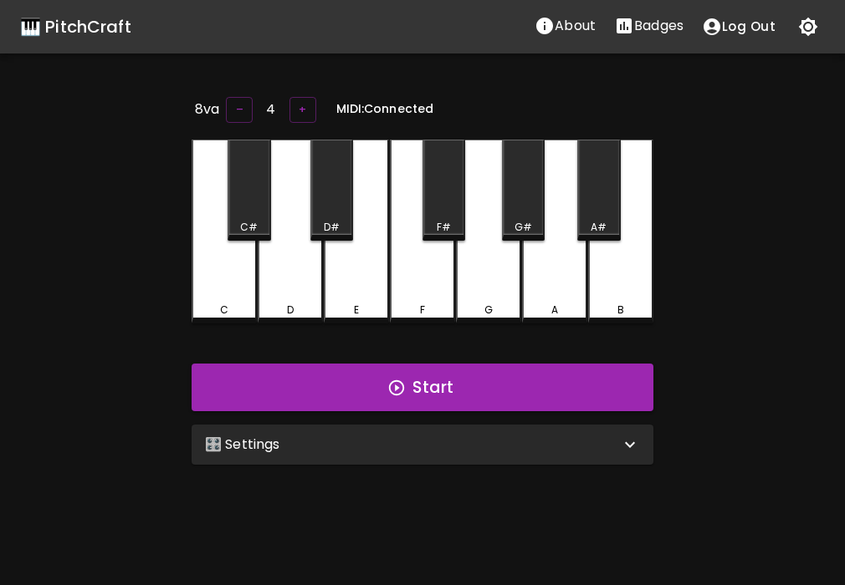
click at [471, 447] on div "🎛️ Settings" at bounding box center [412, 445] width 415 height 20
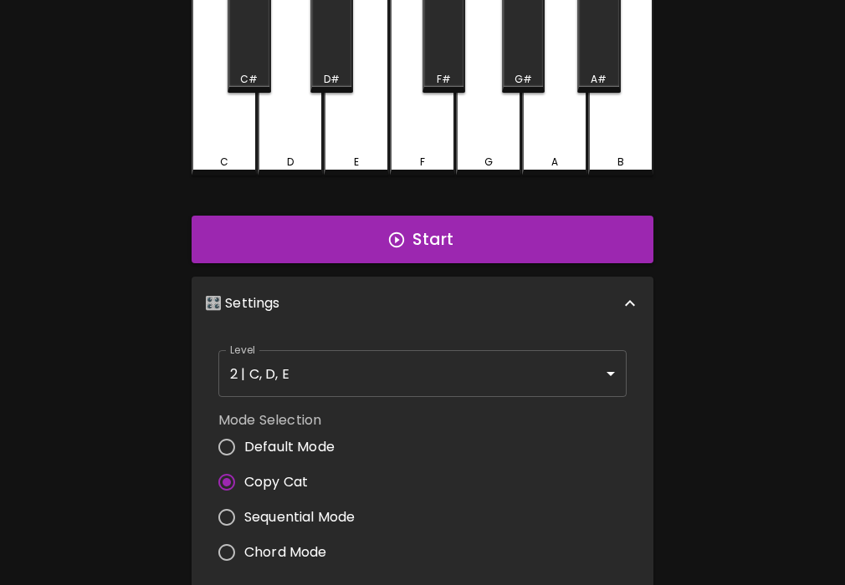
scroll to position [165, 0]
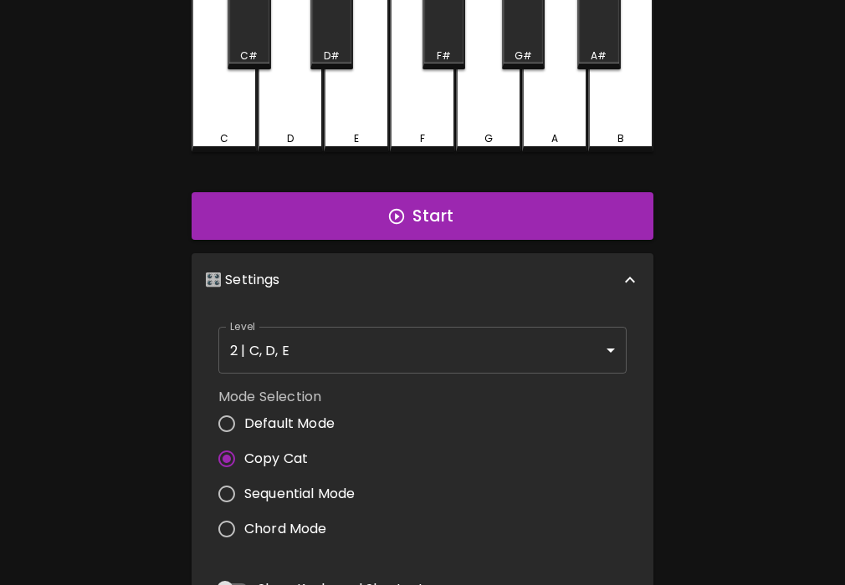
click at [305, 428] on span "Default Mode" at bounding box center [289, 424] width 90 height 20
click at [244, 428] on input "Default Mode" at bounding box center [226, 423] width 35 height 35
radio input "true"
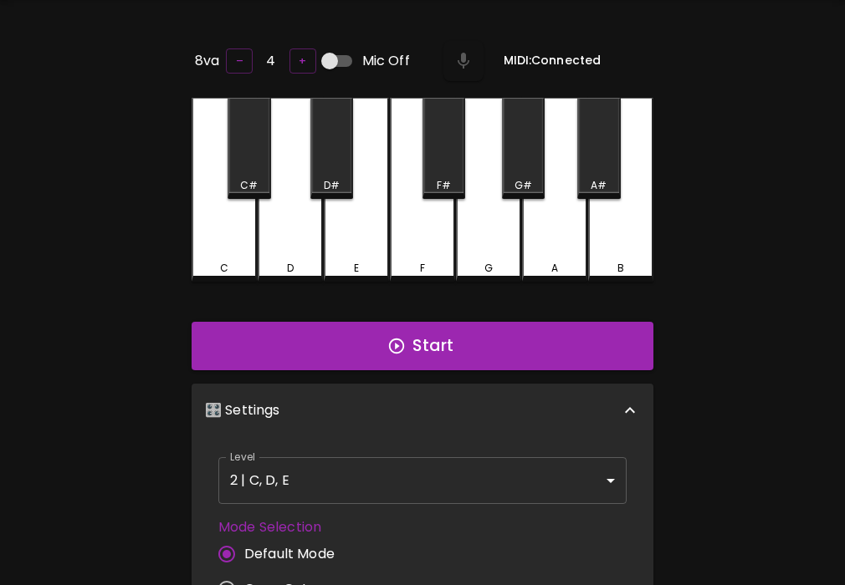
scroll to position [0, 0]
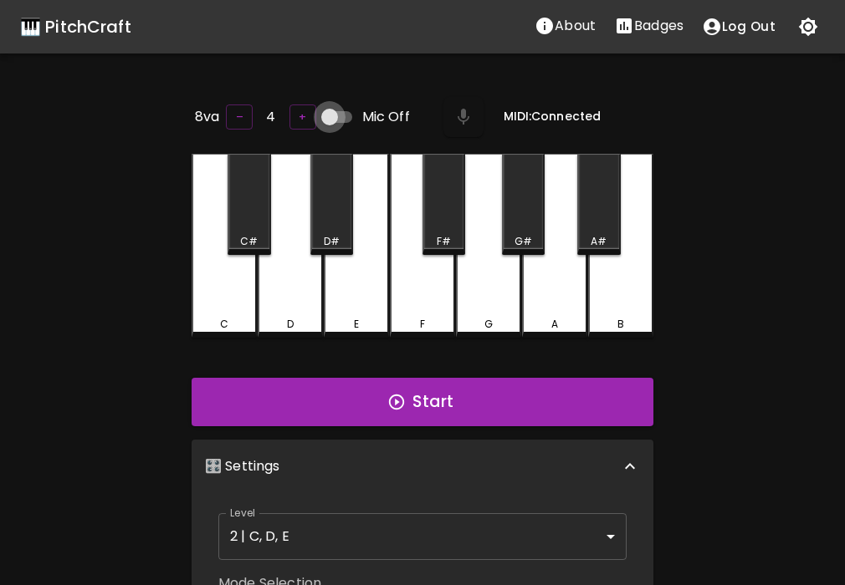
click at [326, 115] on input "Mic Off" at bounding box center [329, 117] width 95 height 32
checkbox input "true"
click at [388, 388] on button "Start" at bounding box center [423, 402] width 462 height 49
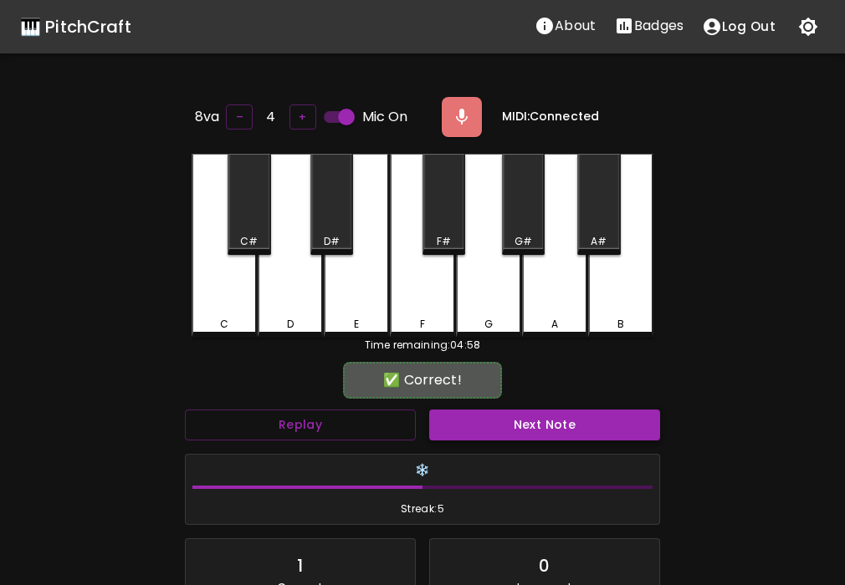
click at [509, 428] on button "Next Note" at bounding box center [544, 425] width 231 height 31
click at [493, 426] on button "Next Note" at bounding box center [544, 425] width 231 height 31
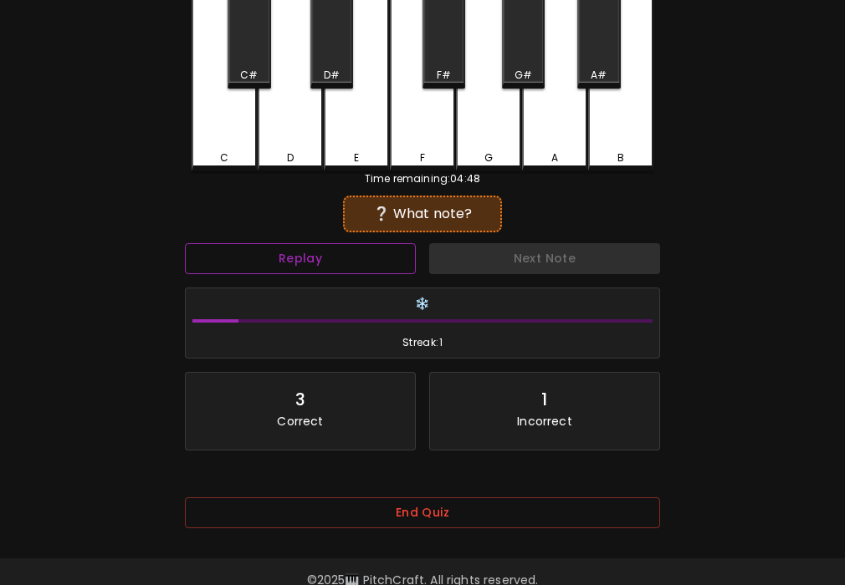
scroll to position [210, 0]
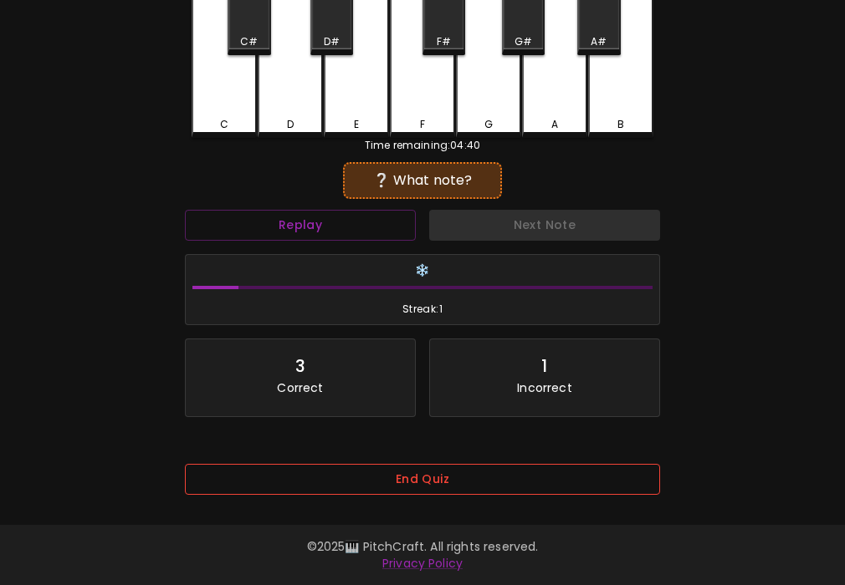
click at [337, 465] on button "End Quiz" at bounding box center [422, 479] width 475 height 31
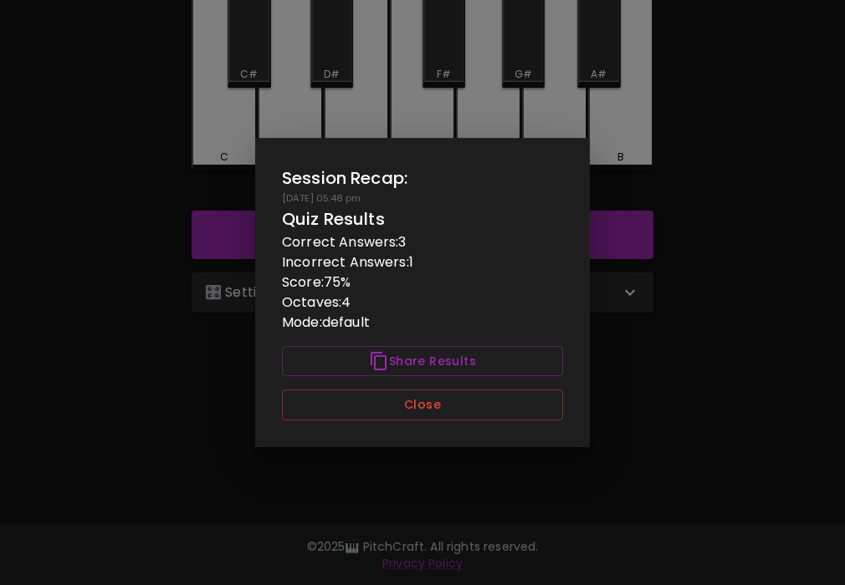
scroll to position [167, 0]
click at [344, 399] on button "Close" at bounding box center [422, 405] width 281 height 31
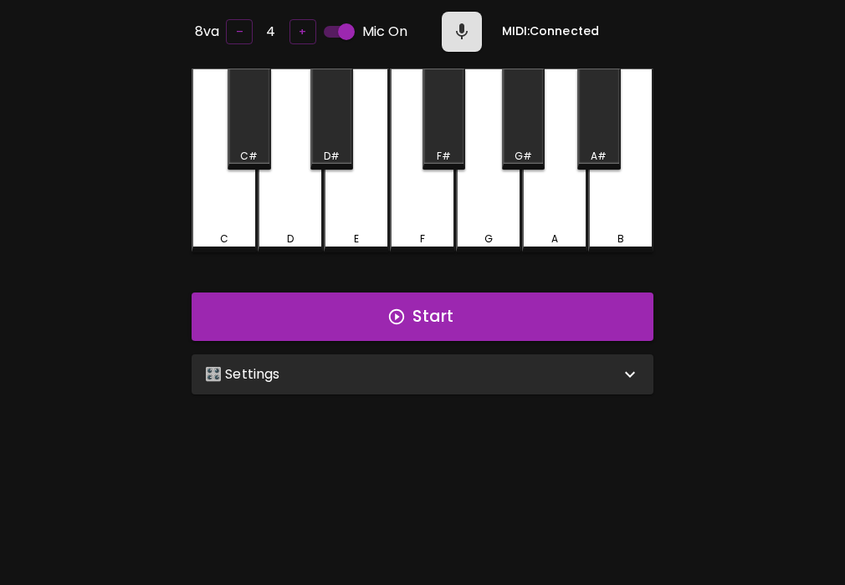
scroll to position [0, 0]
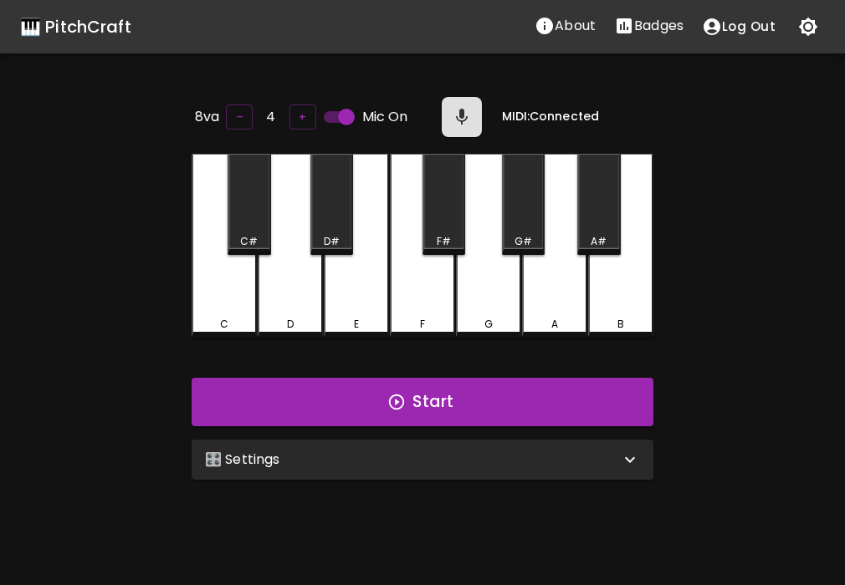
click at [662, 21] on p "Badges" at bounding box center [658, 26] width 49 height 20
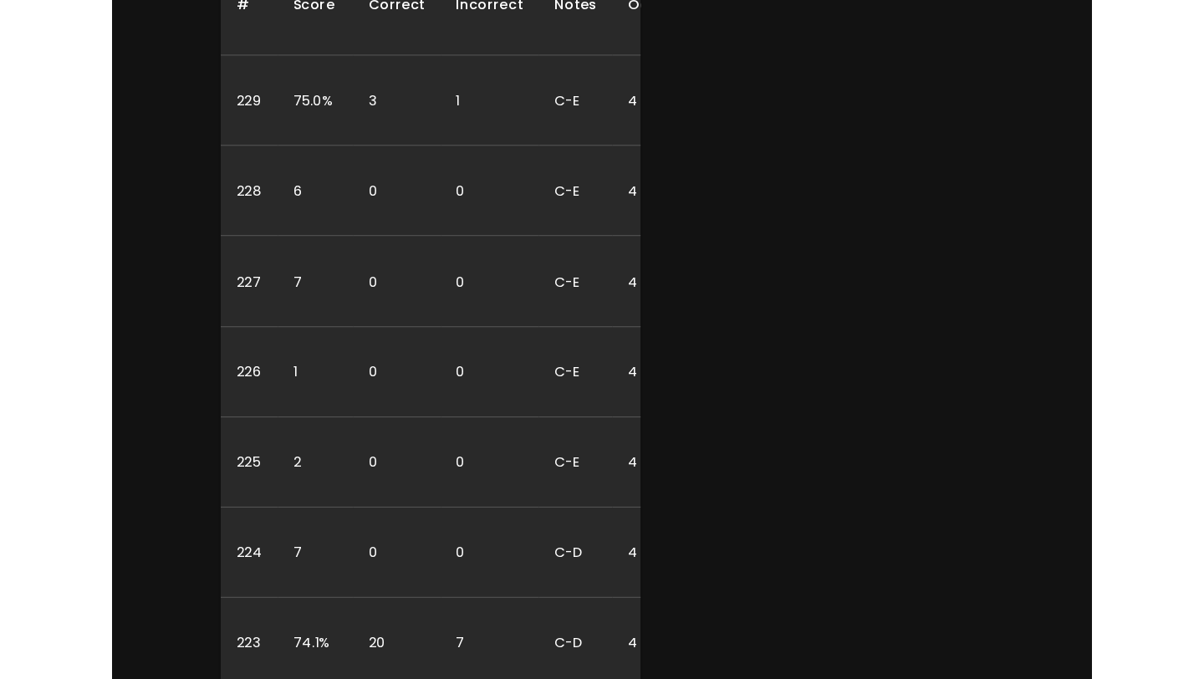
scroll to position [1662, 0]
